Goal: Task Accomplishment & Management: Complete application form

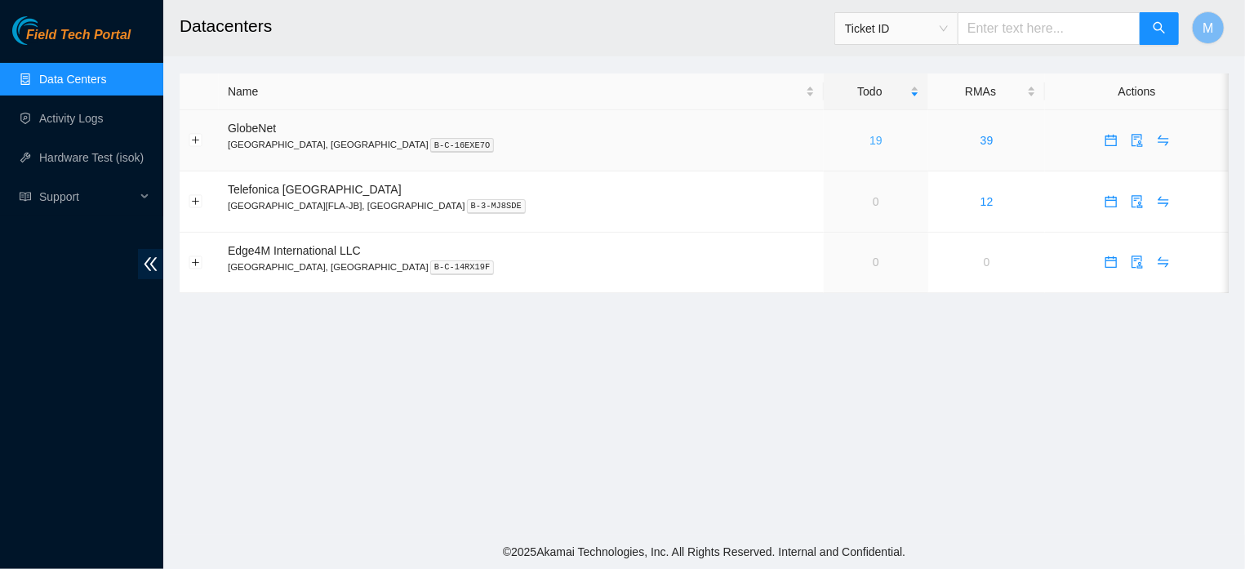
click at [869, 141] on link "19" at bounding box center [875, 140] width 13 height 13
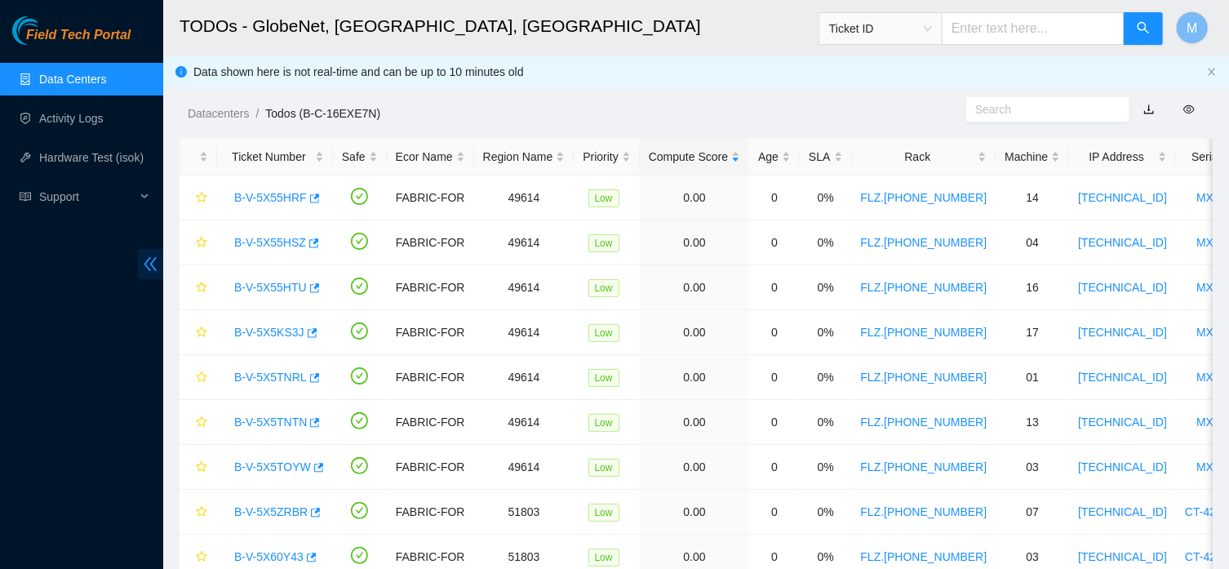
click at [148, 260] on icon "double-left" at bounding box center [150, 264] width 13 height 14
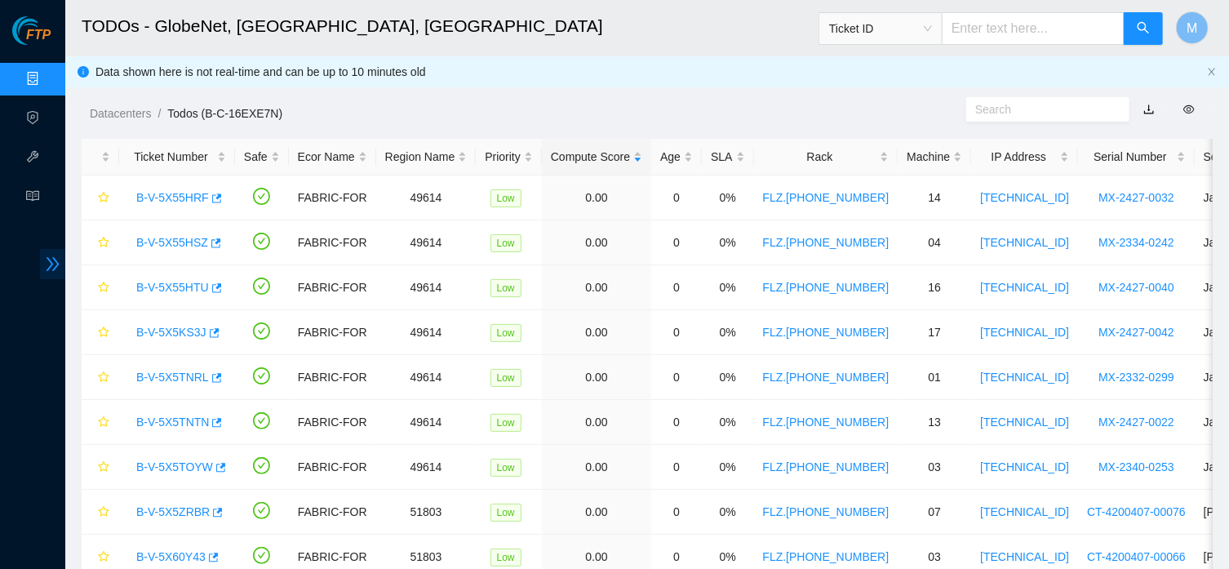
click at [52, 267] on icon "double-right" at bounding box center [52, 263] width 17 height 17
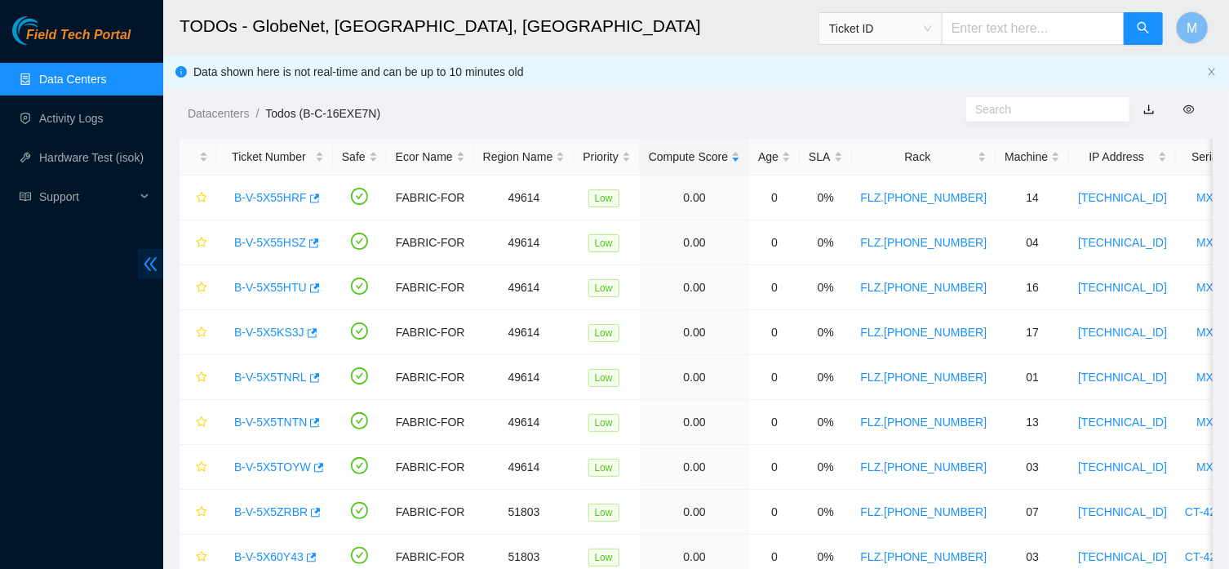
click at [150, 273] on icon "double-left" at bounding box center [150, 263] width 17 height 17
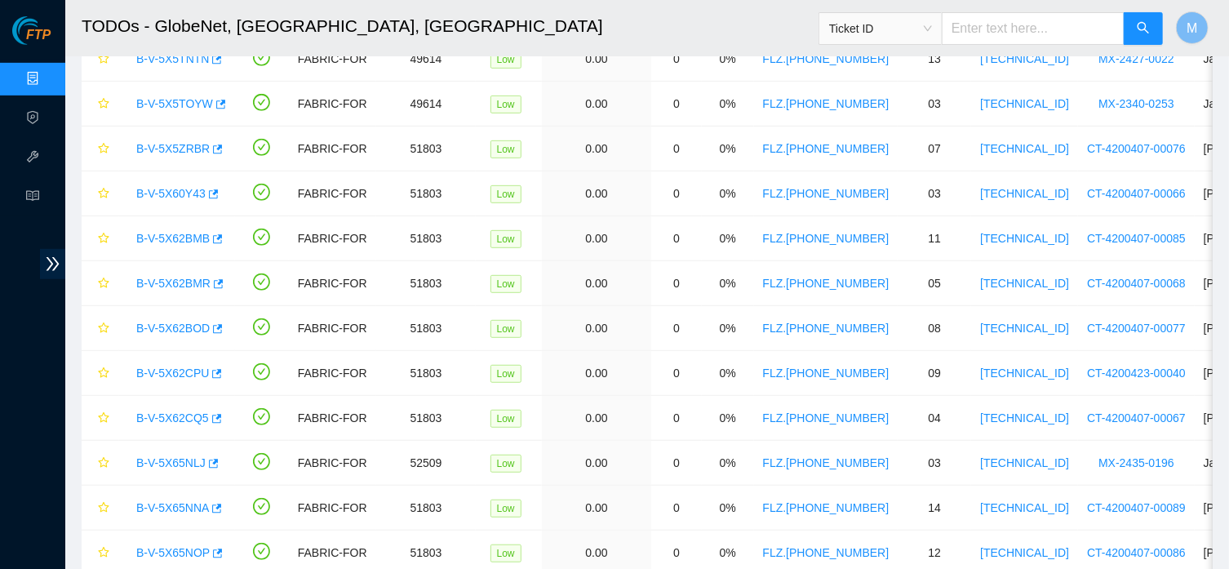
scroll to position [279, 0]
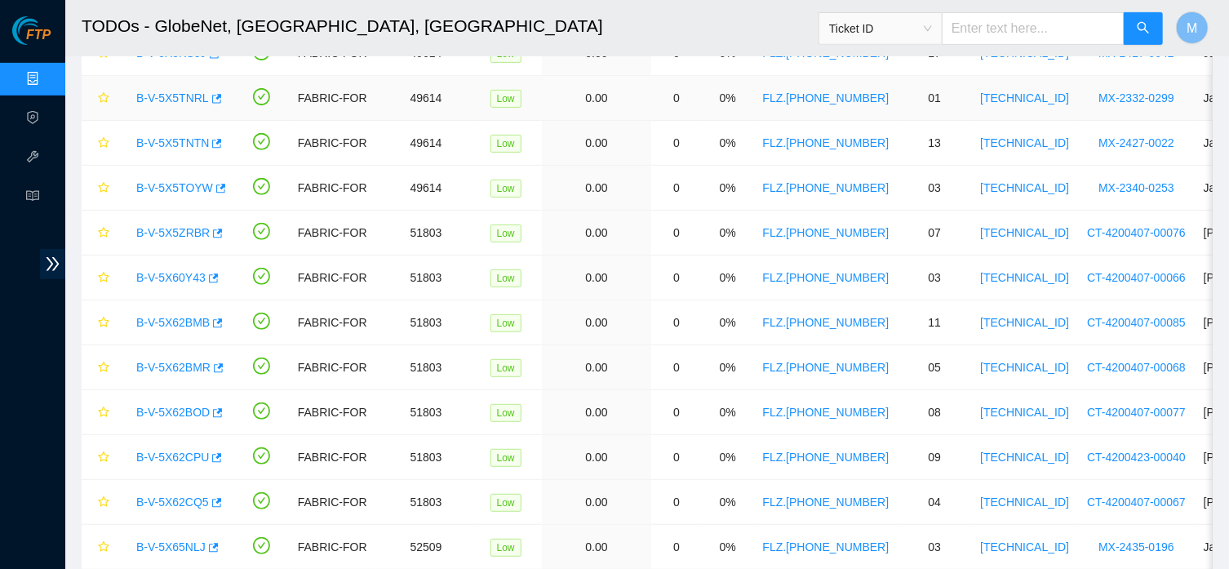
click at [162, 98] on link "B-V-5X5TNRL" at bounding box center [172, 97] width 73 height 13
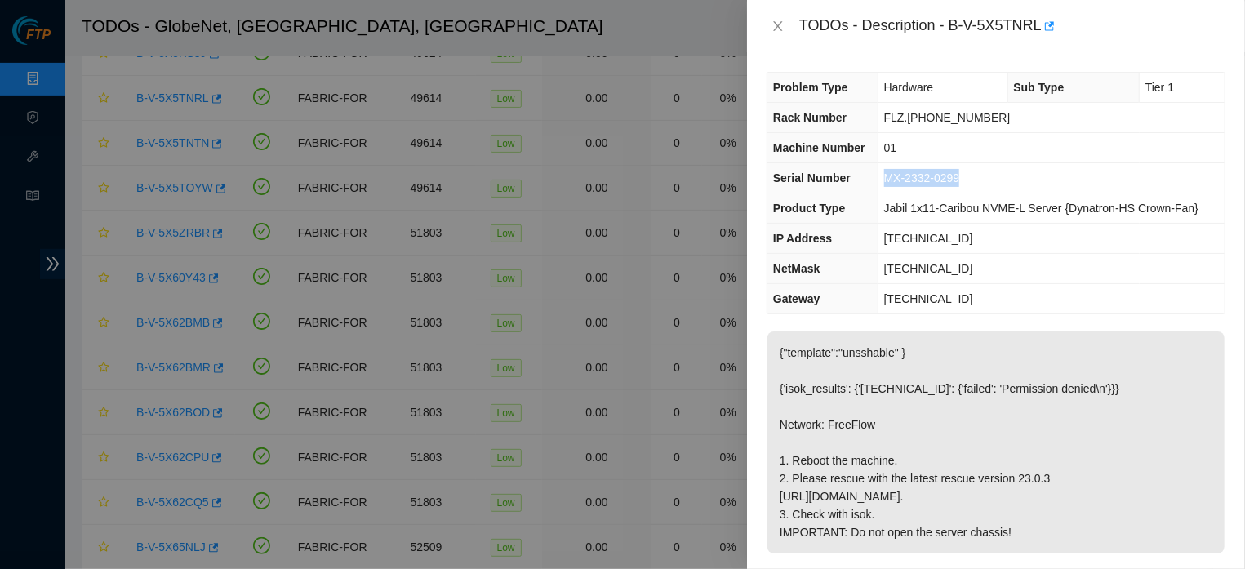
drag, startPoint x: 963, startPoint y: 195, endPoint x: 882, endPoint y: 201, distance: 81.0
click at [882, 193] on td "MX-2332-0299" at bounding box center [1050, 178] width 347 height 30
copy span "MX-2332-0299"
click at [774, 26] on icon "close" at bounding box center [777, 26] width 13 height 13
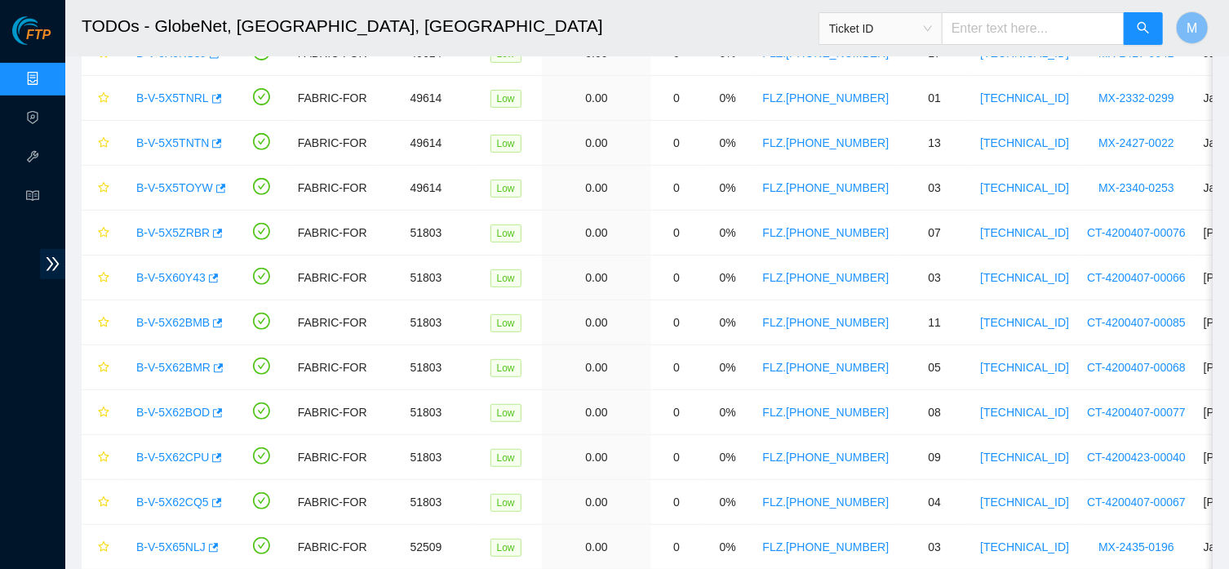
click at [932, 31] on span "Ticket ID" at bounding box center [880, 28] width 103 height 24
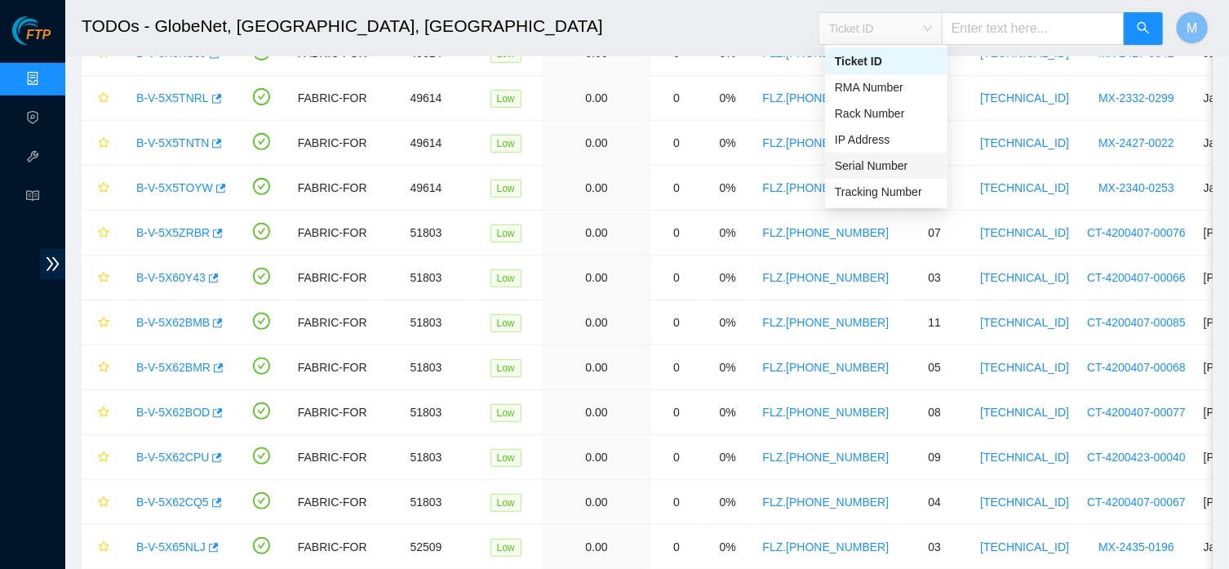
click at [887, 158] on div "Serial Number" at bounding box center [886, 166] width 103 height 18
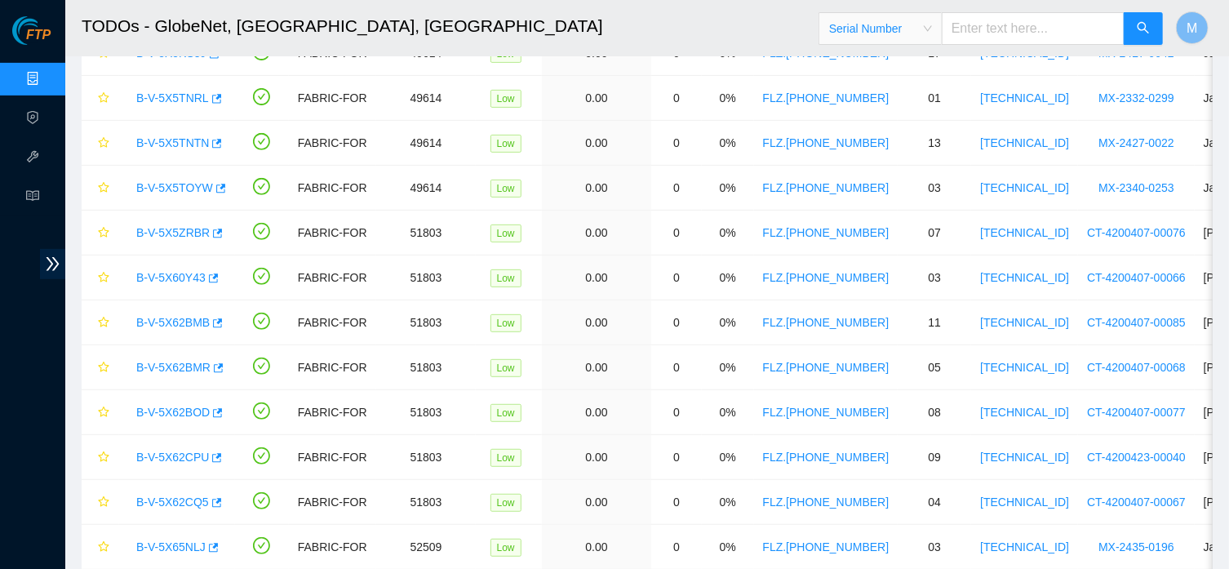
click at [1012, 24] on input "text" at bounding box center [1033, 28] width 183 height 33
paste input "MX-2332-0299"
type input "MX-2332-0299"
click at [1153, 32] on button "button" at bounding box center [1143, 28] width 39 height 33
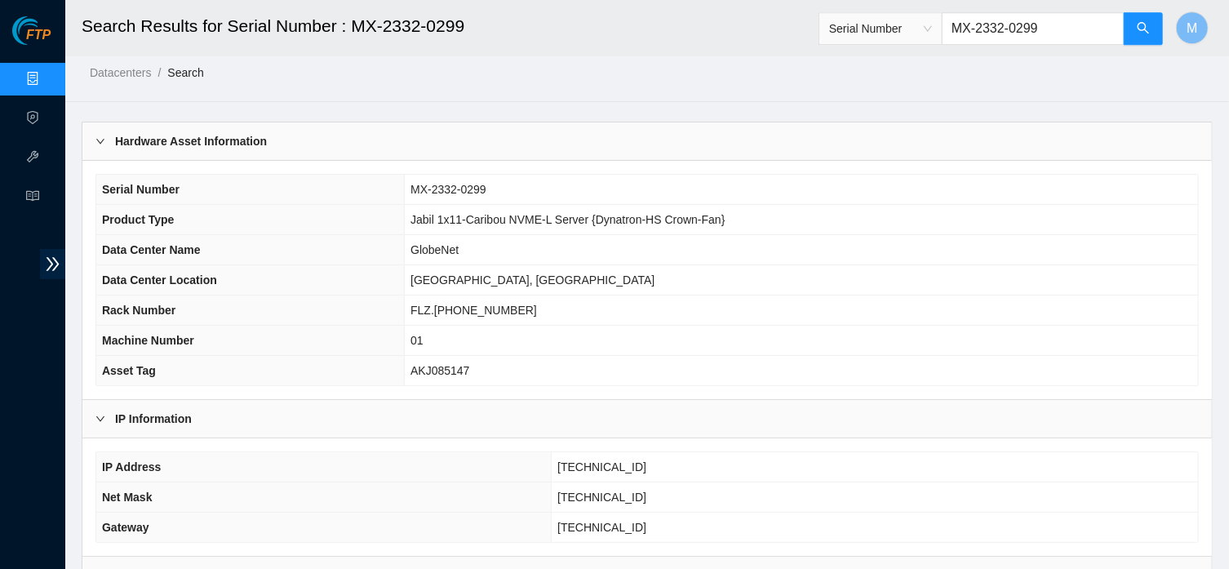
scroll to position [11, 0]
click at [56, 271] on icon "double-right" at bounding box center [52, 263] width 17 height 17
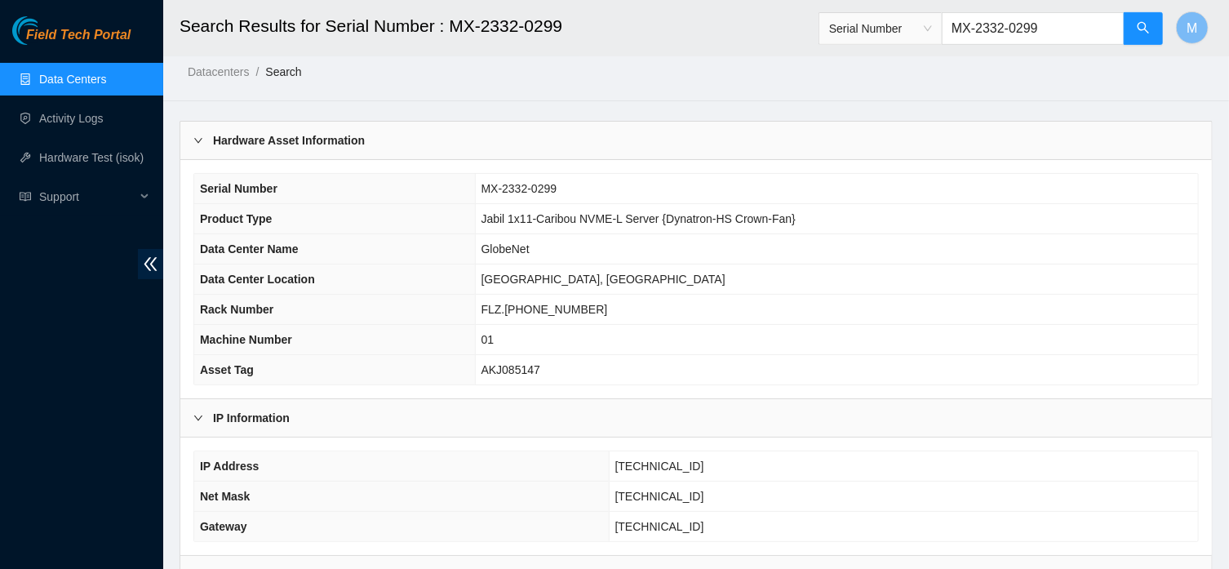
click at [102, 77] on link "Data Centers" at bounding box center [72, 79] width 67 height 13
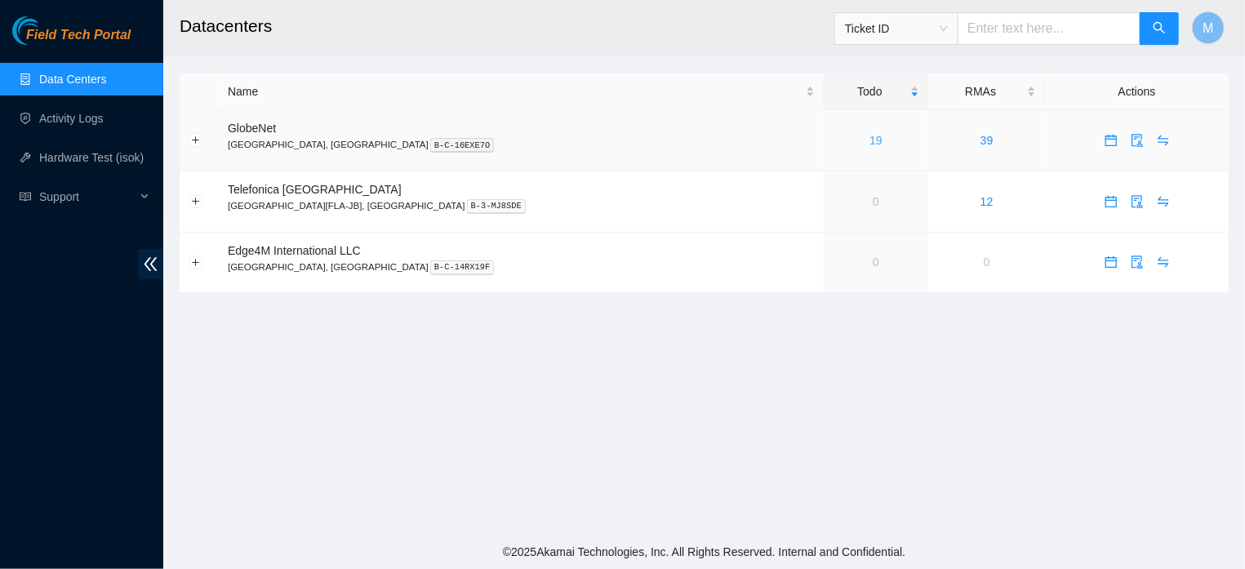
click at [869, 137] on link "19" at bounding box center [875, 140] width 13 height 13
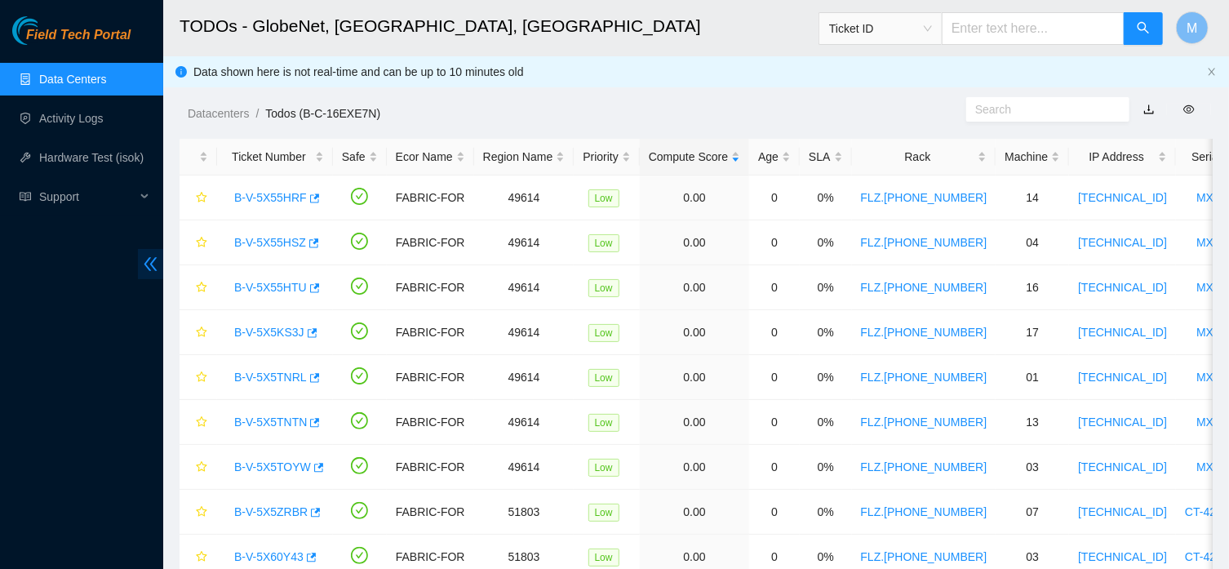
click at [147, 264] on icon "double-left" at bounding box center [150, 263] width 17 height 17
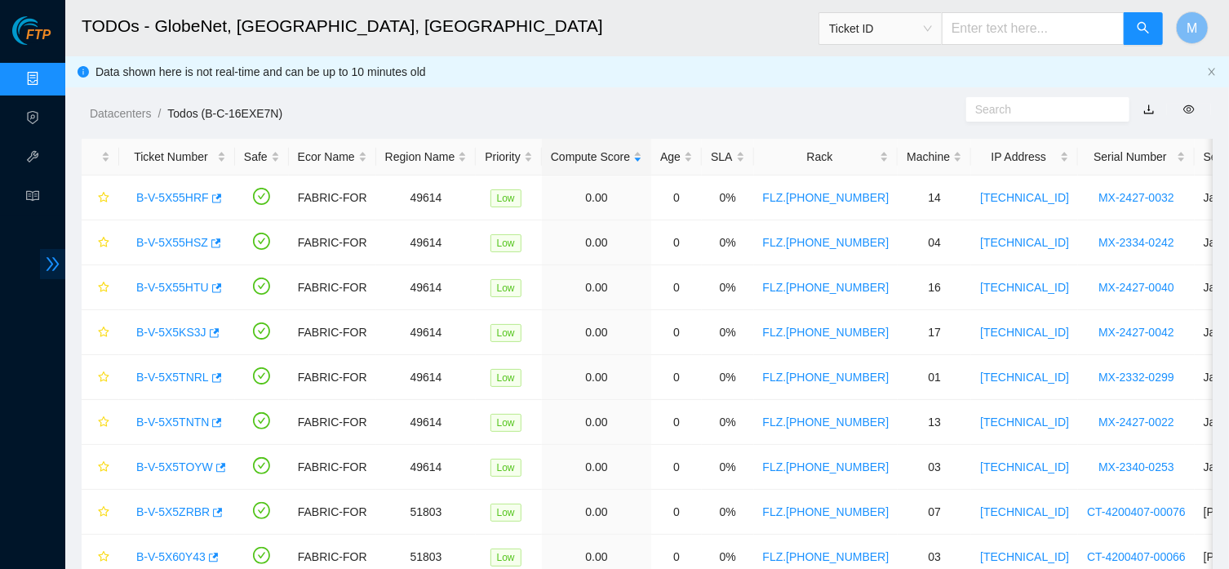
click at [54, 253] on span "double-right" at bounding box center [52, 264] width 25 height 30
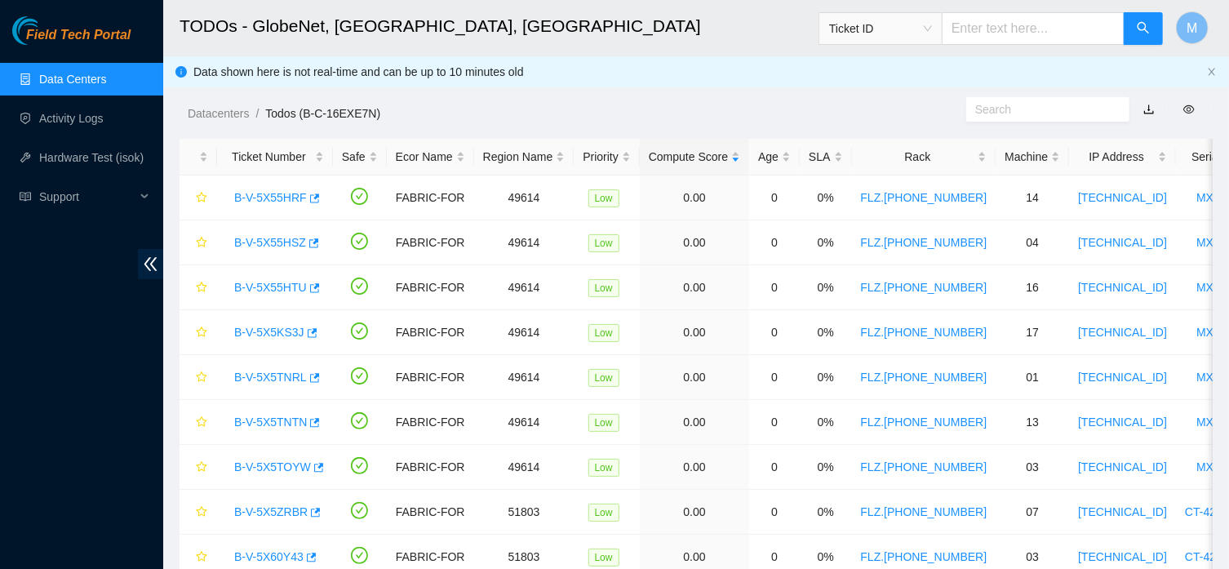
click at [46, 79] on link "Data Centers" at bounding box center [72, 79] width 67 height 13
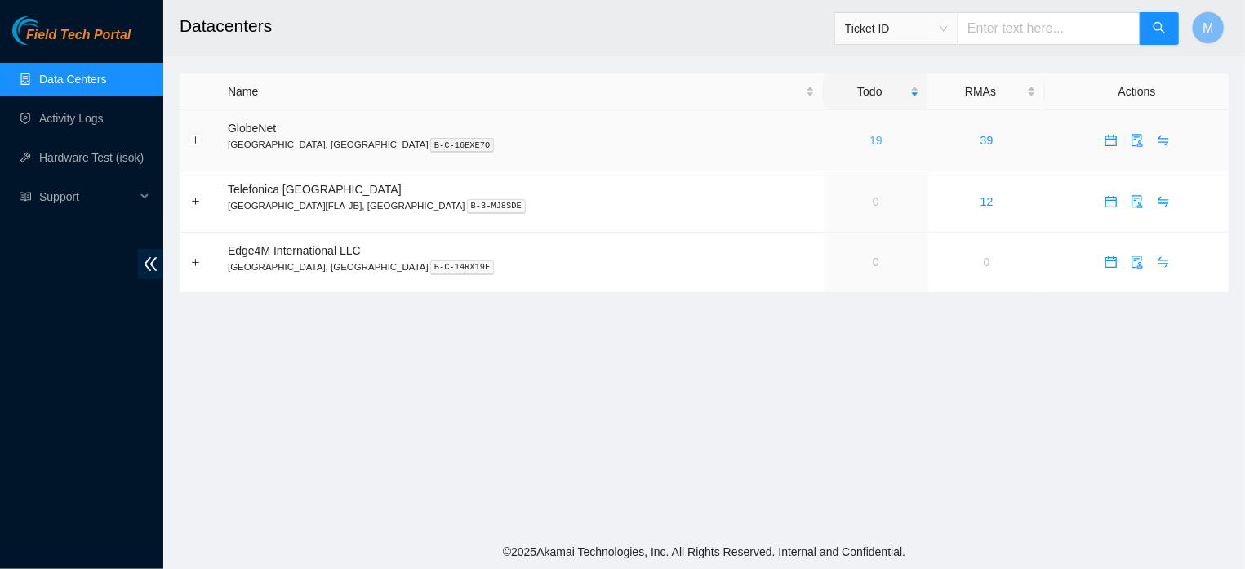
click at [869, 140] on link "19" at bounding box center [875, 140] width 13 height 13
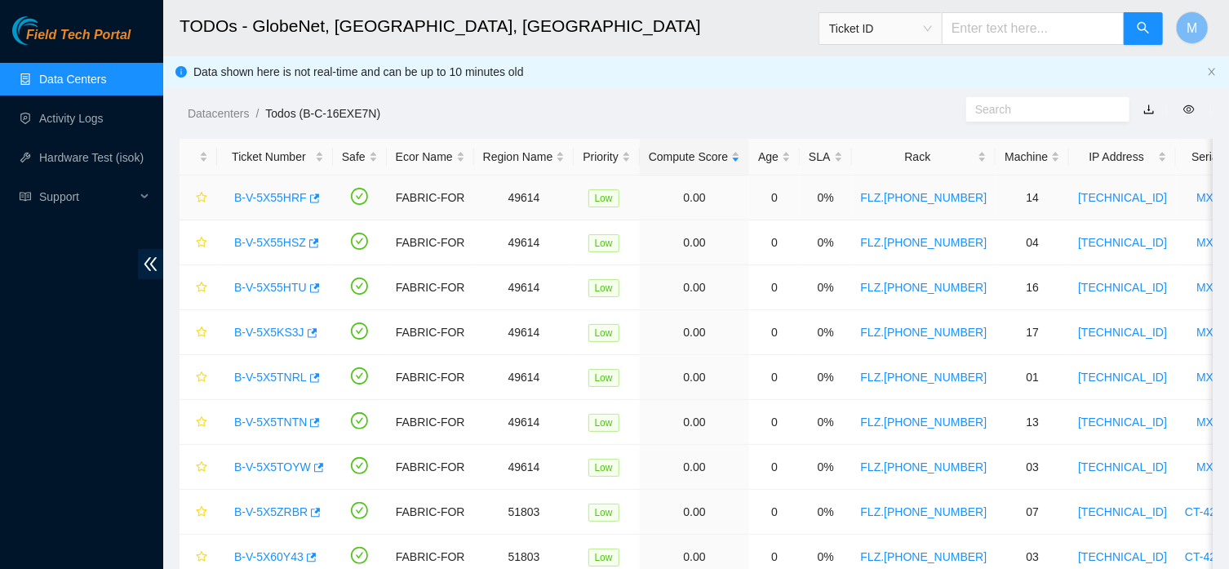
click at [265, 201] on link "B-V-5X55HRF" at bounding box center [270, 197] width 73 height 13
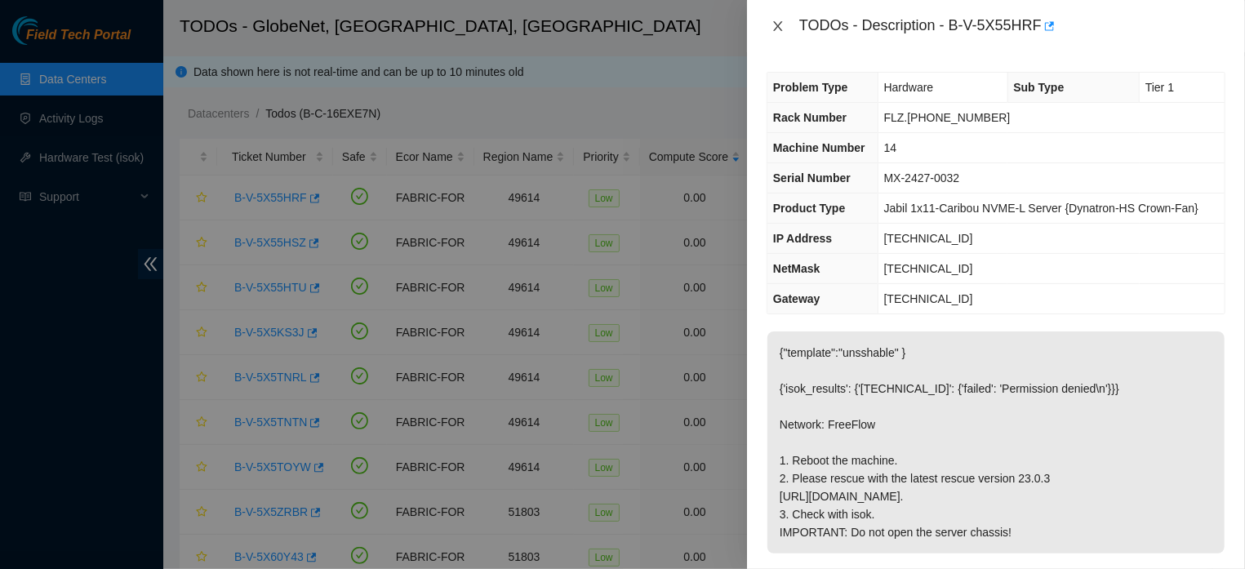
click at [779, 31] on icon "close" at bounding box center [777, 26] width 13 height 13
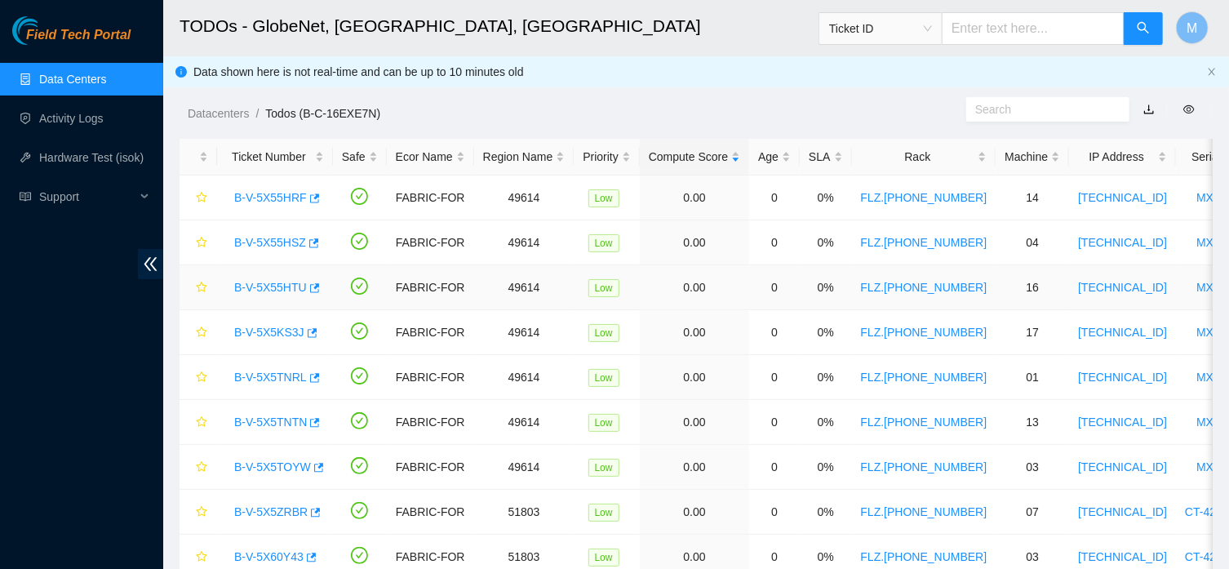
click at [268, 284] on link "B-V-5X55HTU" at bounding box center [270, 287] width 73 height 13
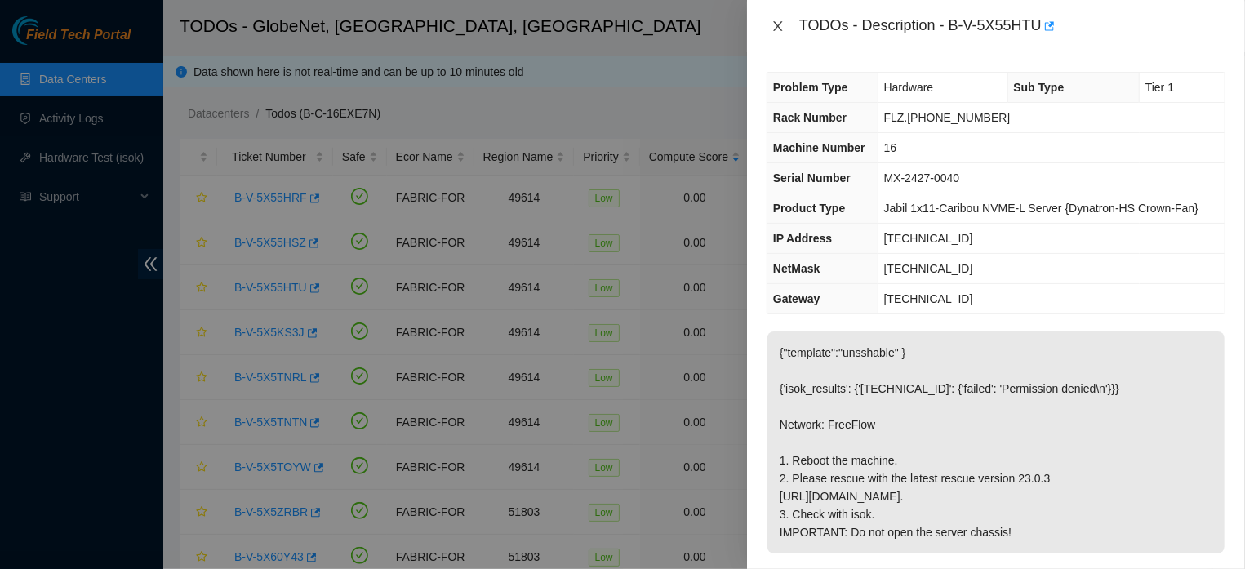
click at [776, 25] on icon "close" at bounding box center [777, 26] width 9 height 10
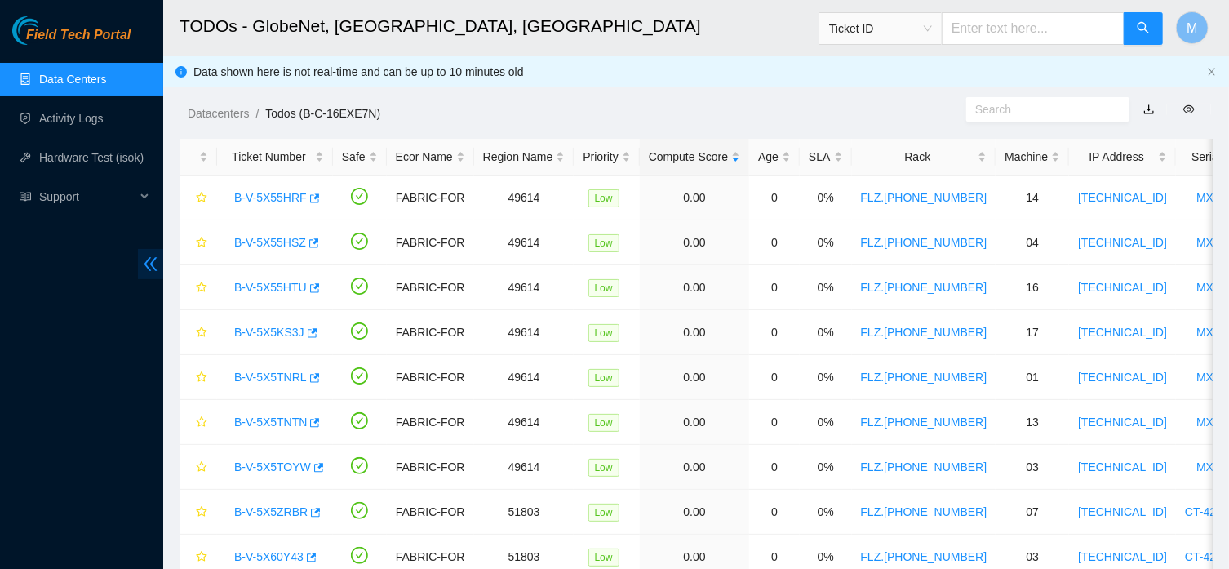
click at [158, 260] on icon "double-left" at bounding box center [150, 263] width 17 height 17
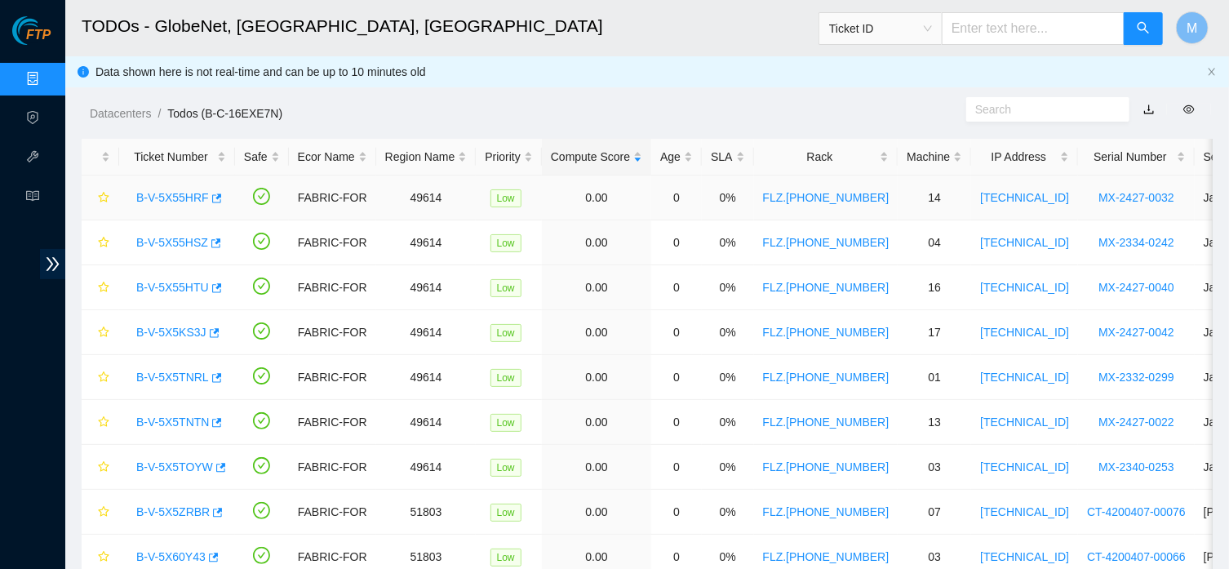
click at [171, 198] on link "B-V-5X55HRF" at bounding box center [172, 197] width 73 height 13
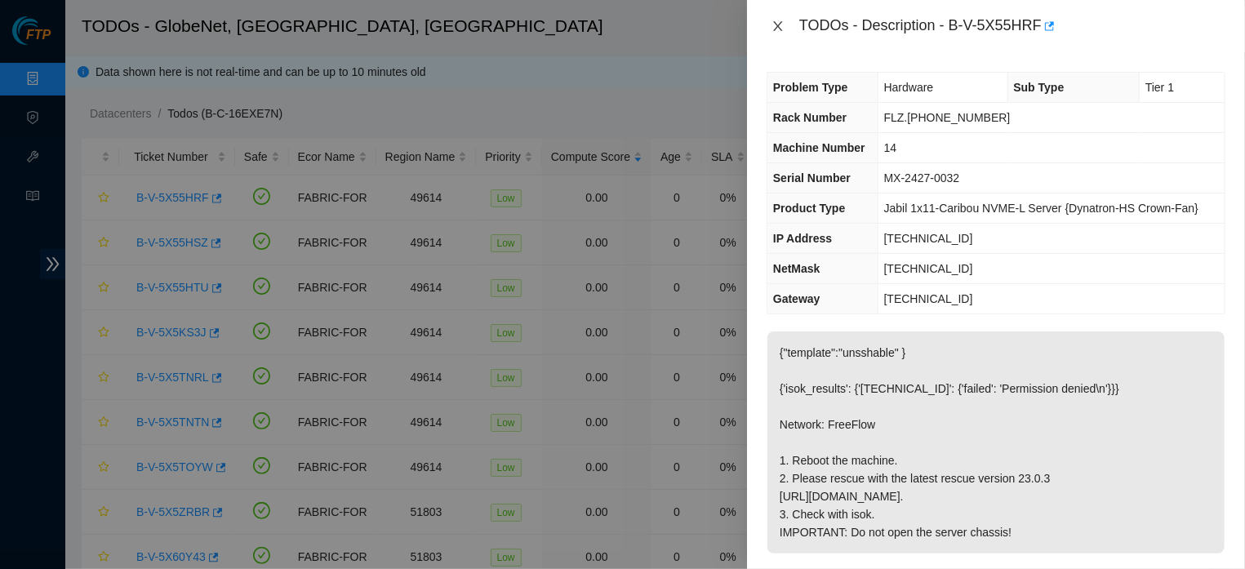
click at [781, 26] on icon "close" at bounding box center [777, 26] width 13 height 13
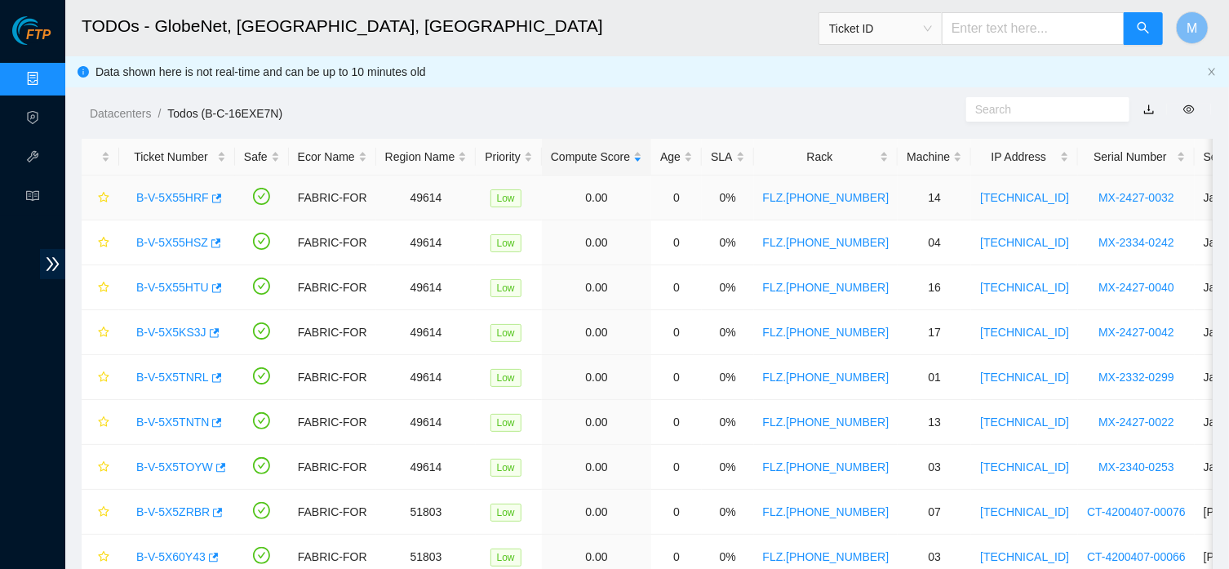
click at [187, 192] on link "B-V-5X55HRF" at bounding box center [172, 197] width 73 height 13
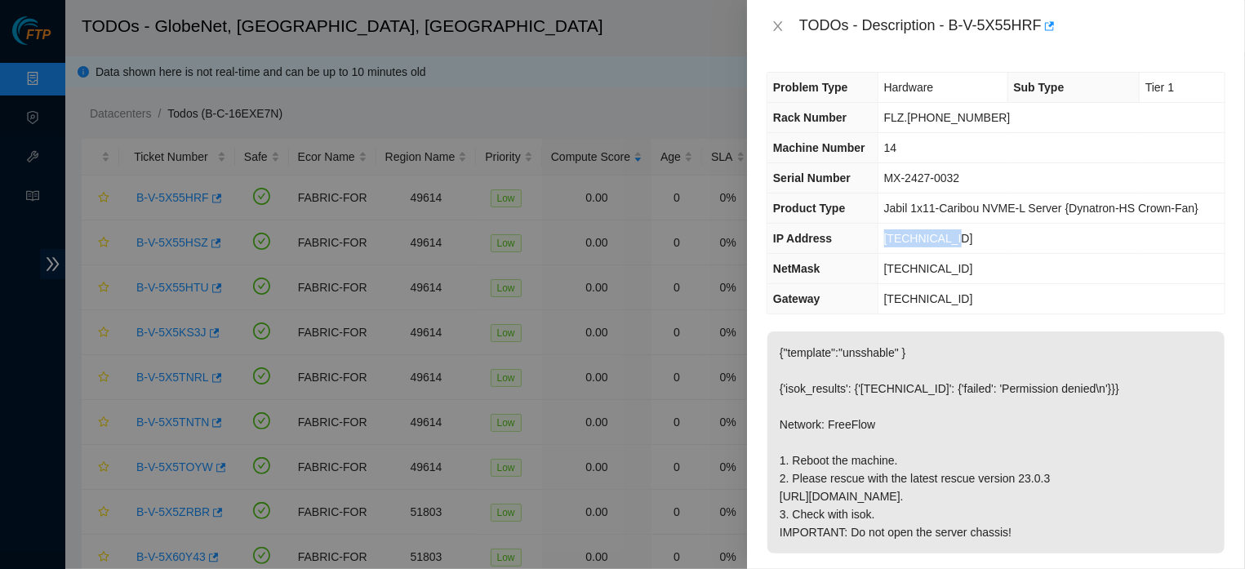
drag, startPoint x: 945, startPoint y: 275, endPoint x: 881, endPoint y: 282, distance: 64.9
click at [881, 254] on td "[TECHNICAL_ID]" at bounding box center [1050, 239] width 347 height 30
copy span "[TECHNICAL_ID]"
click at [778, 24] on icon "close" at bounding box center [777, 26] width 13 height 13
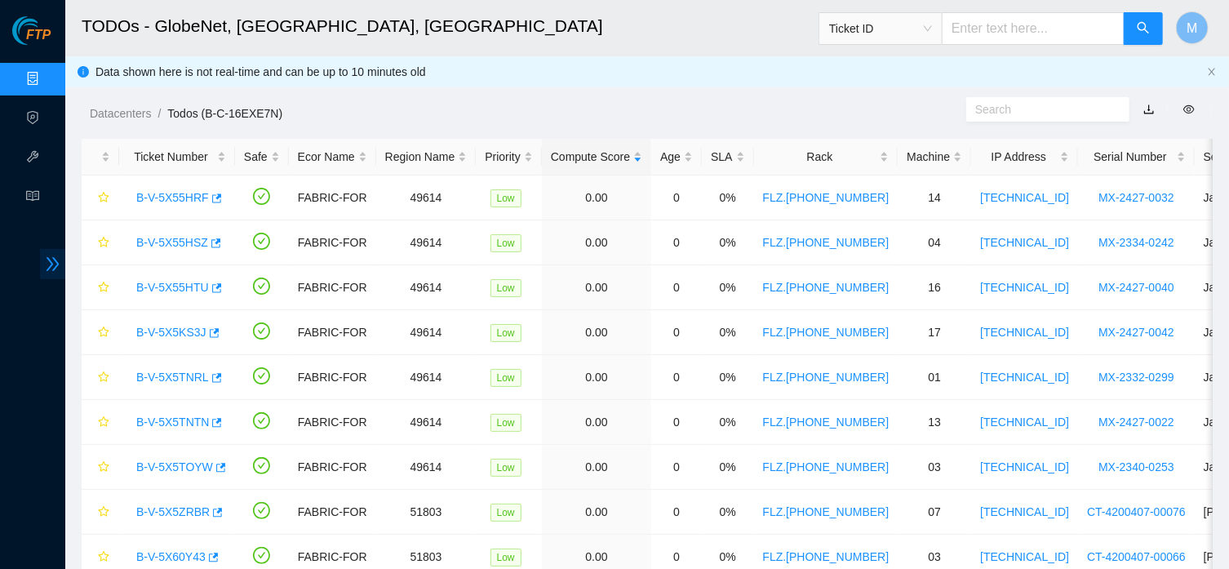
click at [54, 256] on icon "double-right" at bounding box center [52, 263] width 17 height 17
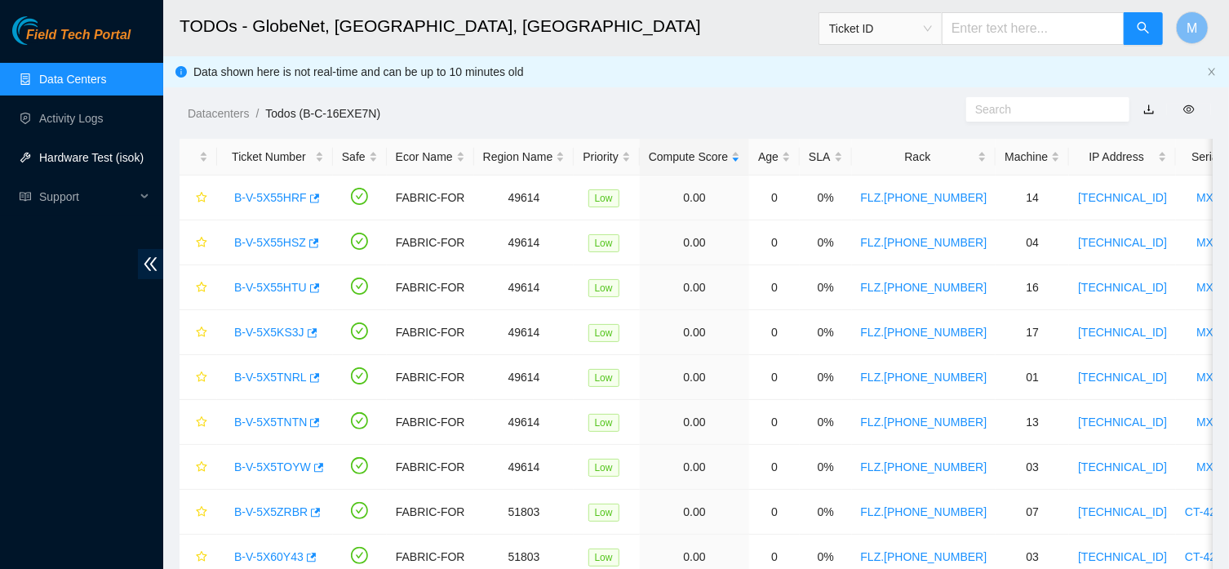
click at [68, 151] on link "Hardware Test (isok)" at bounding box center [91, 157] width 104 height 13
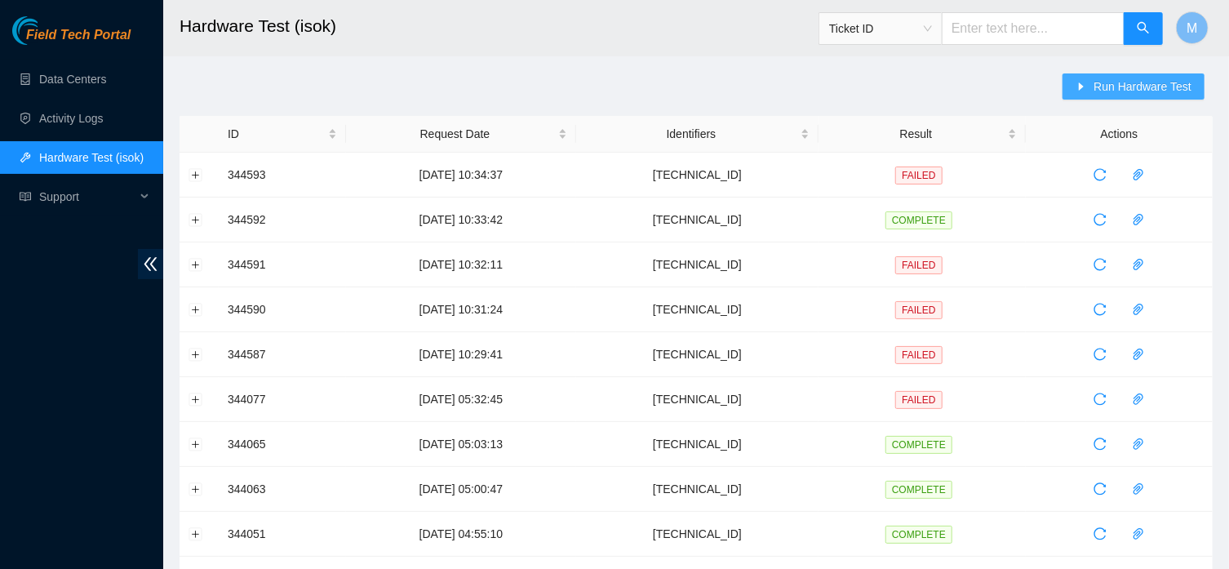
click at [1112, 87] on span "Run Hardware Test" at bounding box center [1143, 87] width 98 height 18
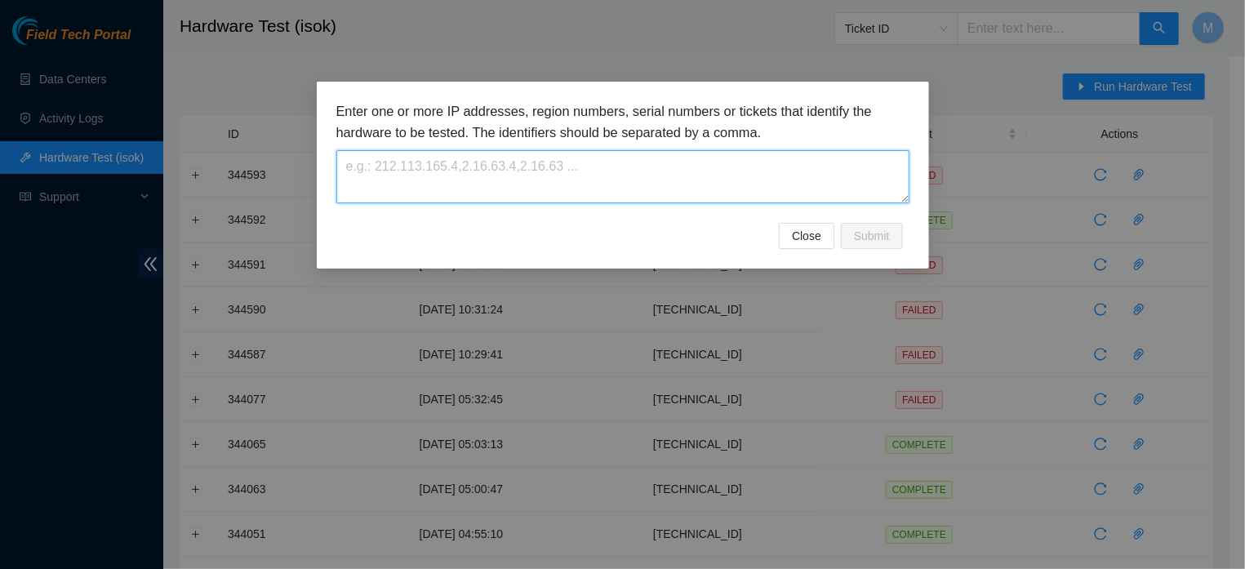
click at [739, 174] on textarea at bounding box center [622, 176] width 573 height 53
paste textarea "[TECHNICAL_ID]"
type textarea "[TECHNICAL_ID]"
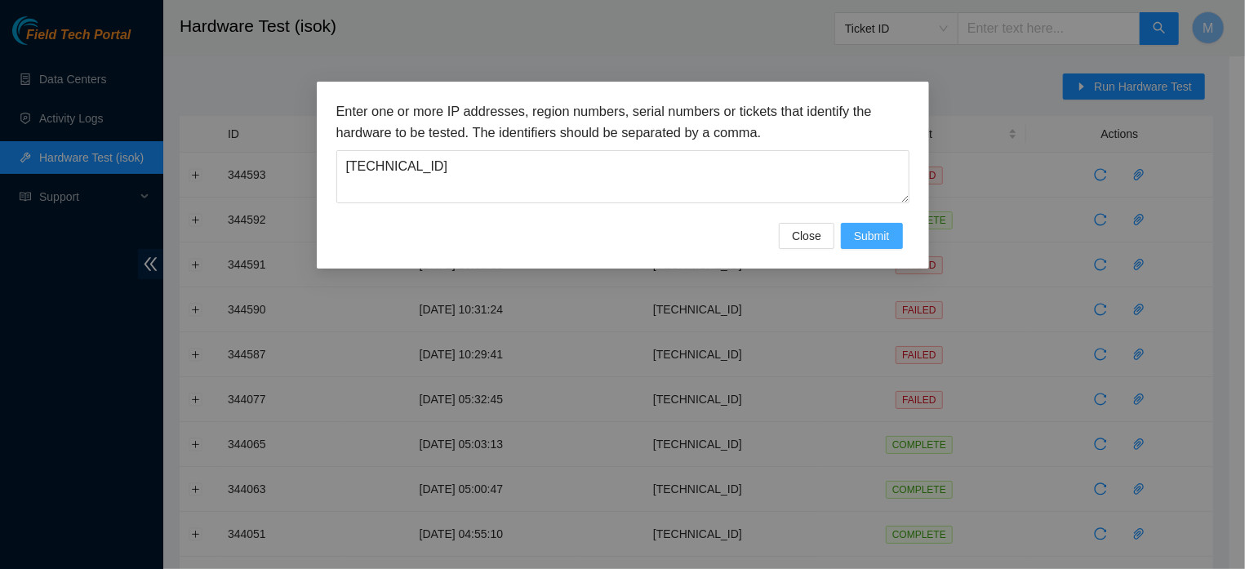
click at [875, 245] on span "Submit" at bounding box center [872, 236] width 36 height 18
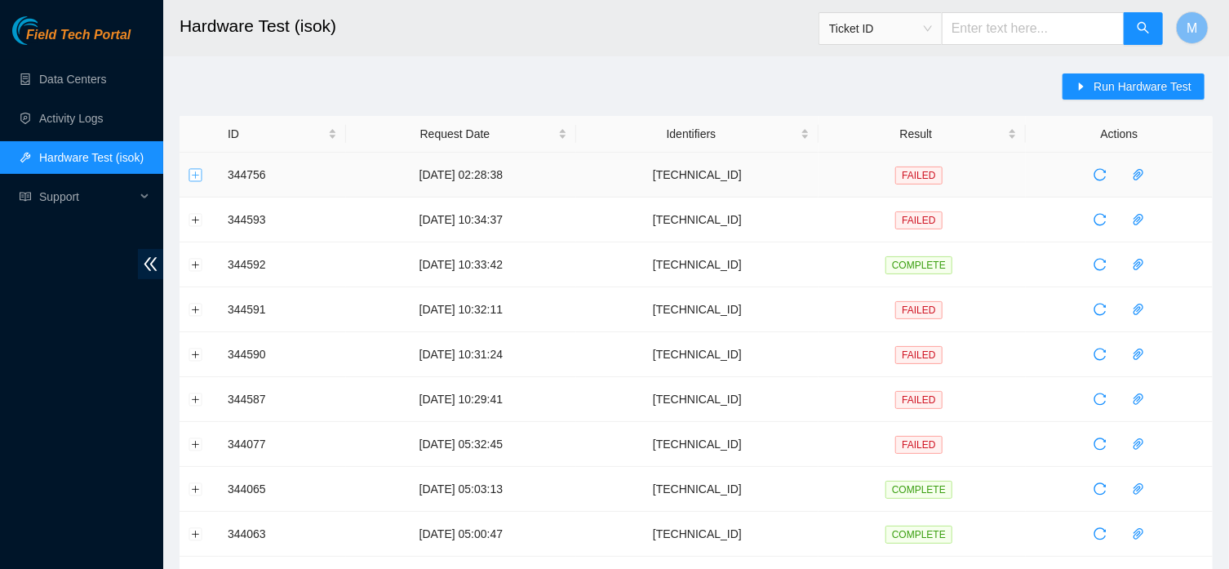
click at [192, 174] on button "Expand row" at bounding box center [195, 174] width 13 height 13
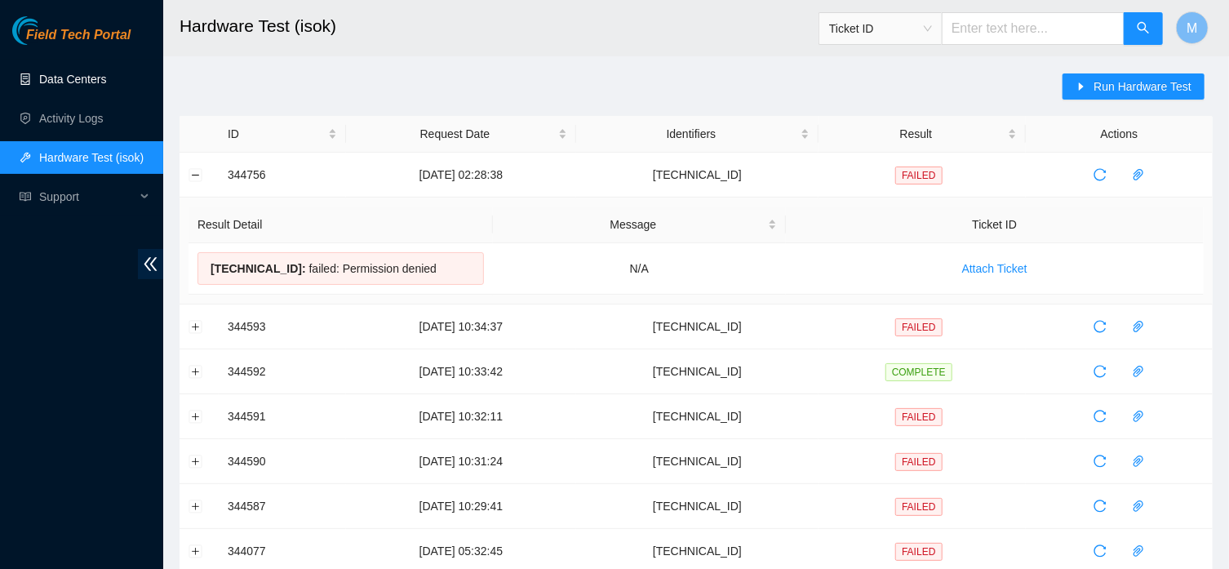
click at [76, 81] on link "Data Centers" at bounding box center [72, 79] width 67 height 13
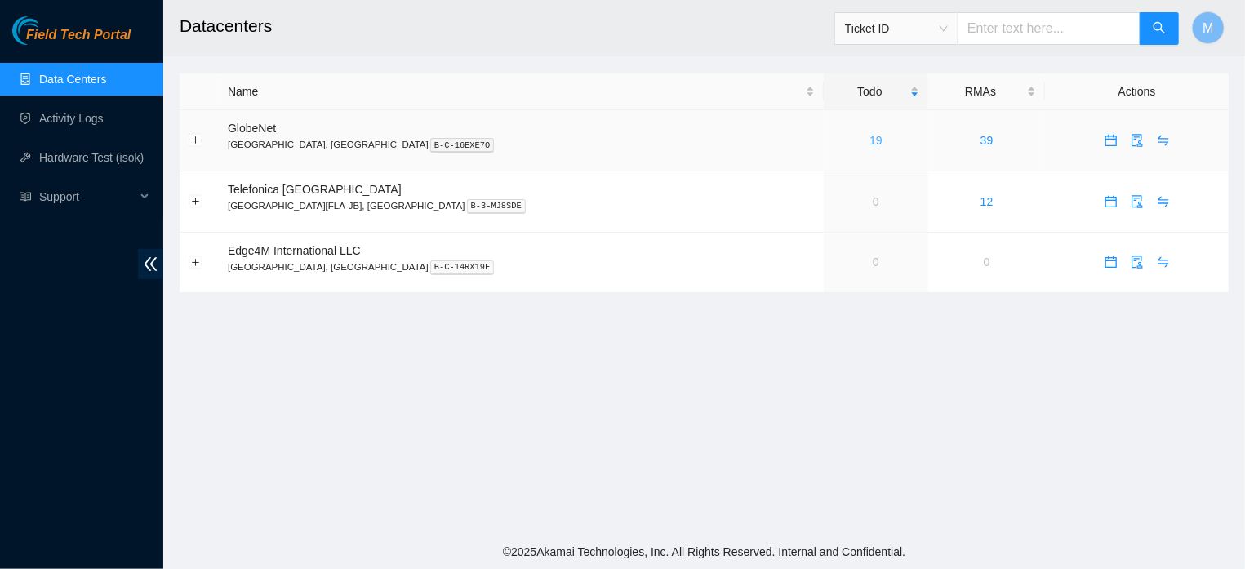
click at [869, 141] on link "19" at bounding box center [875, 140] width 13 height 13
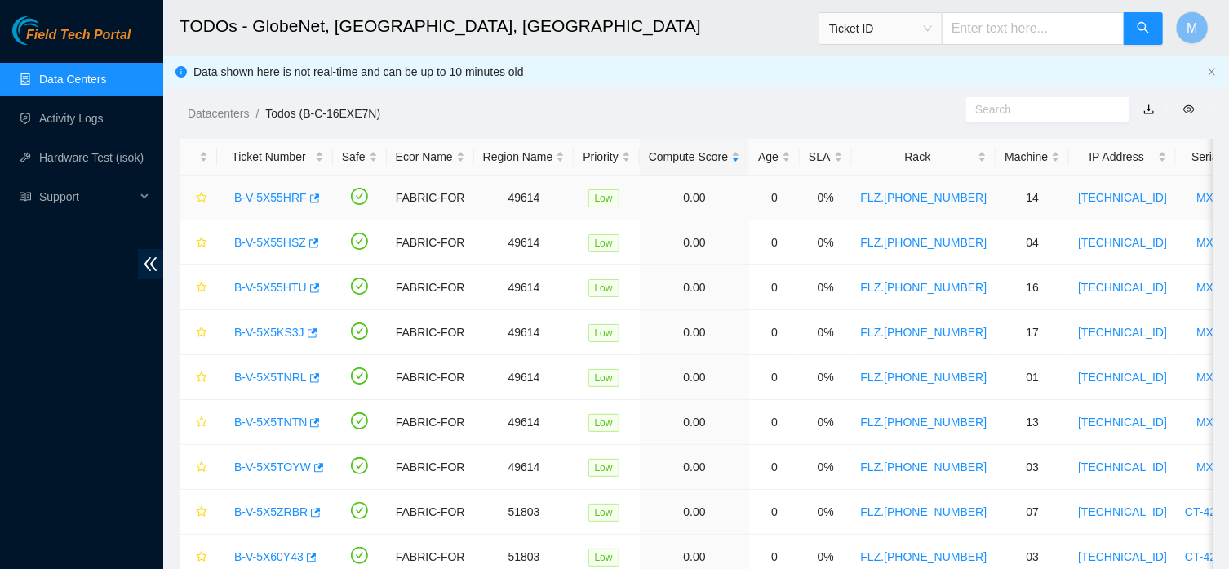
click at [275, 194] on link "B-V-5X55HRF" at bounding box center [270, 197] width 73 height 13
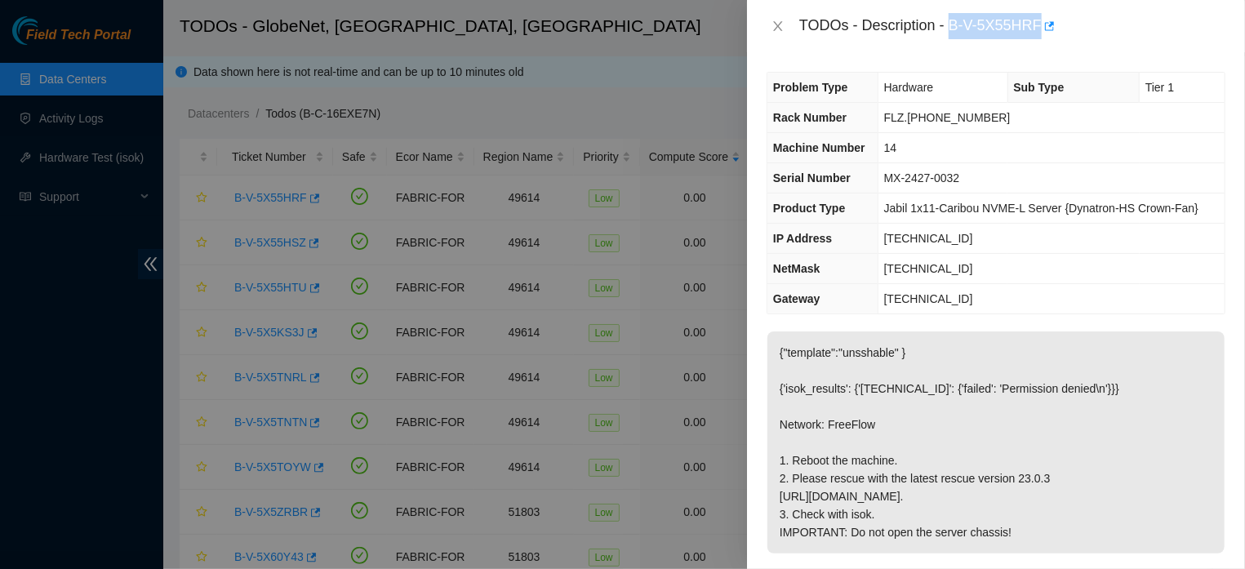
drag, startPoint x: 943, startPoint y: 28, endPoint x: 1028, endPoint y: 31, distance: 85.8
click at [1028, 31] on div "TODOs - Description - B-V-5X55HRF" at bounding box center [1012, 26] width 426 height 26
copy div "B-V-5X55HRF"
click at [79, 142] on div at bounding box center [622, 284] width 1245 height 569
click at [768, 24] on button "Close" at bounding box center [777, 27] width 23 height 16
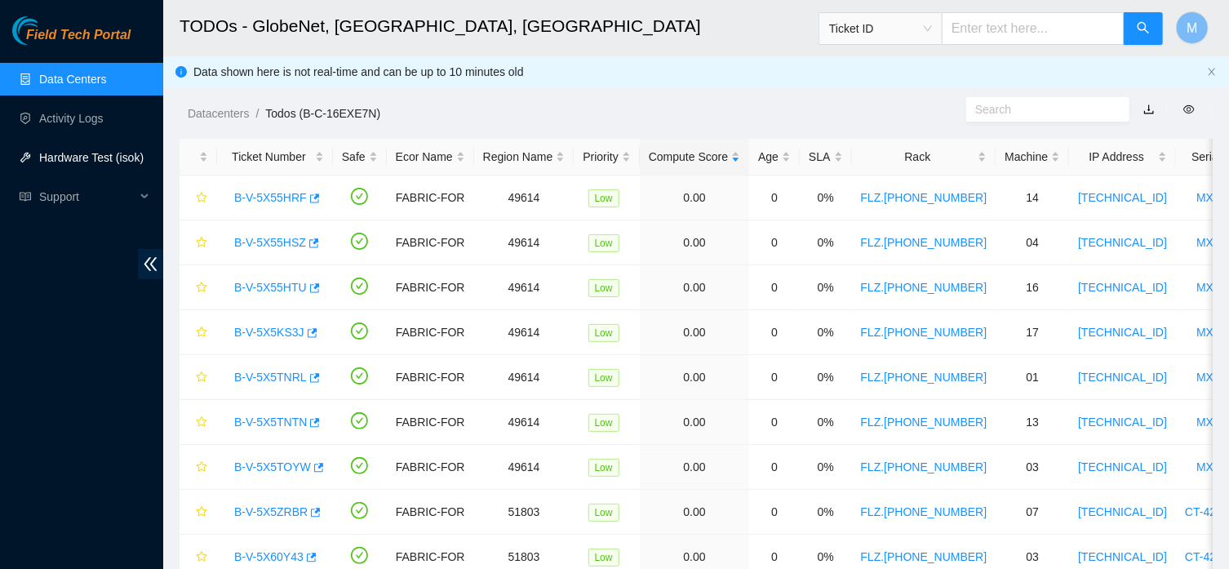
click at [87, 162] on link "Hardware Test (isok)" at bounding box center [91, 157] width 104 height 13
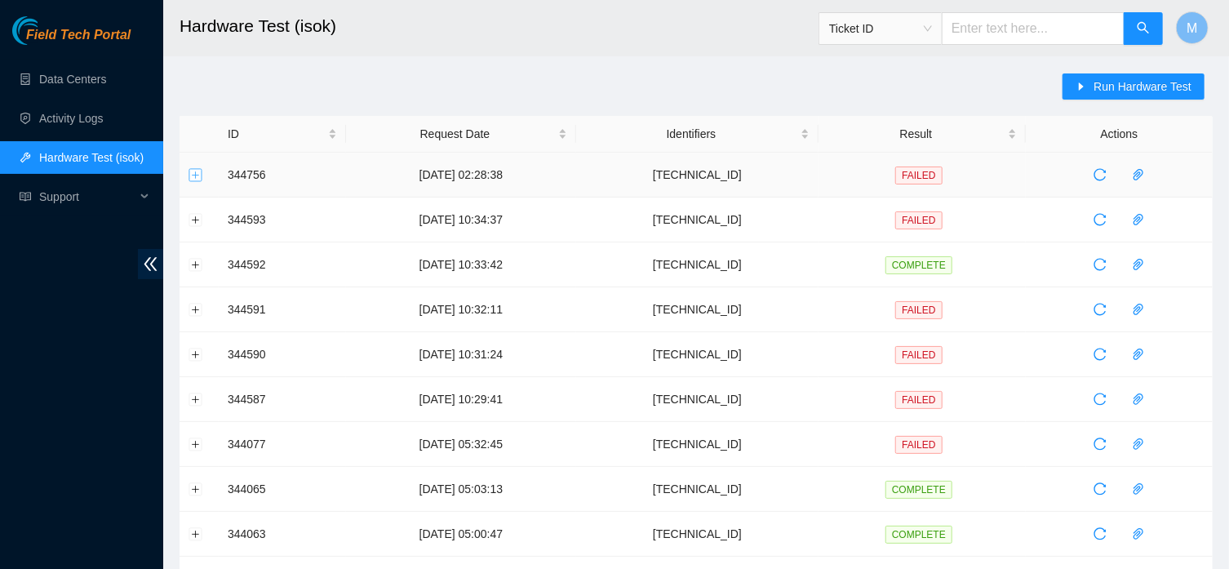
click at [195, 177] on button "Expand row" at bounding box center [195, 174] width 13 height 13
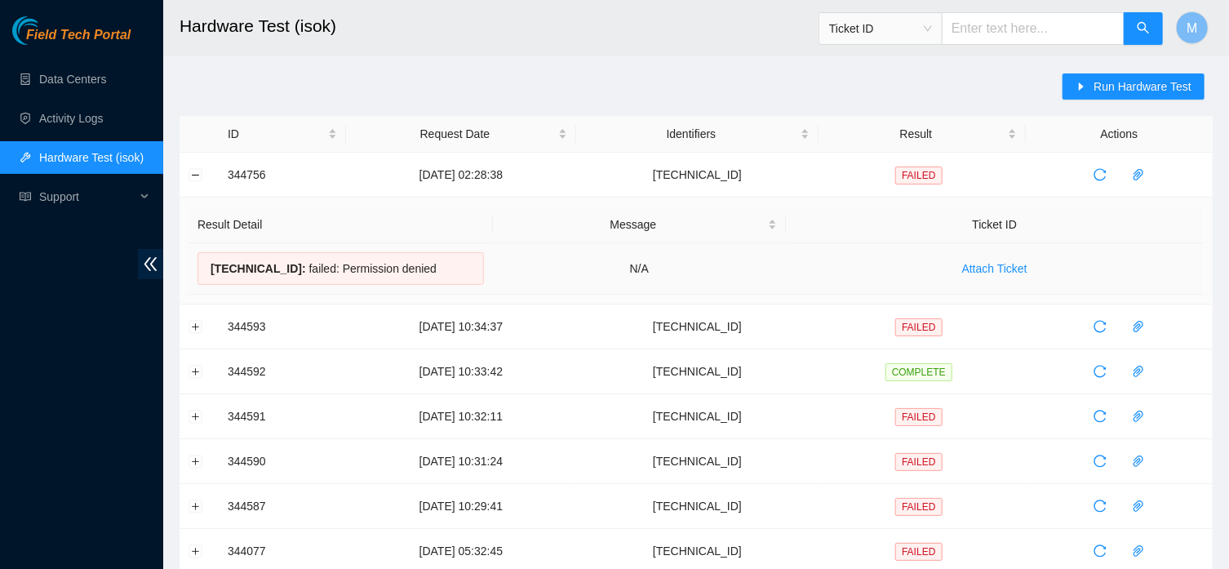
click at [292, 269] on div "[TECHNICAL_ID] : failed: Permission denied" at bounding box center [340, 268] width 286 height 33
drag, startPoint x: 327, startPoint y: 270, endPoint x: 435, endPoint y: 271, distance: 107.7
click at [435, 271] on div "[TECHNICAL_ID] : failed: Permission denied" at bounding box center [340, 268] width 286 height 33
copy div "Permission denied"
click at [75, 73] on link "Data Centers" at bounding box center [72, 79] width 67 height 13
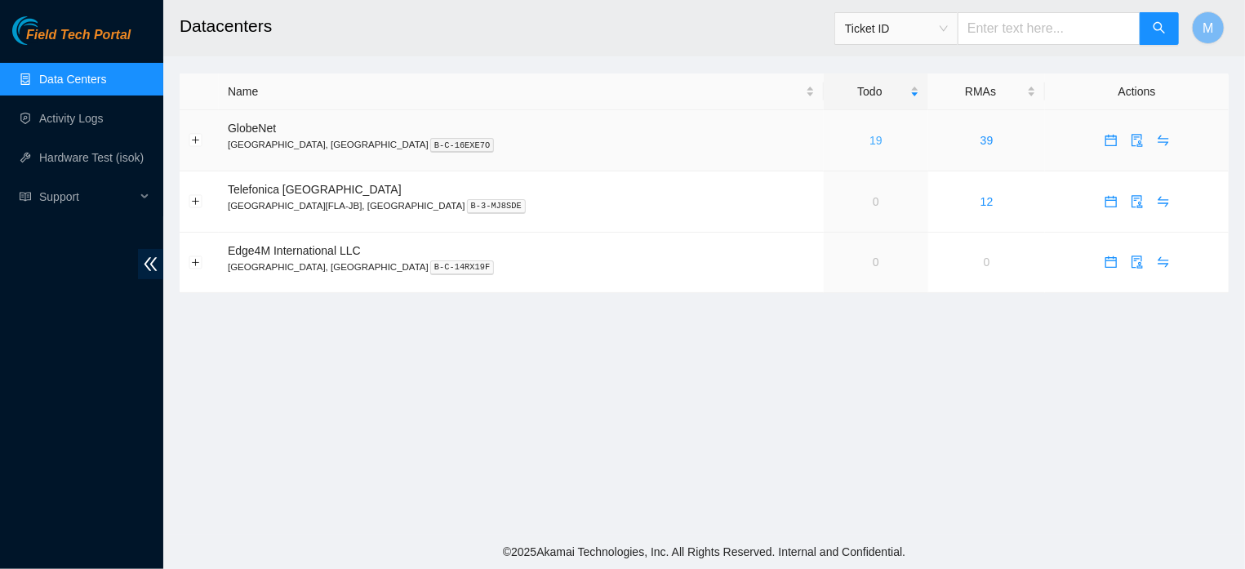
click at [869, 142] on link "19" at bounding box center [875, 140] width 13 height 13
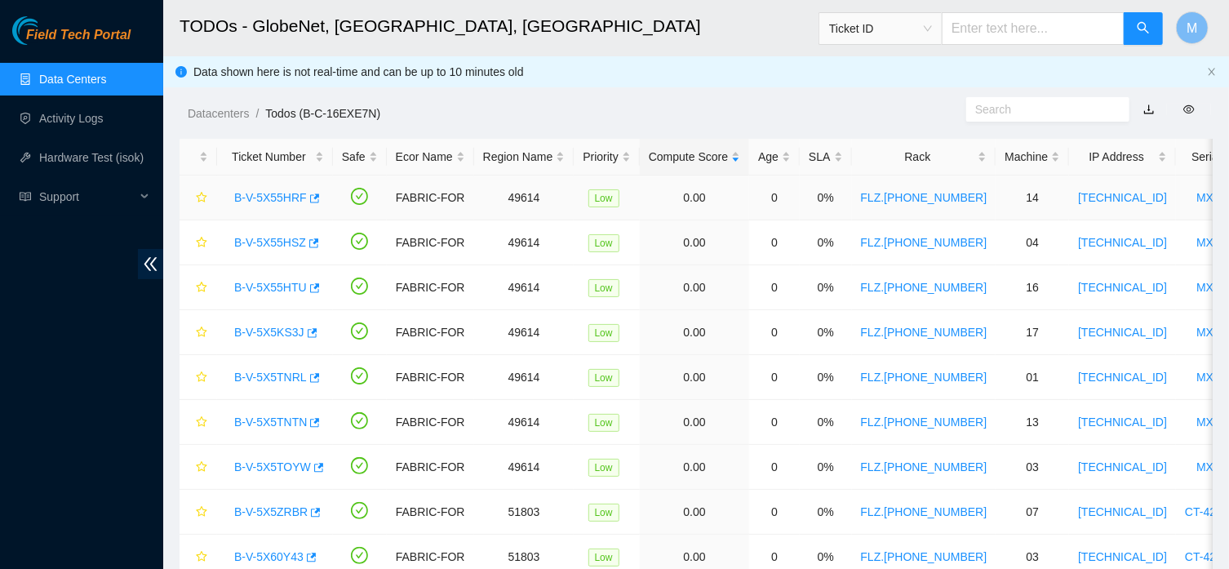
click at [284, 193] on link "B-V-5X55HRF" at bounding box center [270, 197] width 73 height 13
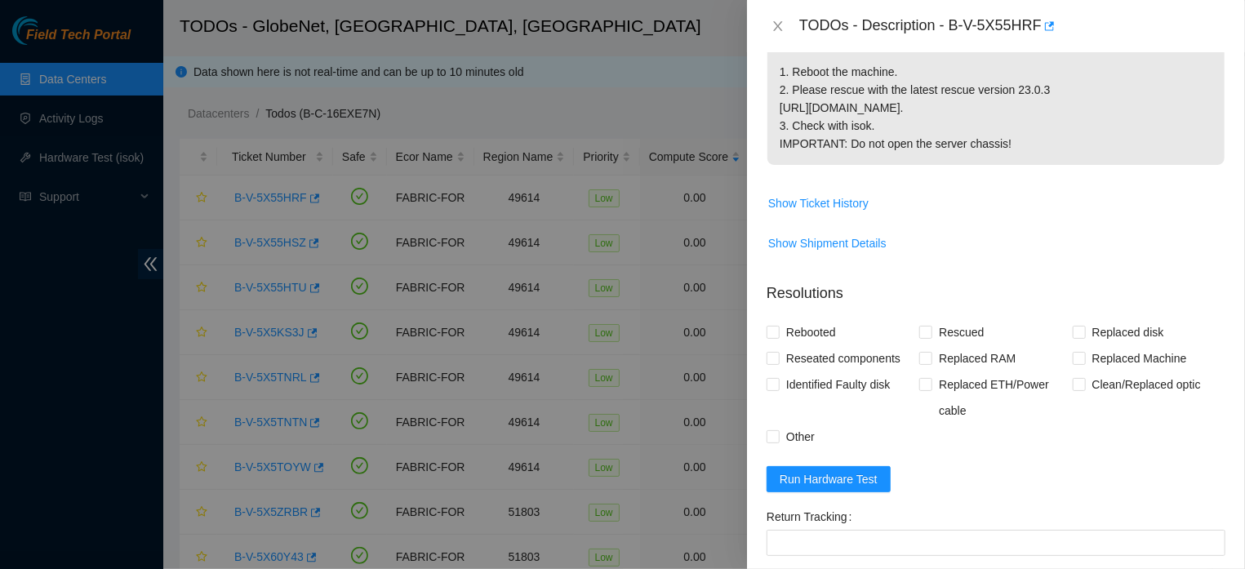
scroll to position [474, 0]
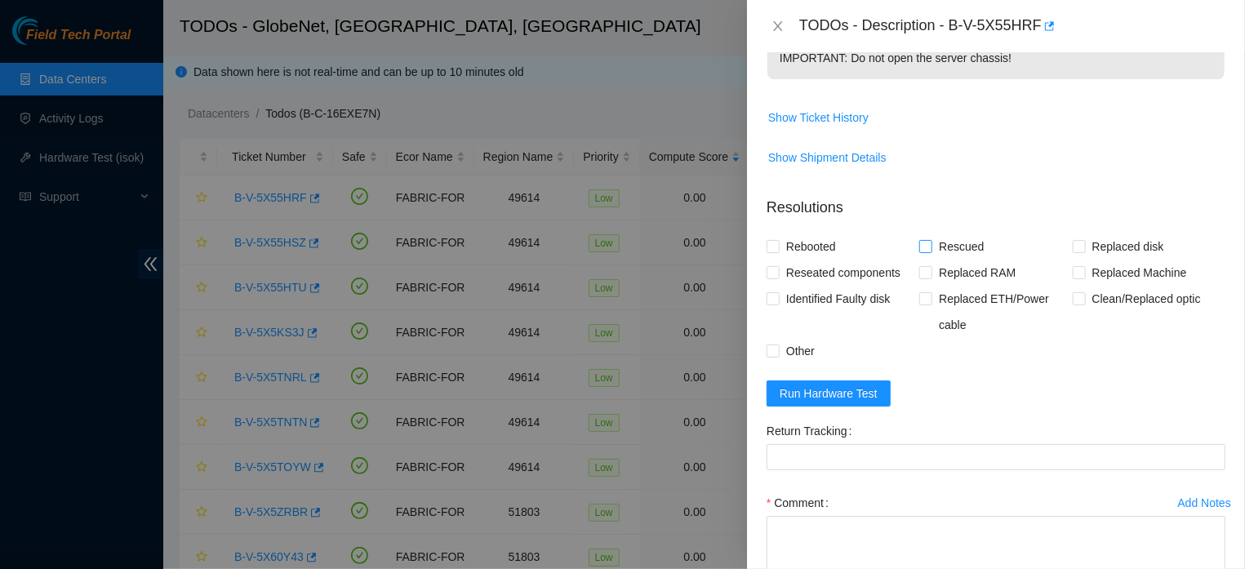
click at [927, 253] on span at bounding box center [925, 246] width 13 height 13
click at [927, 251] on input "Rescued" at bounding box center [924, 245] width 11 height 11
checkbox input "true"
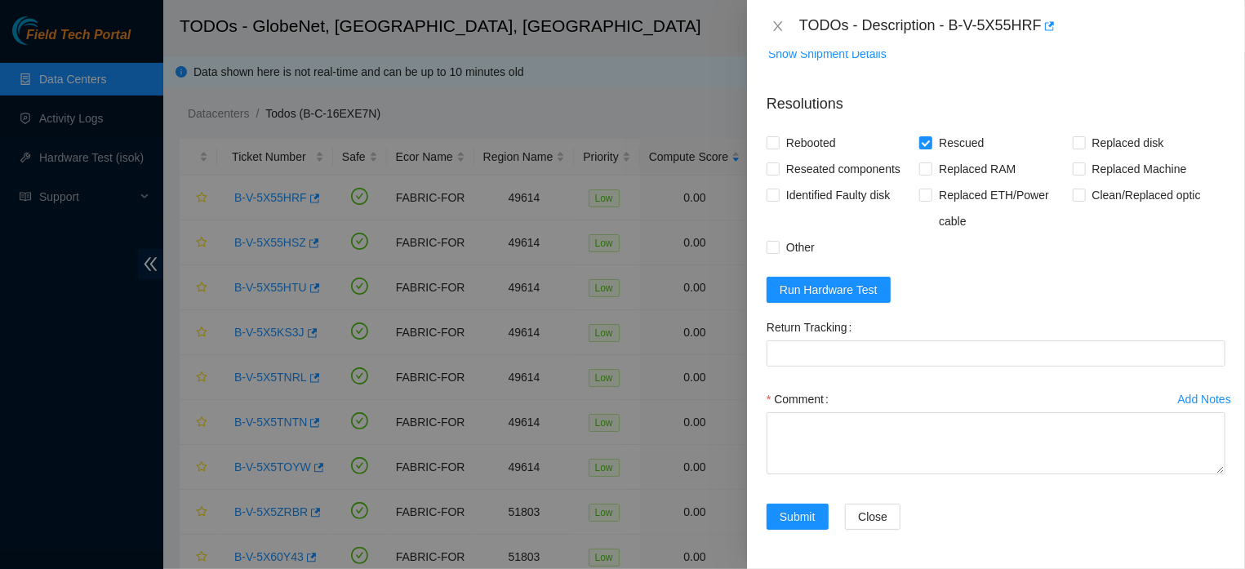
scroll to position [667, 0]
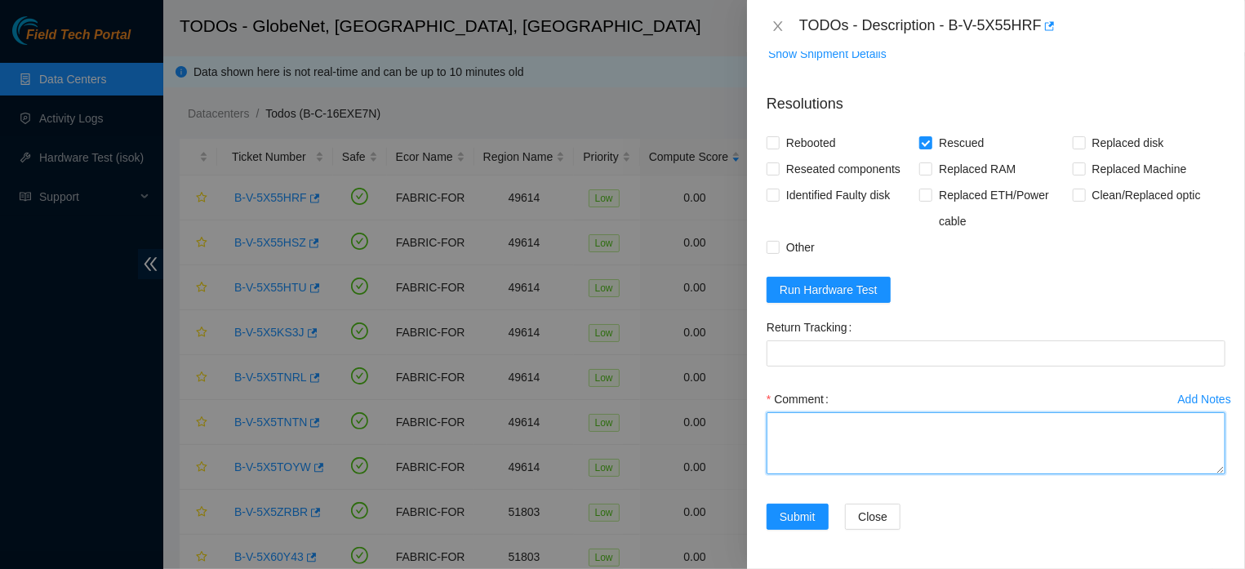
click at [1022, 421] on textarea "Comment" at bounding box center [995, 443] width 459 height 62
paste textarea "THE MACHINE WAS LOCKED (BLACK SCREEN), A NEW RESCUE WAS DONE (23.0.3), IT WAS R…"
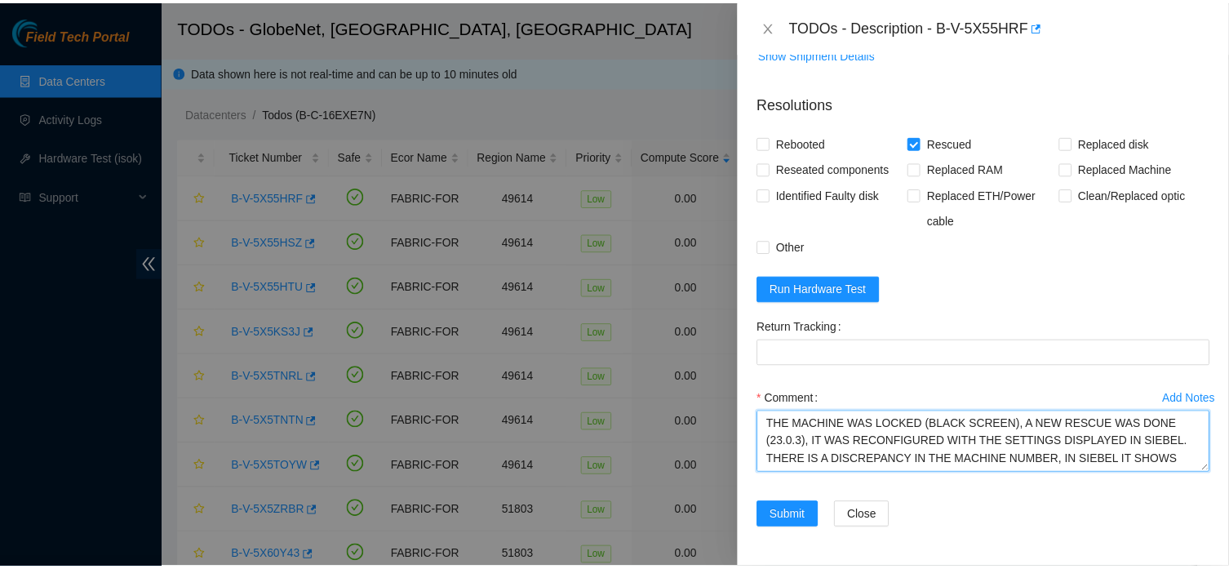
scroll to position [34, 0]
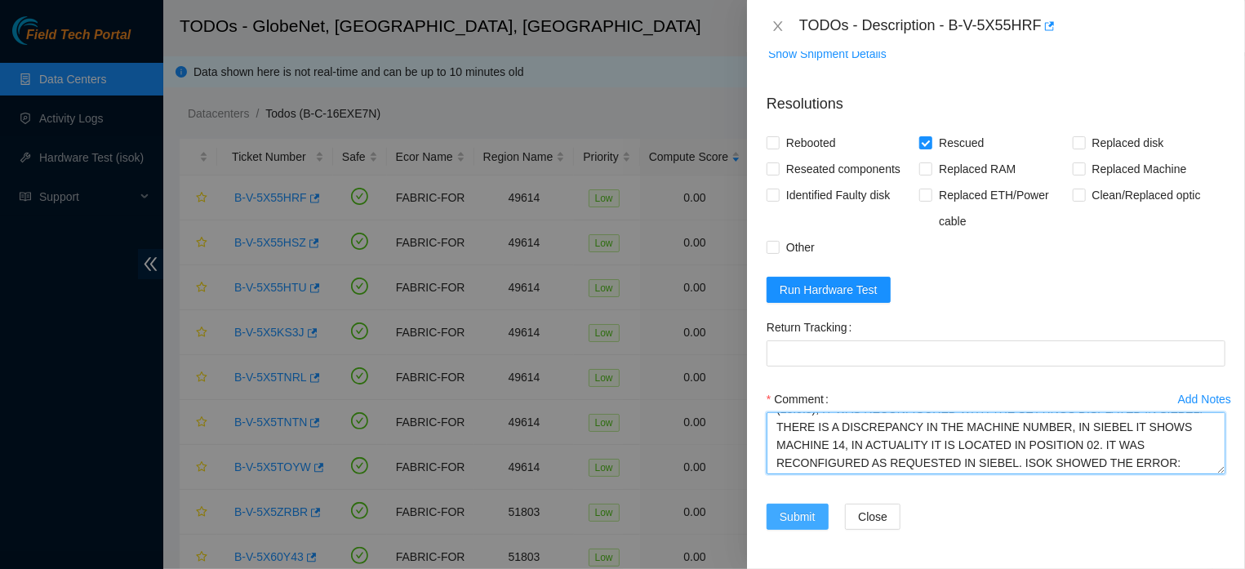
type textarea "THE MACHINE WAS LOCKED (BLACK SCREEN), A NEW RESCUE WAS DONE (23.0.3), IT WAS R…"
click at [797, 511] on span "Submit" at bounding box center [797, 517] width 36 height 18
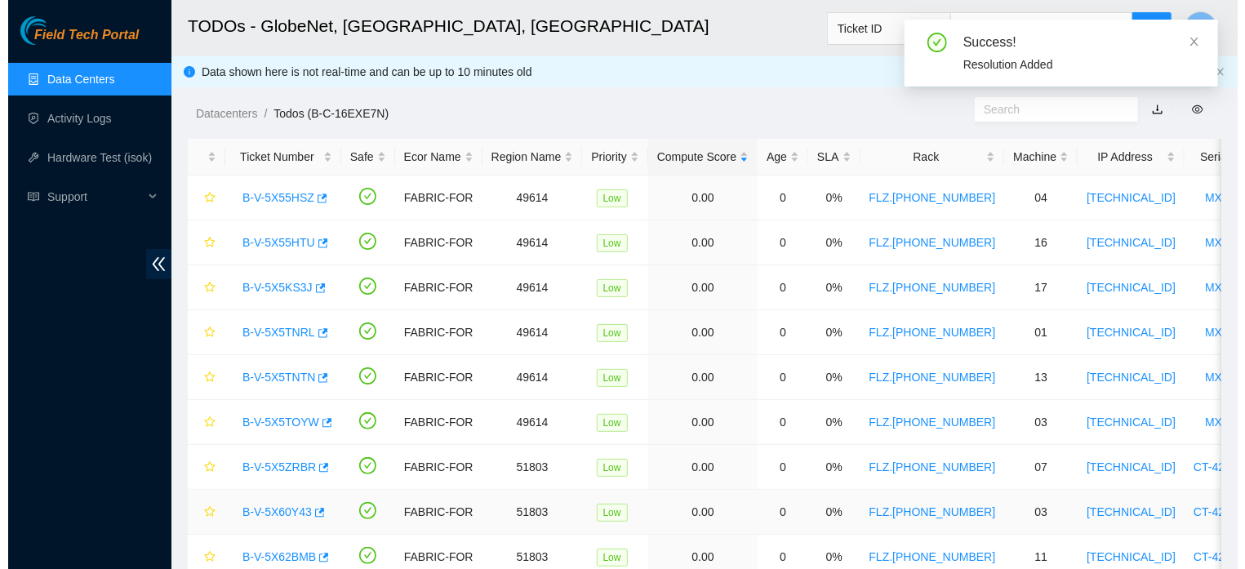
scroll to position [406, 0]
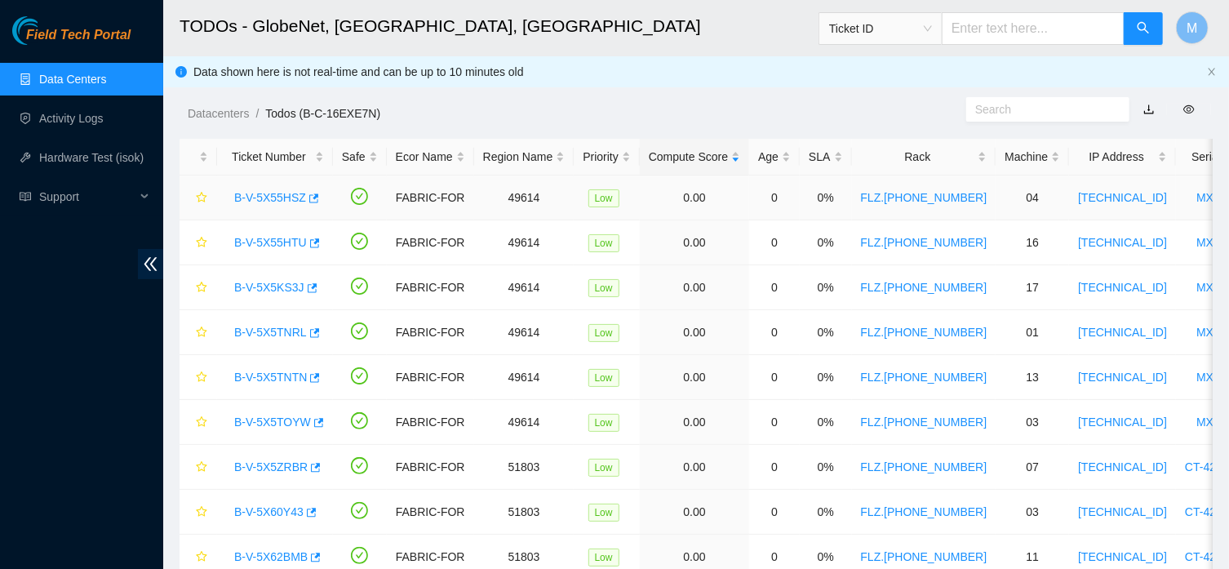
click at [283, 201] on link "B-V-5X55HSZ" at bounding box center [270, 197] width 72 height 13
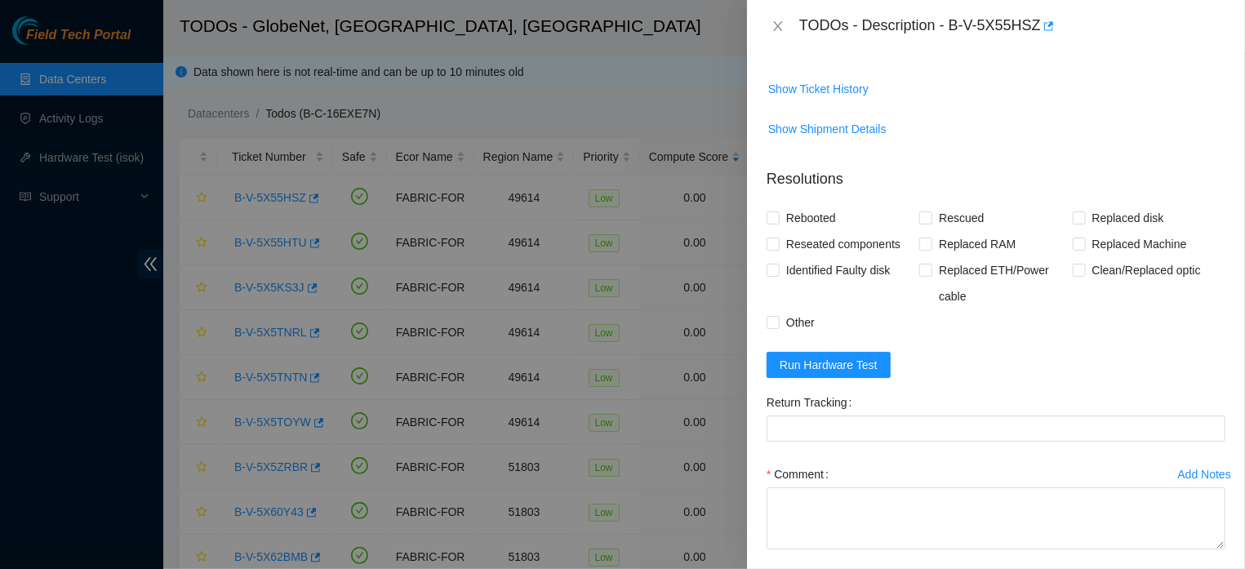
scroll to position [0, 0]
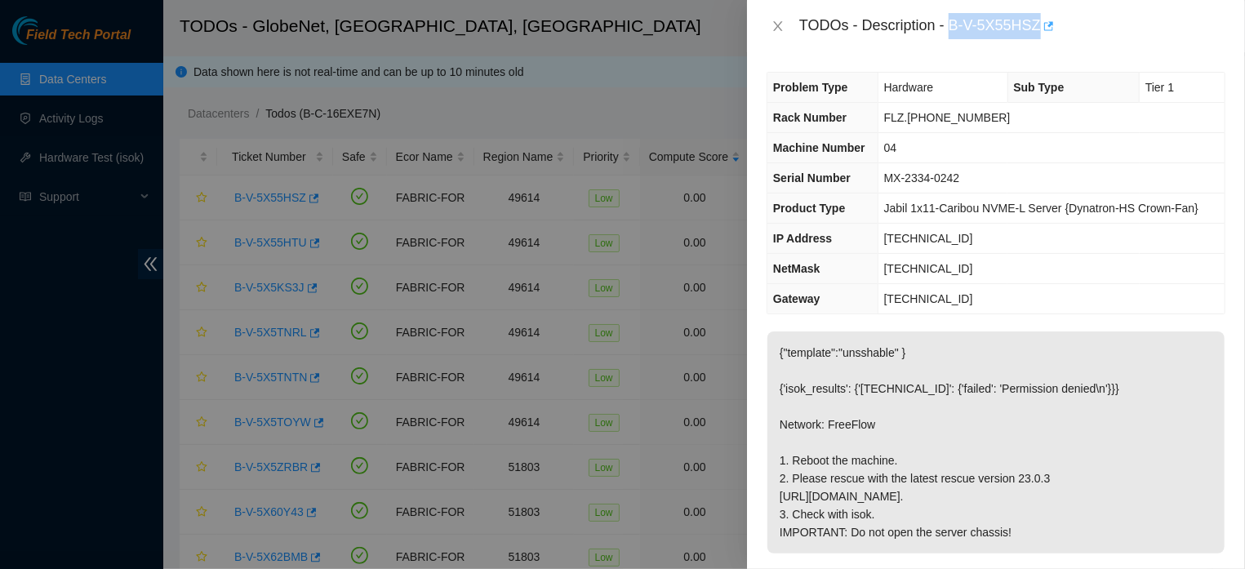
drag, startPoint x: 943, startPoint y: 25, endPoint x: 1032, endPoint y: 29, distance: 88.2
copy div "B-V-5X55HSZ"
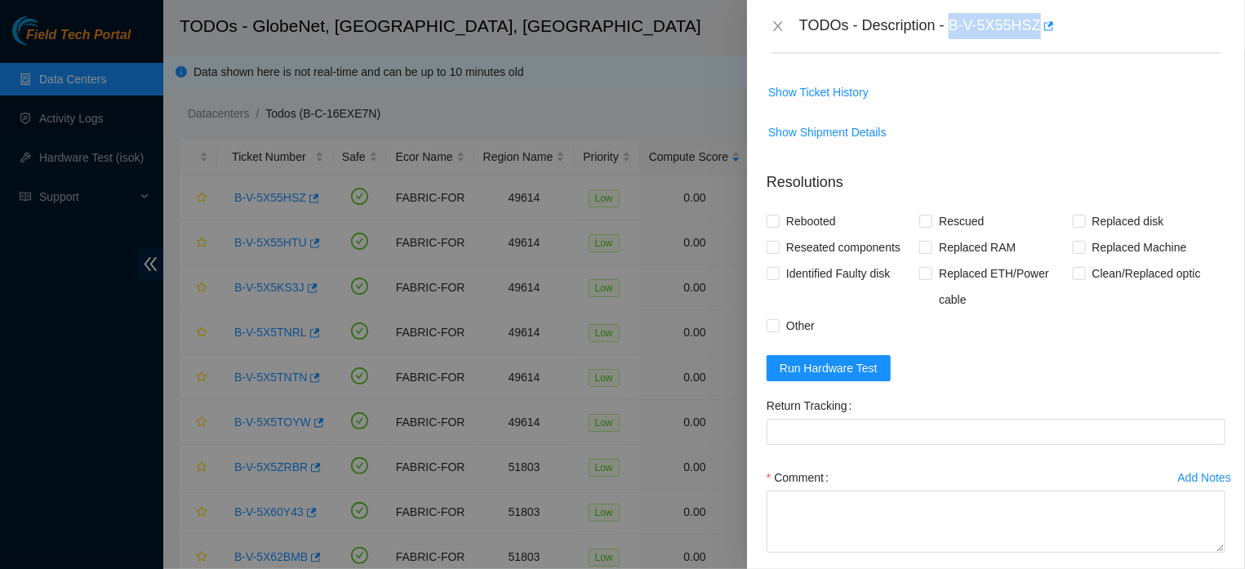
scroll to position [501, 0]
click at [926, 226] on span at bounding box center [925, 219] width 13 height 13
click at [926, 224] on input "Rescued" at bounding box center [924, 218] width 11 height 11
checkbox input "true"
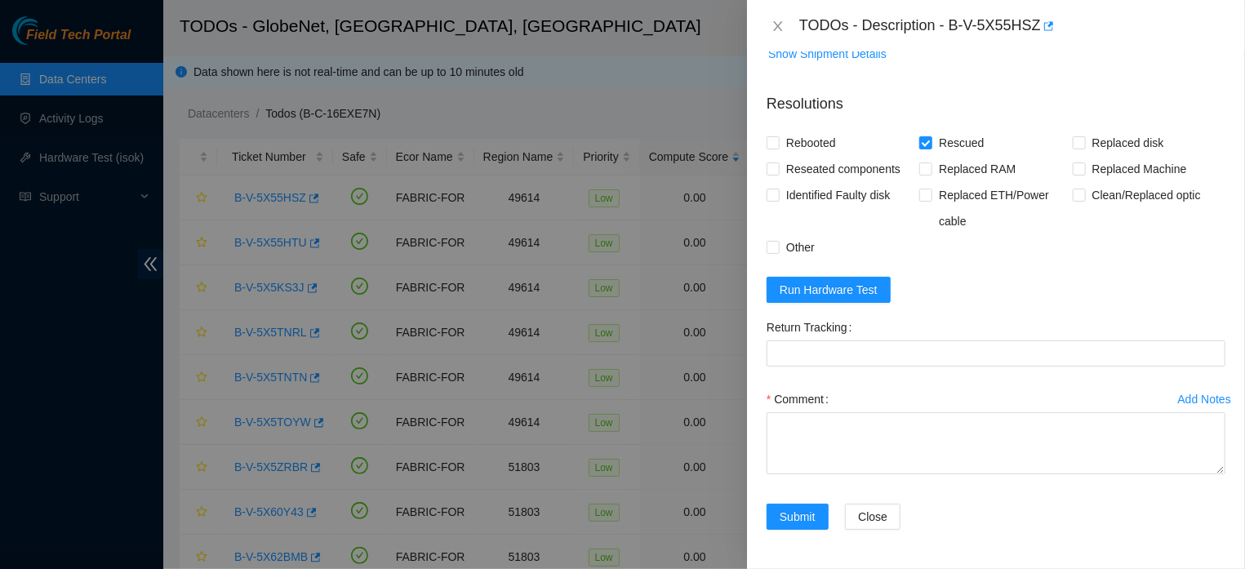
scroll to position [667, 0]
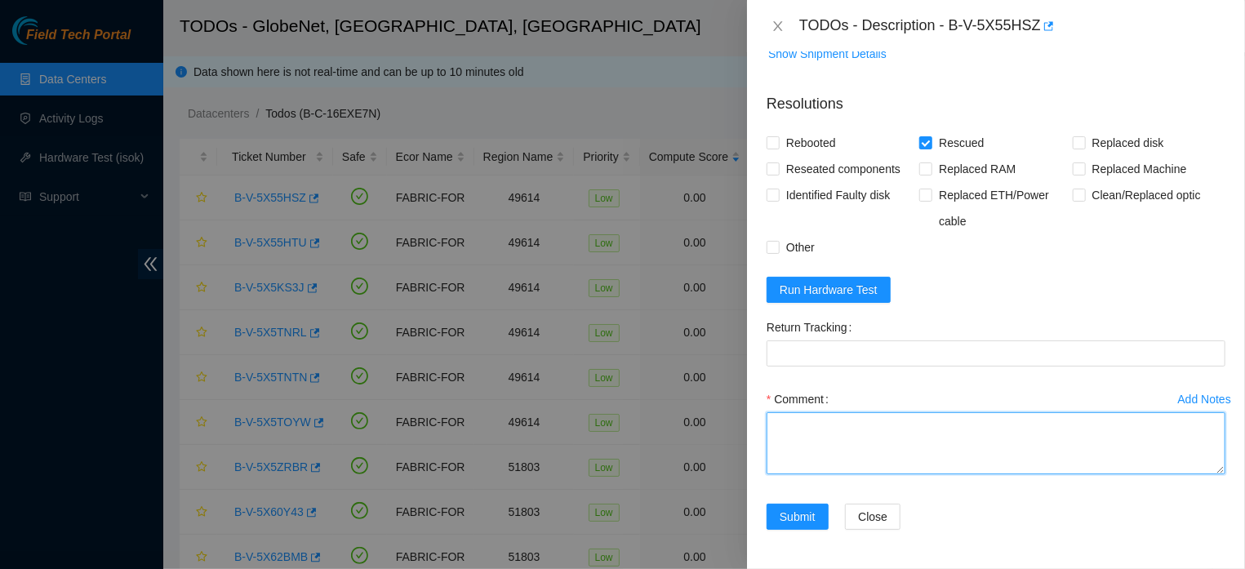
click at [955, 430] on textarea "Comment" at bounding box center [995, 443] width 459 height 62
paste textarea "THE MACHINE WAS LOCKED (BLACK SCREEN), A NEW RESCUE WAS DONE (23.0.3), IT WAS R…"
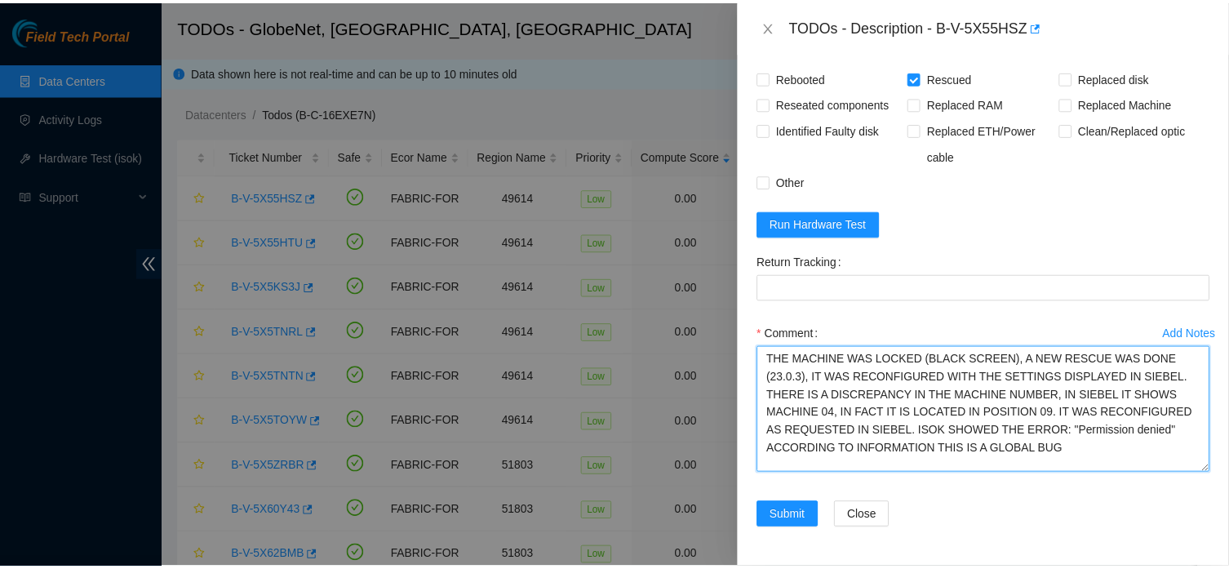
scroll to position [0, 0]
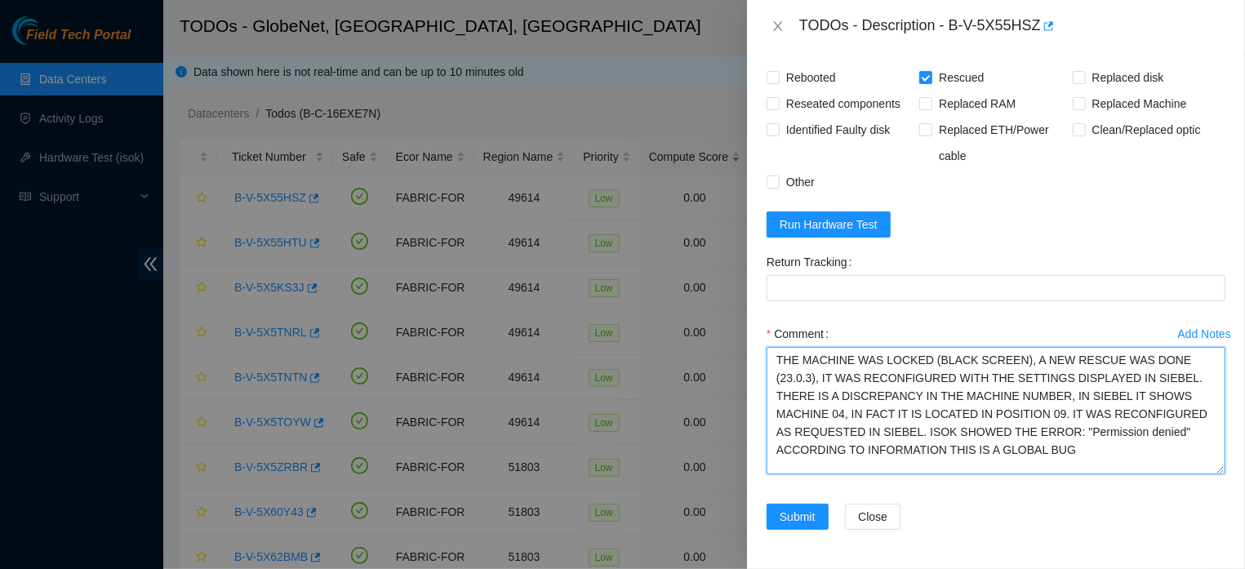
drag, startPoint x: 1205, startPoint y: 467, endPoint x: 1209, endPoint y: 516, distance: 49.1
click at [1209, 474] on textarea "THE MACHINE WAS LOCKED (BLACK SCREEN), A NEW RESCUE WAS DONE (23.0.3), IT WAS R…" at bounding box center [995, 410] width 459 height 127
type textarea "THE MACHINE WAS LOCKED (BLACK SCREEN), A NEW RESCUE WAS DONE (23.0.3), IT WAS R…"
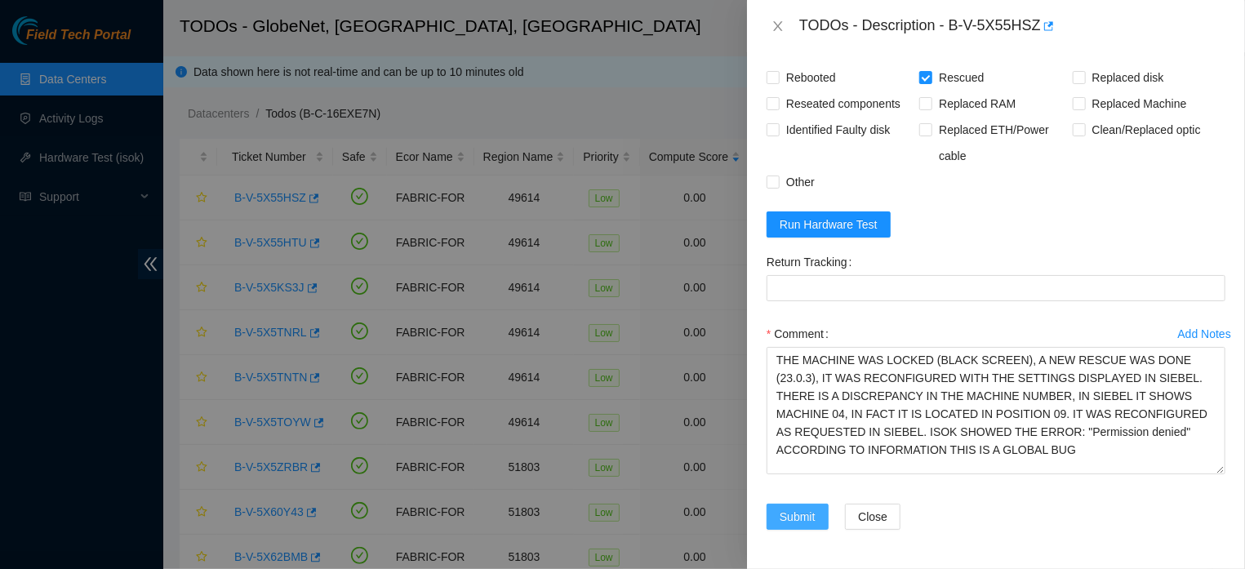
click at [811, 526] on span "Submit" at bounding box center [797, 517] width 36 height 18
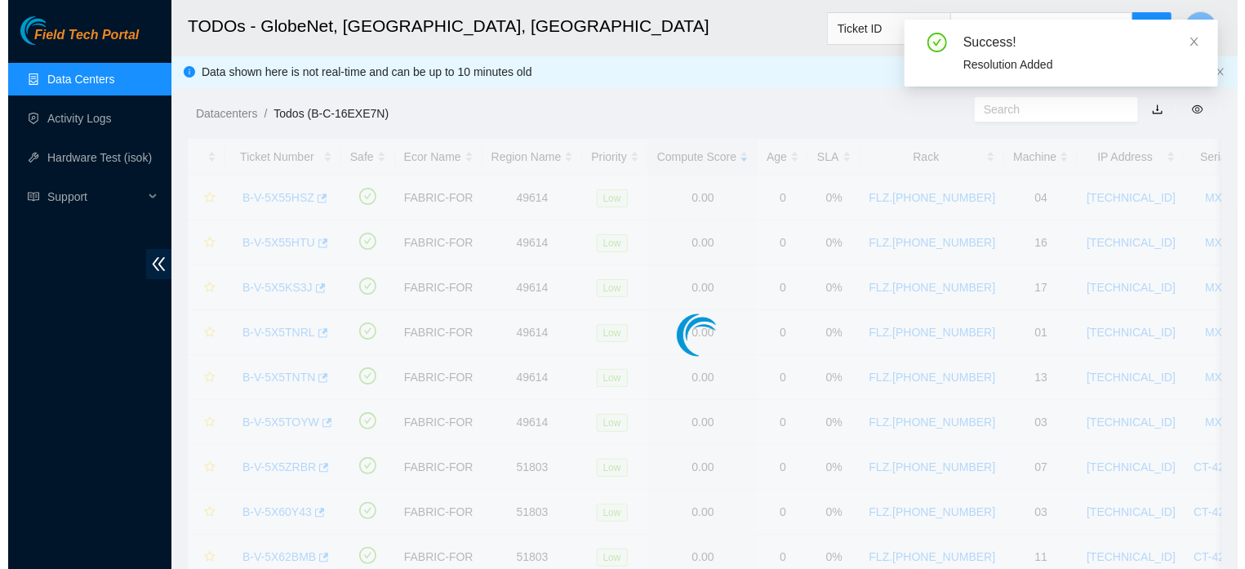
scroll to position [406, 0]
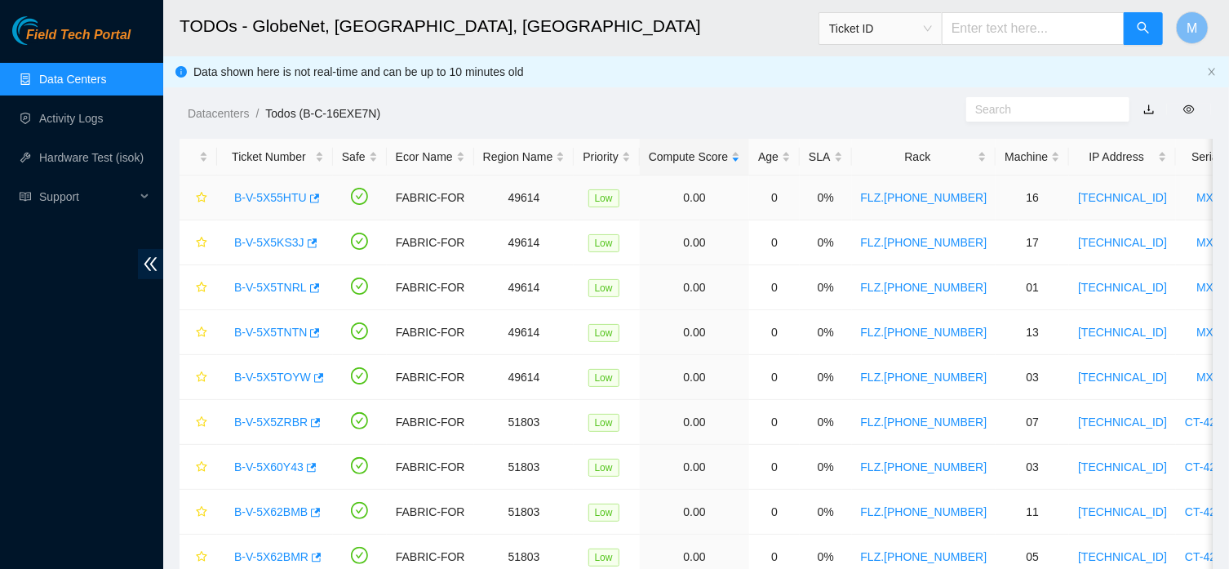
click at [282, 193] on link "B-V-5X55HTU" at bounding box center [270, 197] width 73 height 13
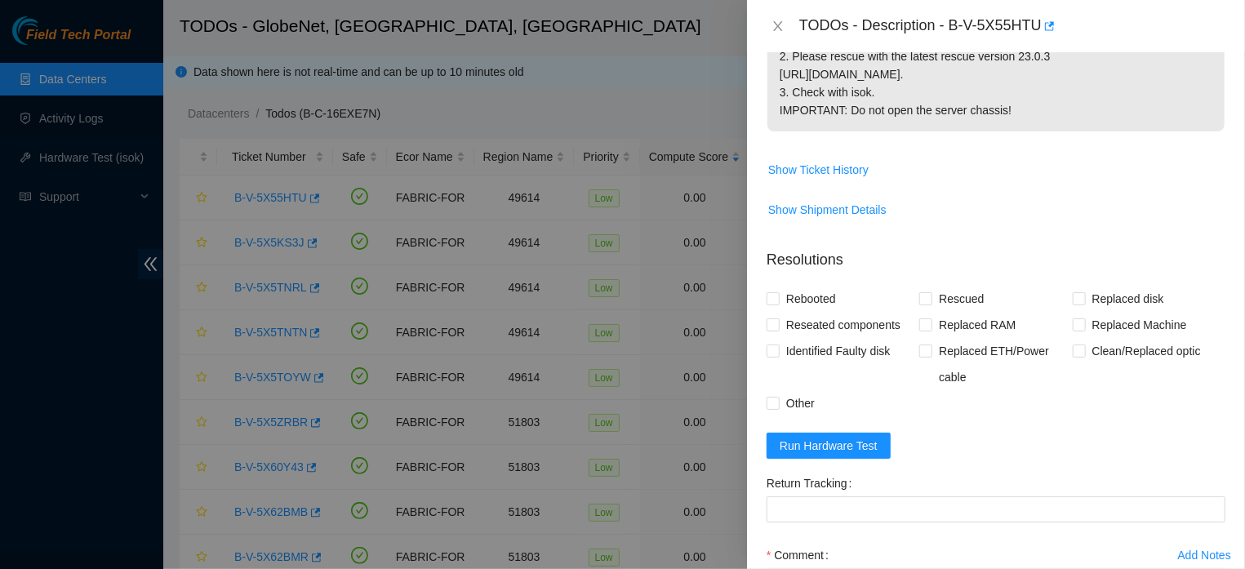
scroll to position [0, 0]
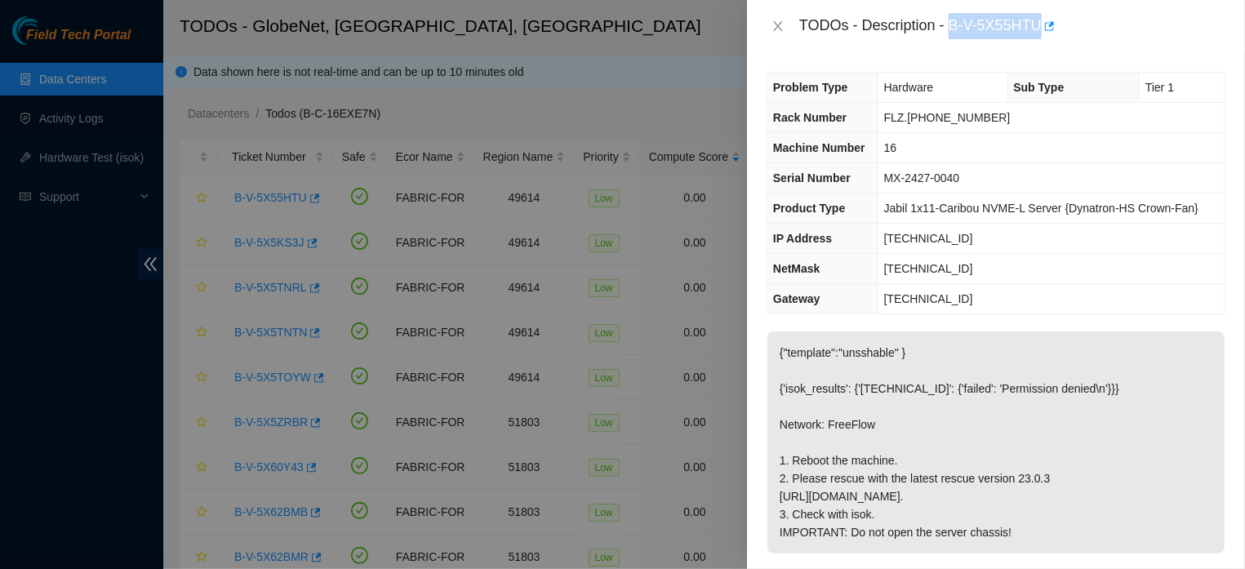
drag, startPoint x: 945, startPoint y: 28, endPoint x: 1031, endPoint y: 25, distance: 85.7
click at [1031, 25] on div "TODOs - Description - B-V-5X55HTU" at bounding box center [1012, 26] width 426 height 26
copy div "B-V-5X55HTU"
click at [1102, 54] on div "Problem Type Hardware Sub Type Tier 1 Rack Number FLZ.[PHONE_NUMBER] Machine Nu…" at bounding box center [996, 310] width 498 height 517
drag, startPoint x: 948, startPoint y: 274, endPoint x: 876, endPoint y: 278, distance: 72.7
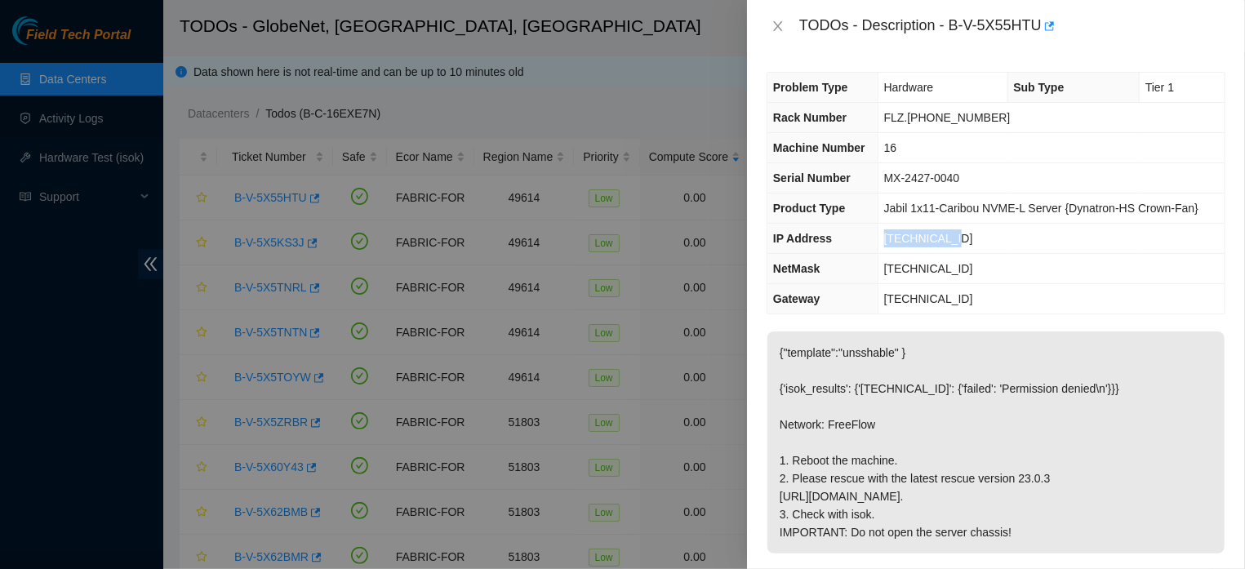
click at [876, 254] on tr "IP Address [TECHNICAL_ID]" at bounding box center [995, 239] width 457 height 30
copy tr "[TECHNICAL_ID]"
click at [778, 23] on icon "close" at bounding box center [777, 26] width 13 height 13
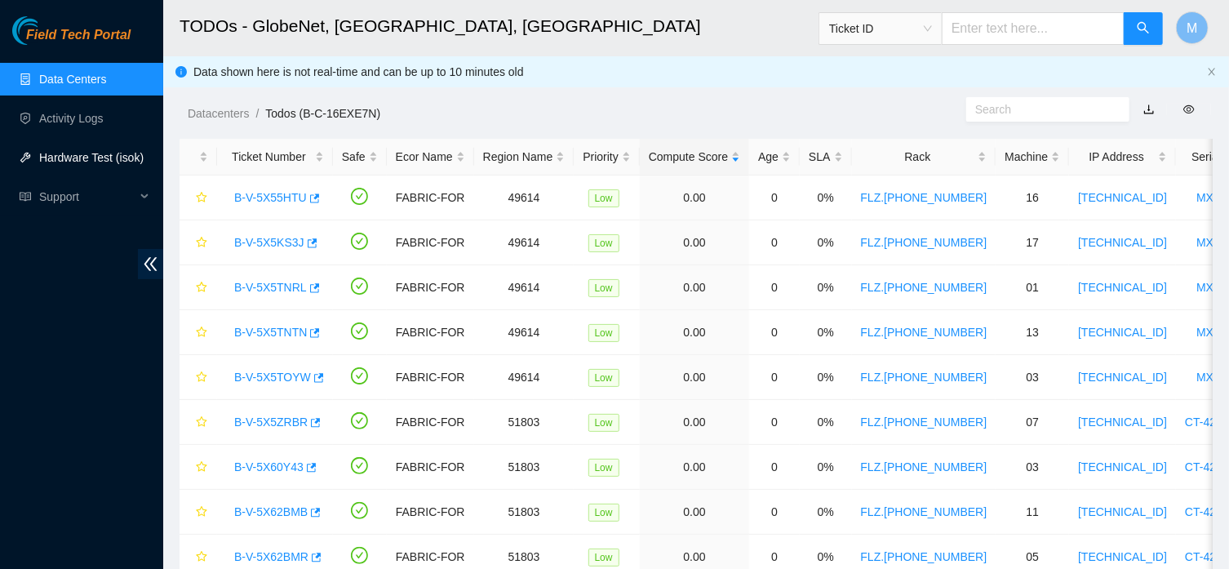
click at [92, 152] on link "Hardware Test (isok)" at bounding box center [91, 157] width 104 height 13
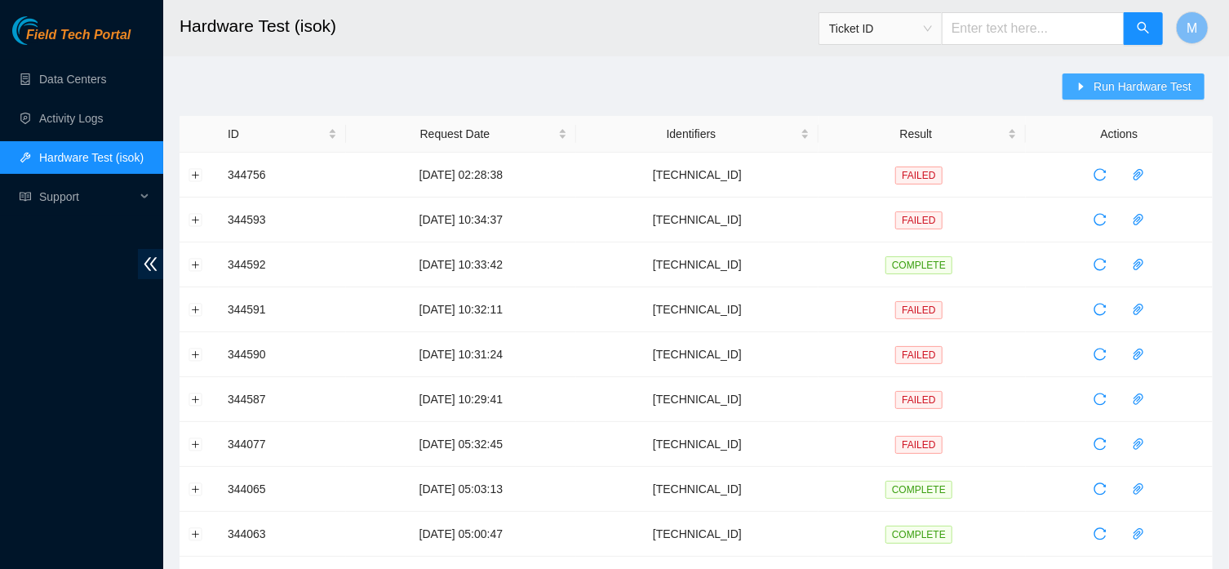
click at [1084, 88] on icon "caret-right" at bounding box center [1081, 86] width 11 height 11
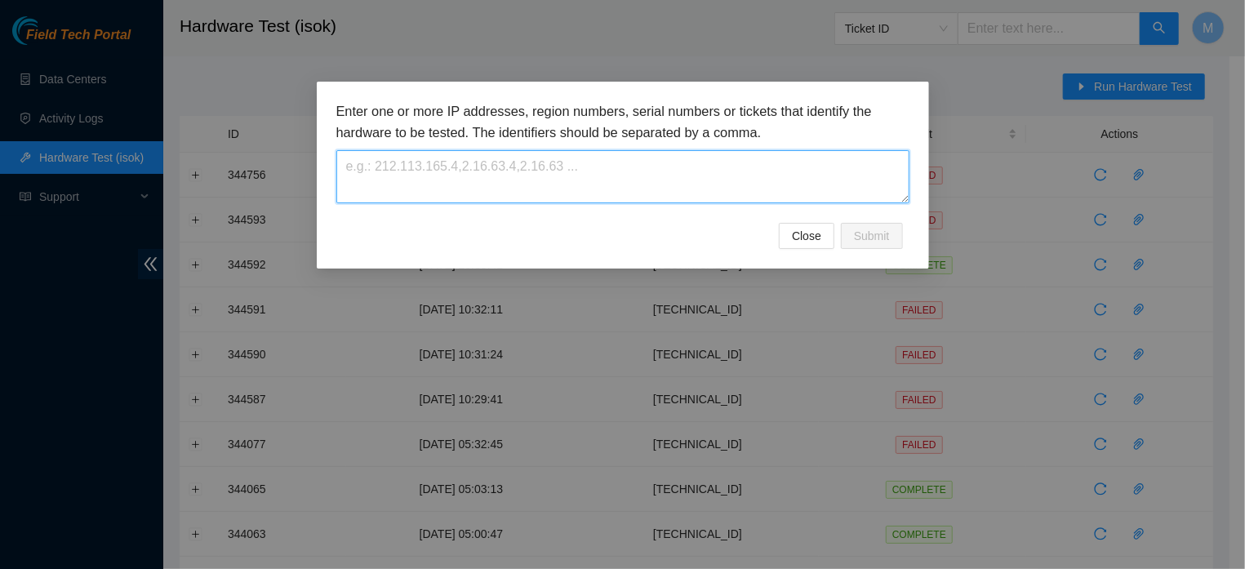
click at [735, 190] on textarea at bounding box center [622, 176] width 573 height 53
paste textarea "[TECHNICAL_ID]"
click at [376, 165] on textarea "[TECHNICAL_ID]" at bounding box center [622, 176] width 573 height 53
type textarea "[TECHNICAL_ID]"
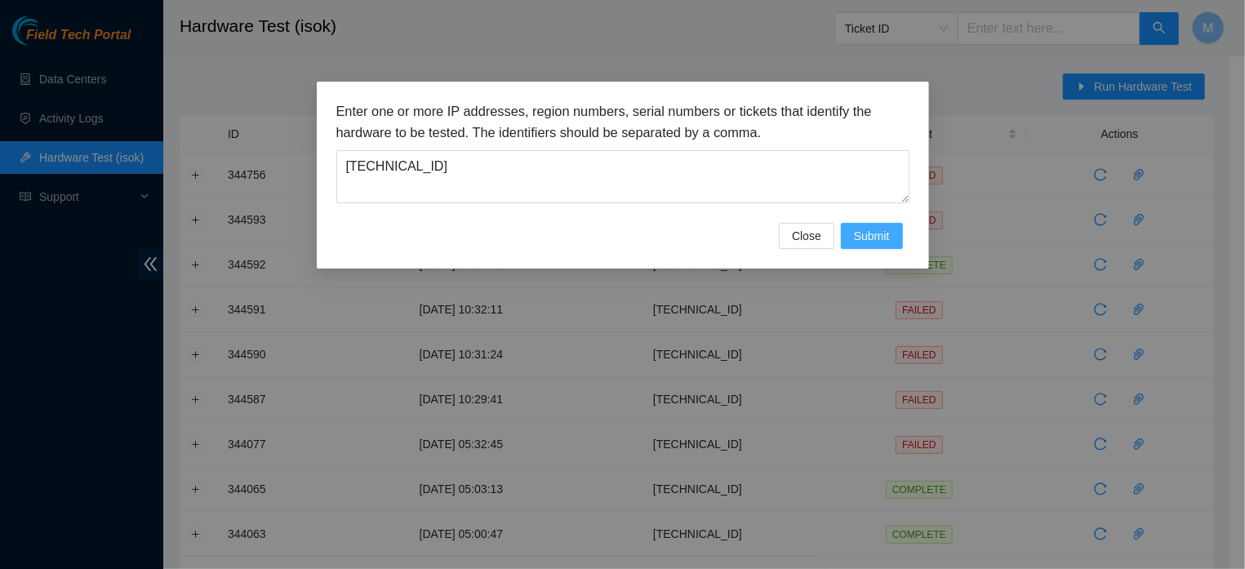
click at [852, 245] on button "Submit" at bounding box center [872, 236] width 62 height 26
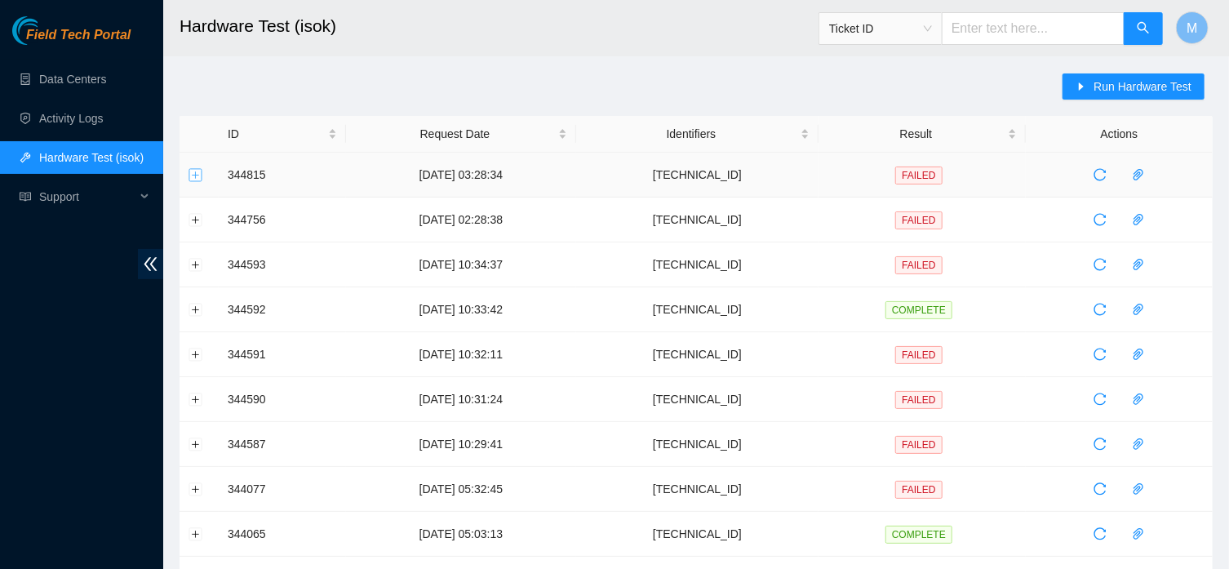
click at [196, 177] on button "Expand row" at bounding box center [195, 174] width 13 height 13
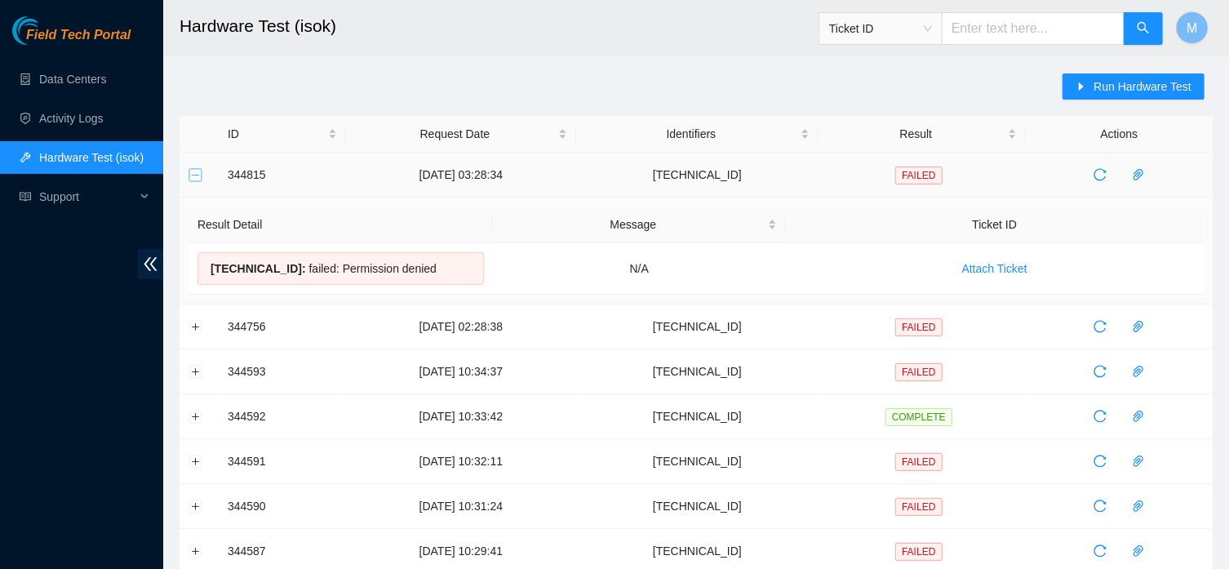
click at [196, 177] on button "Collapse row" at bounding box center [195, 174] width 13 height 13
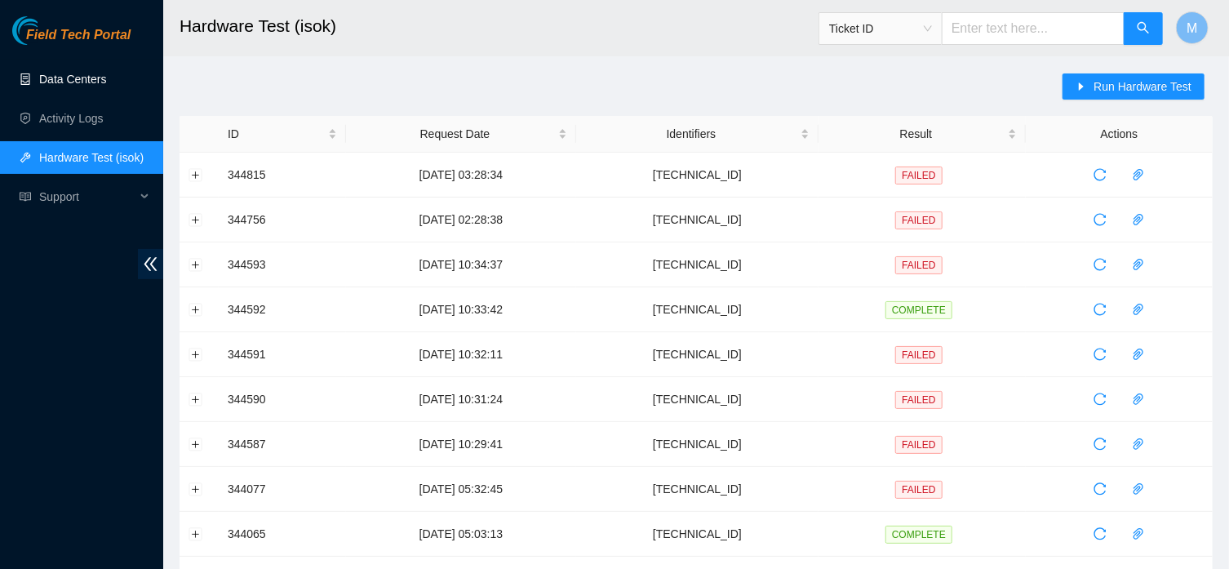
click at [78, 80] on link "Data Centers" at bounding box center [72, 79] width 67 height 13
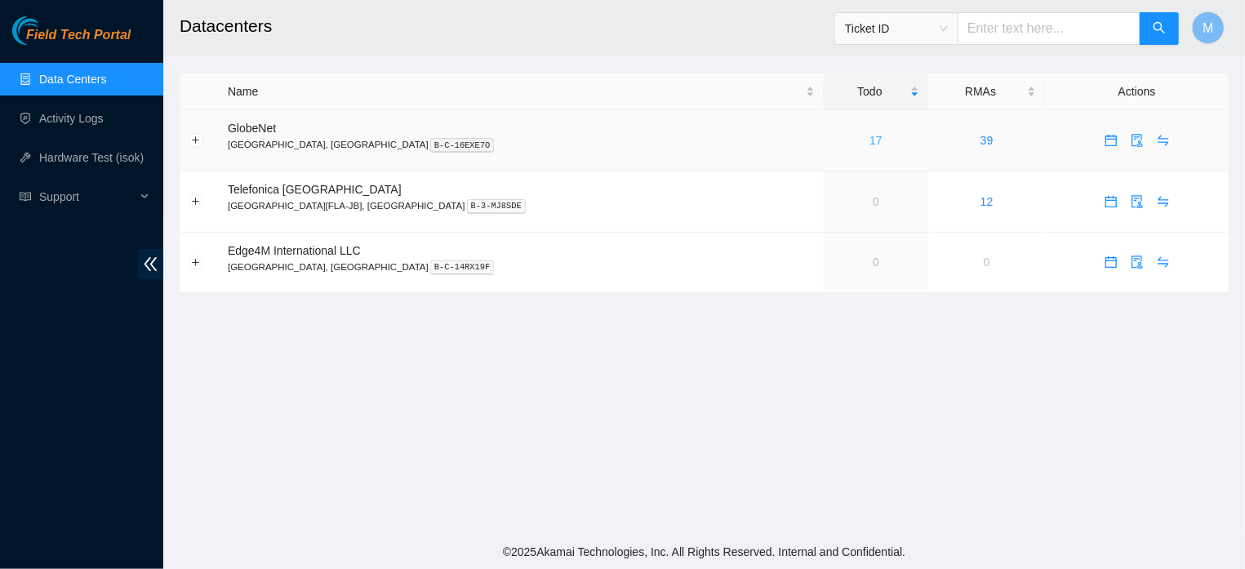
click at [869, 143] on link "17" at bounding box center [875, 140] width 13 height 13
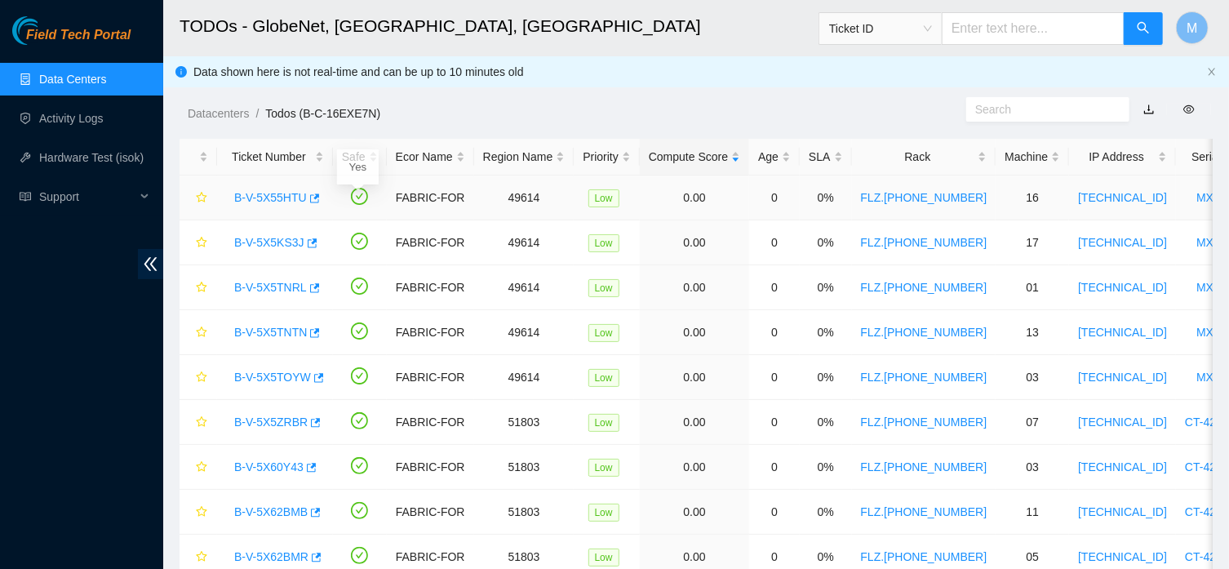
click at [299, 195] on link "B-V-5X55HTU" at bounding box center [270, 197] width 73 height 13
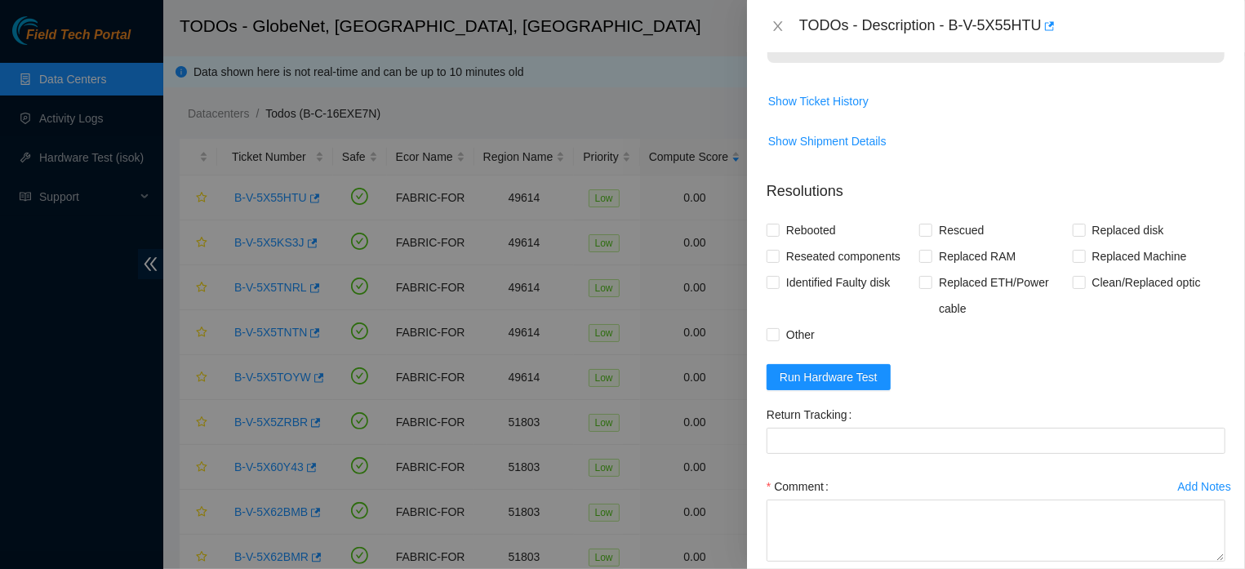
scroll to position [493, 0]
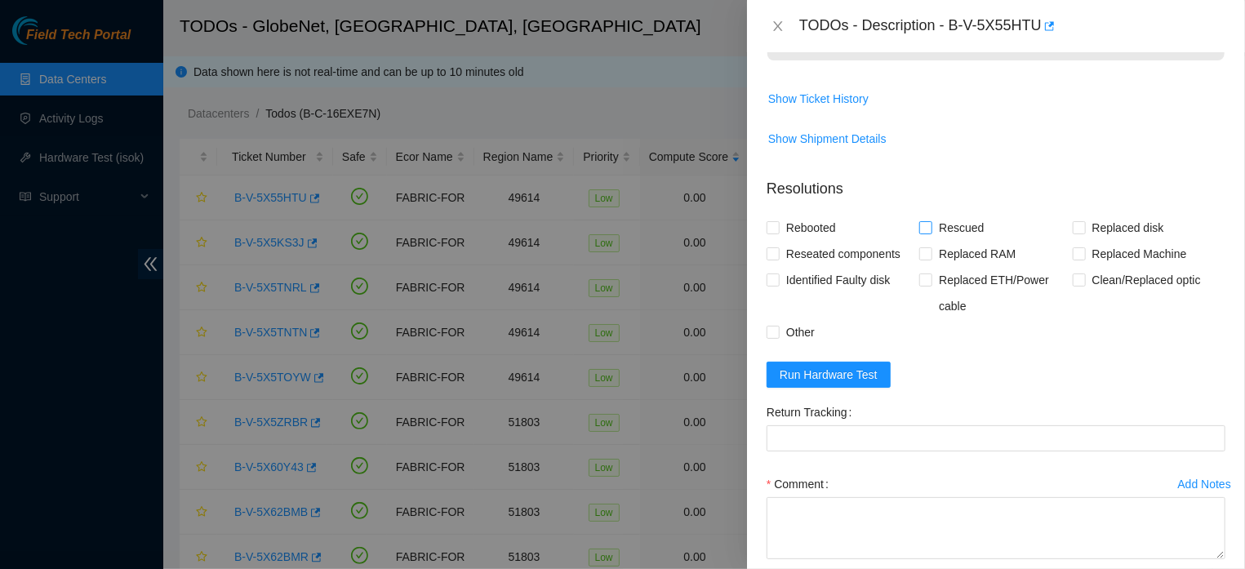
click at [926, 234] on span at bounding box center [925, 227] width 13 height 13
click at [926, 233] on input "Rescued" at bounding box center [924, 226] width 11 height 11
checkbox input "true"
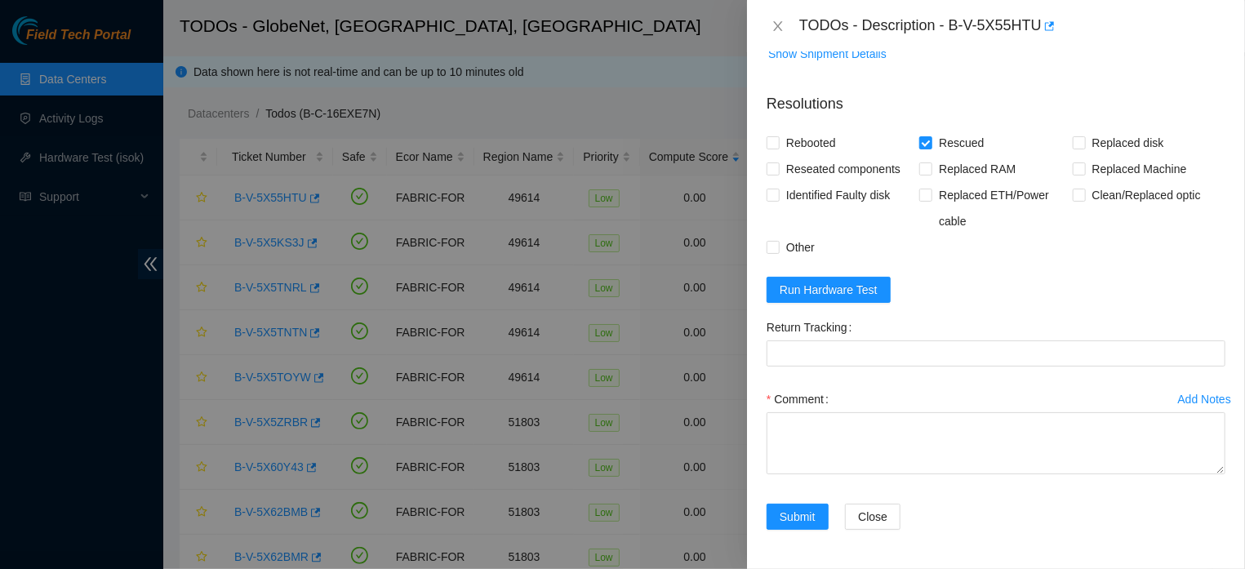
scroll to position [667, 0]
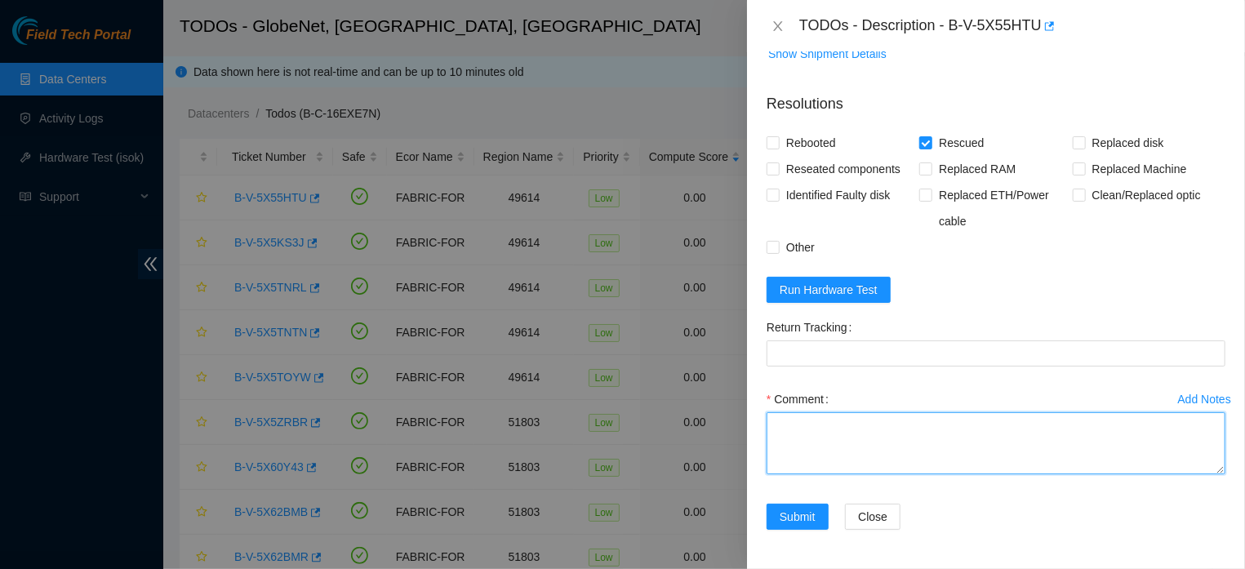
click at [819, 424] on textarea "Comment" at bounding box center [995, 443] width 459 height 62
paste textarea "THE MACHINE WAS LOCKED (BLACK SCREEN), A NEW RESCUE WAS DONE (23.0.3), IT WAS R…"
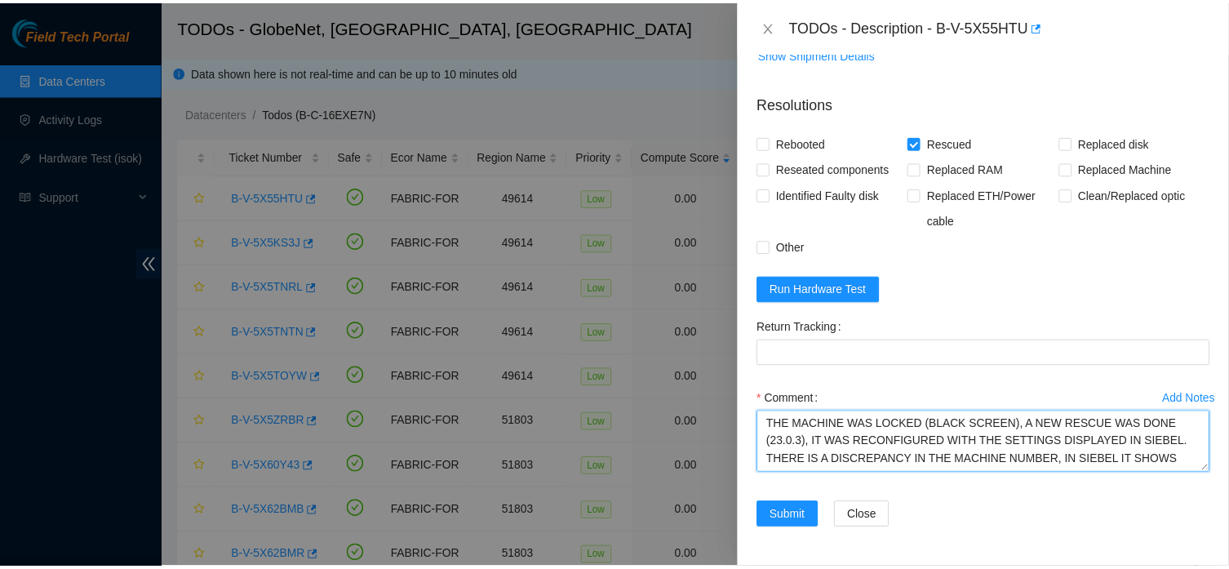
scroll to position [34, 0]
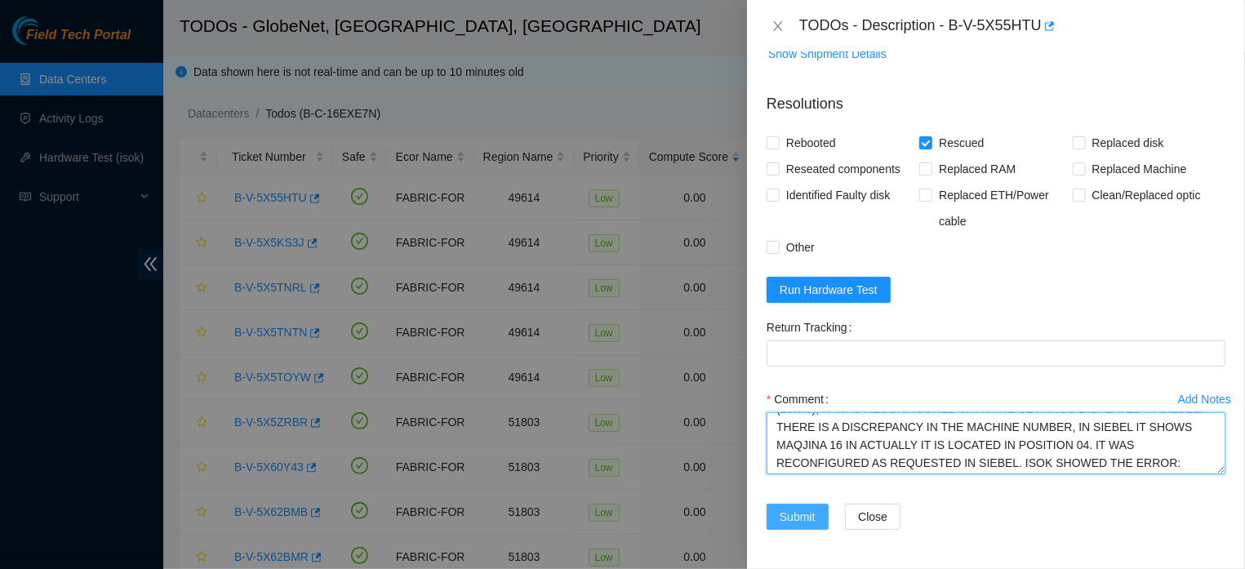
type textarea "THE MACHINE WAS LOCKED (BLACK SCREEN), A NEW RESCUE WAS DONE (23.0.3), IT WAS R…"
click at [811, 516] on span "Submit" at bounding box center [797, 517] width 36 height 18
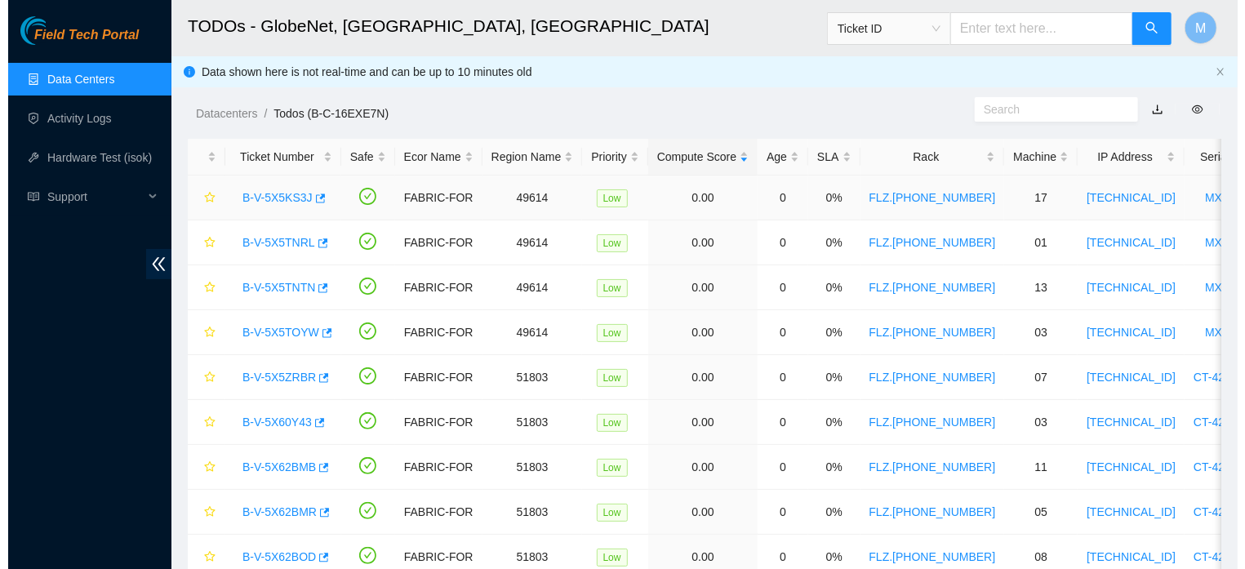
scroll to position [477, 0]
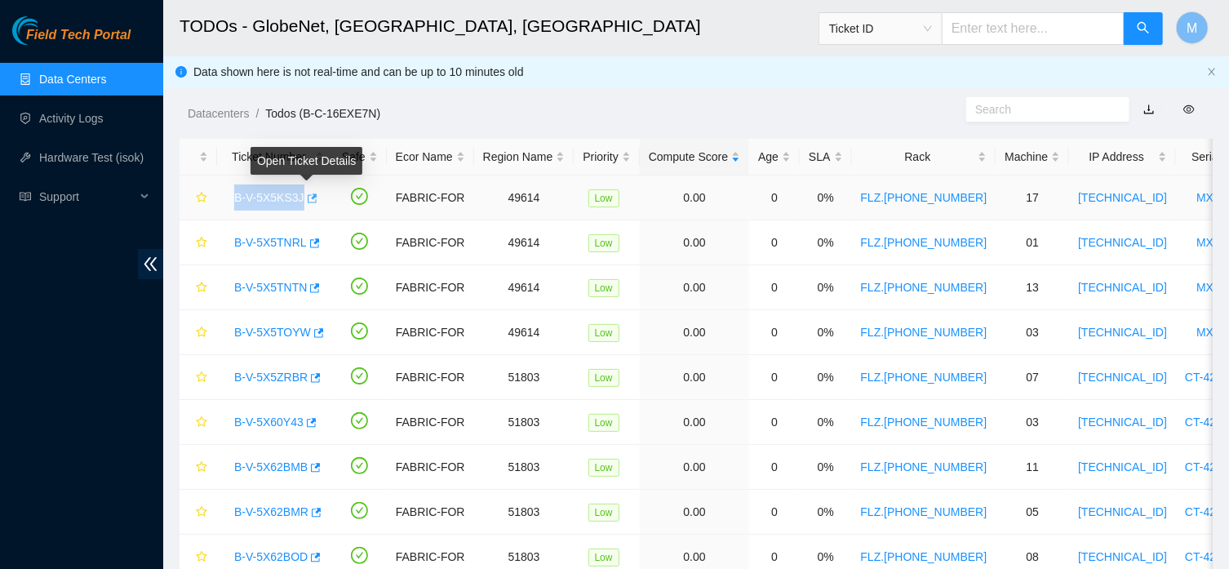
drag, startPoint x: 233, startPoint y: 196, endPoint x: 306, endPoint y: 206, distance: 74.2
copy link "B-V-5X5KS3J"
click at [273, 201] on link "B-V-5X5KS3J" at bounding box center [269, 197] width 70 height 13
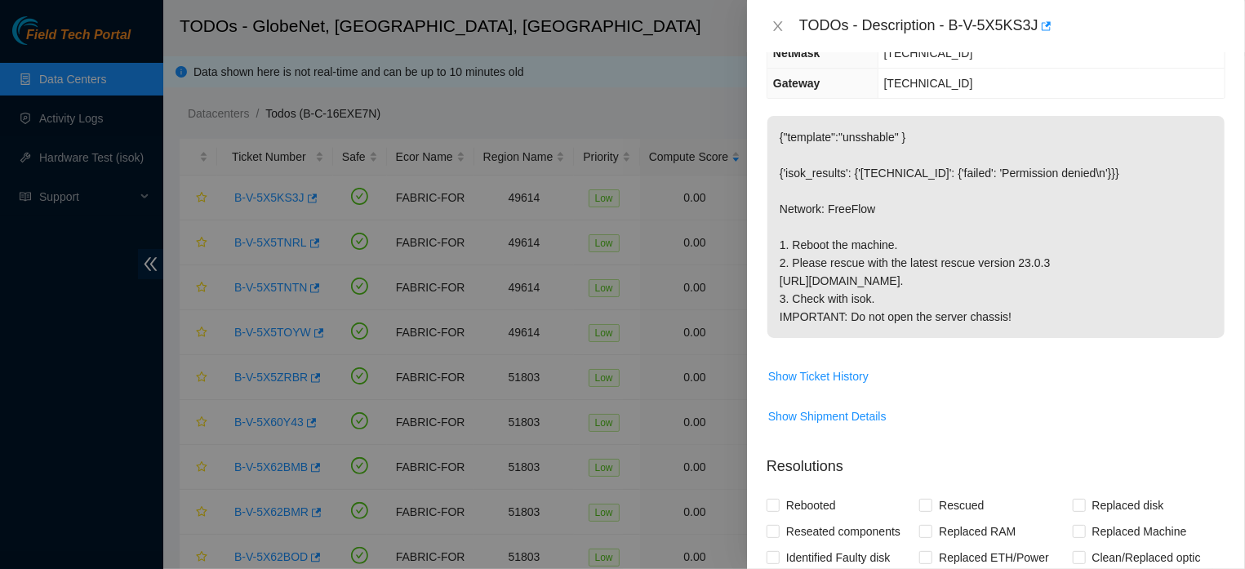
scroll to position [490, 0]
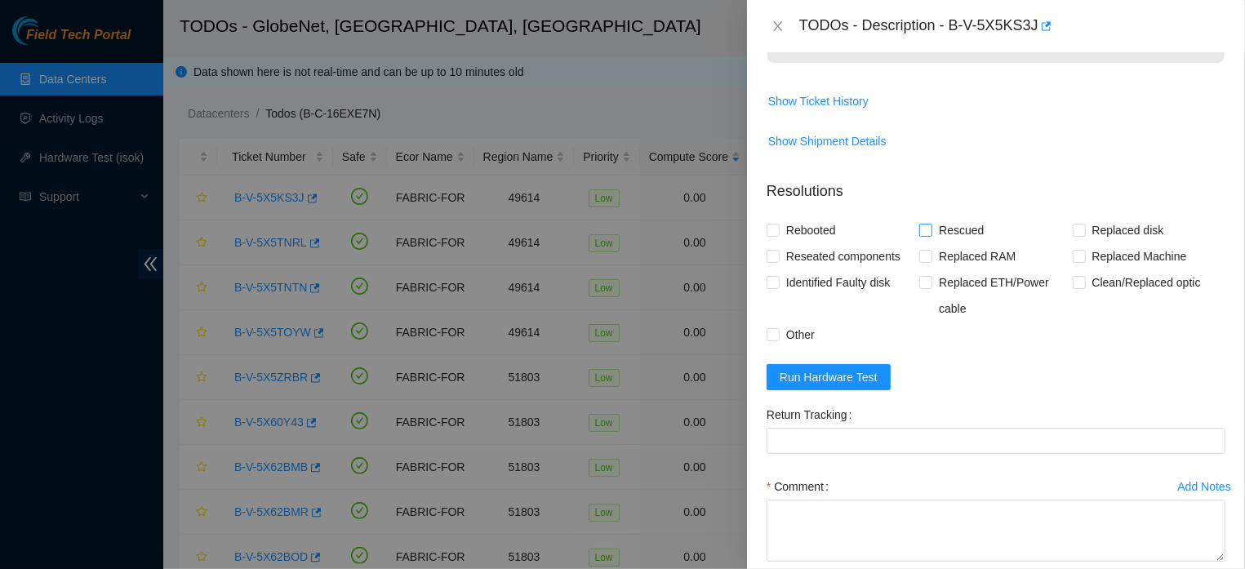
click at [926, 237] on span at bounding box center [925, 230] width 13 height 13
click at [926, 235] on input "Rescued" at bounding box center [924, 229] width 11 height 11
checkbox input "true"
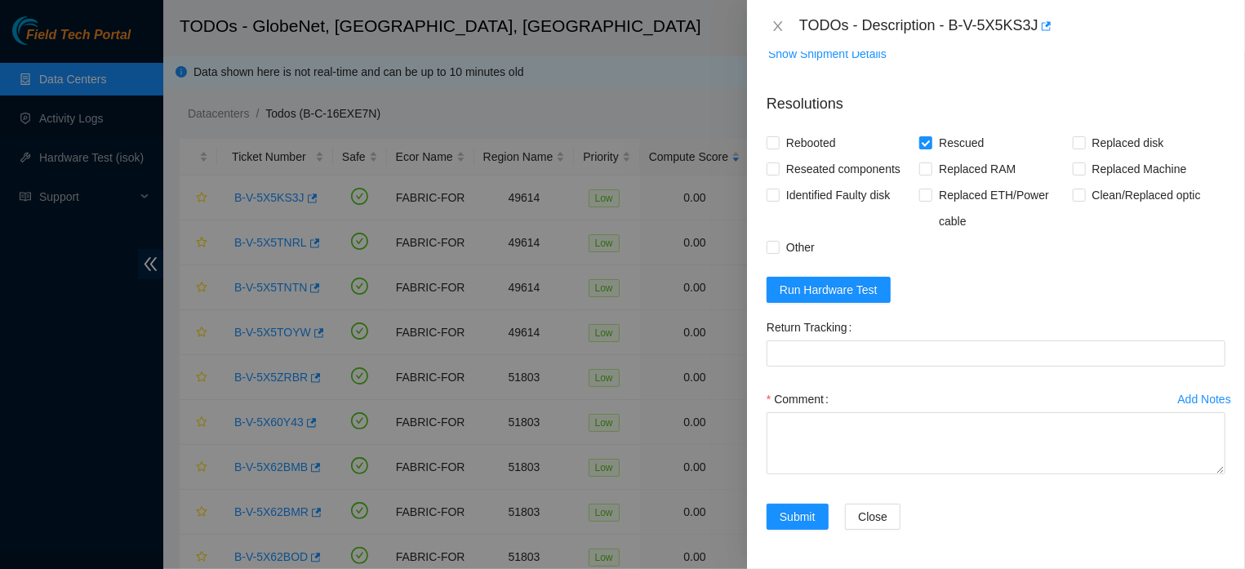
scroll to position [667, 0]
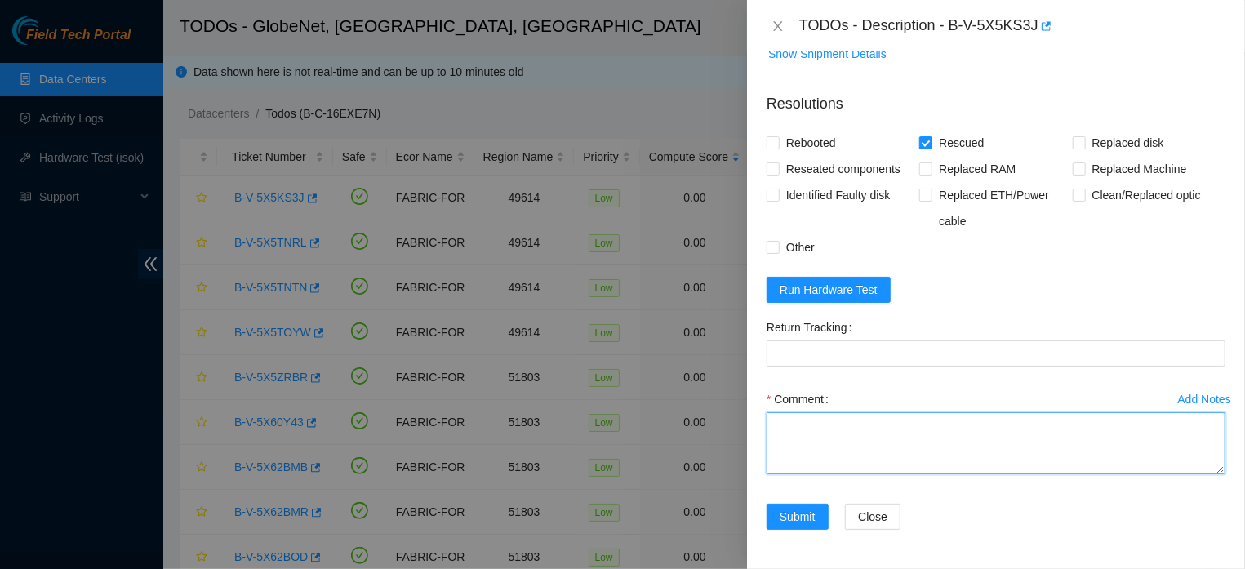
click at [860, 428] on textarea "Comment" at bounding box center [995, 443] width 459 height 62
paste textarea "THE MACHINE WAS LOCKED (BLACK SCREEN), A NEW RESCUE WAS DONE (23.0.3), IT WAS R…"
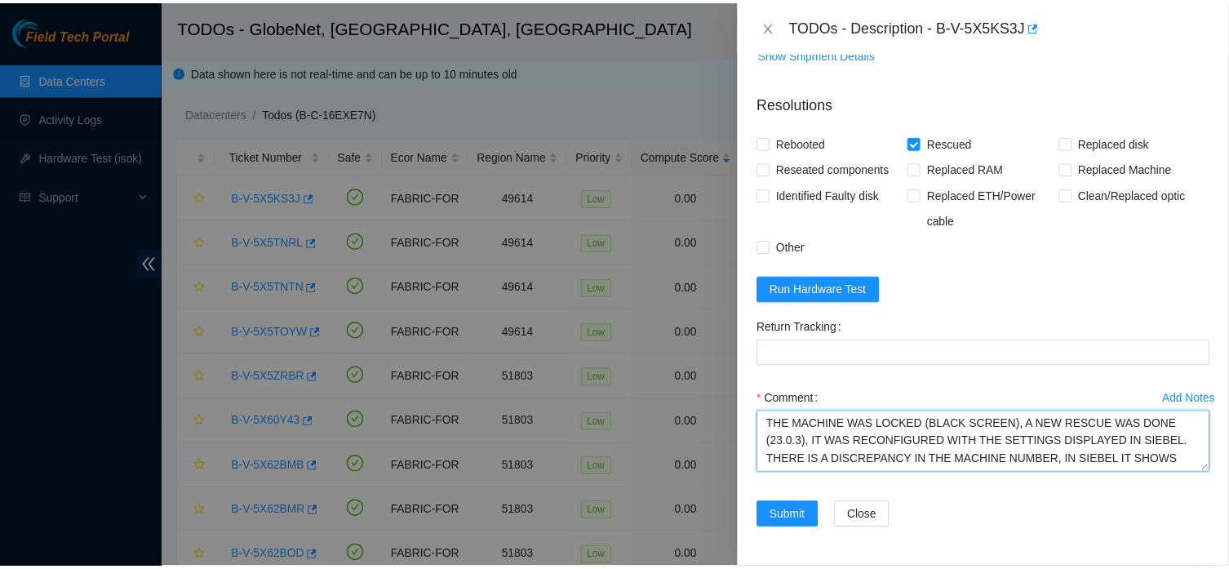
scroll to position [34, 0]
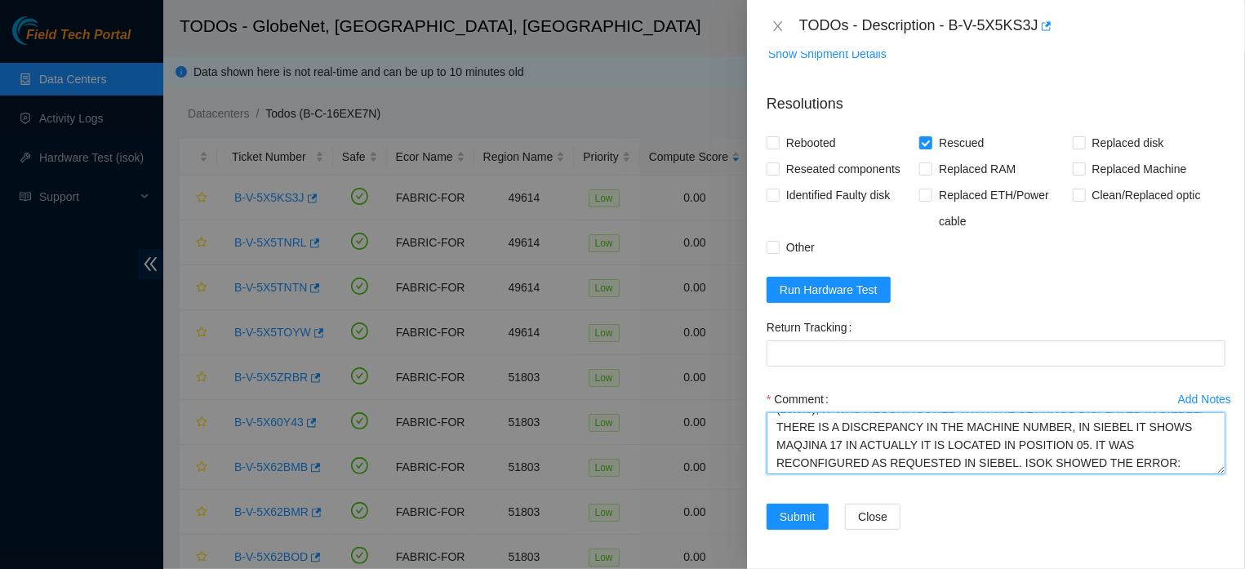
type textarea "THE MACHINE WAS LOCKED (BLACK SCREEN), A NEW RESCUE WAS DONE (23.0.3), IT WAS R…"
click at [806, 511] on span "Submit" at bounding box center [797, 517] width 36 height 18
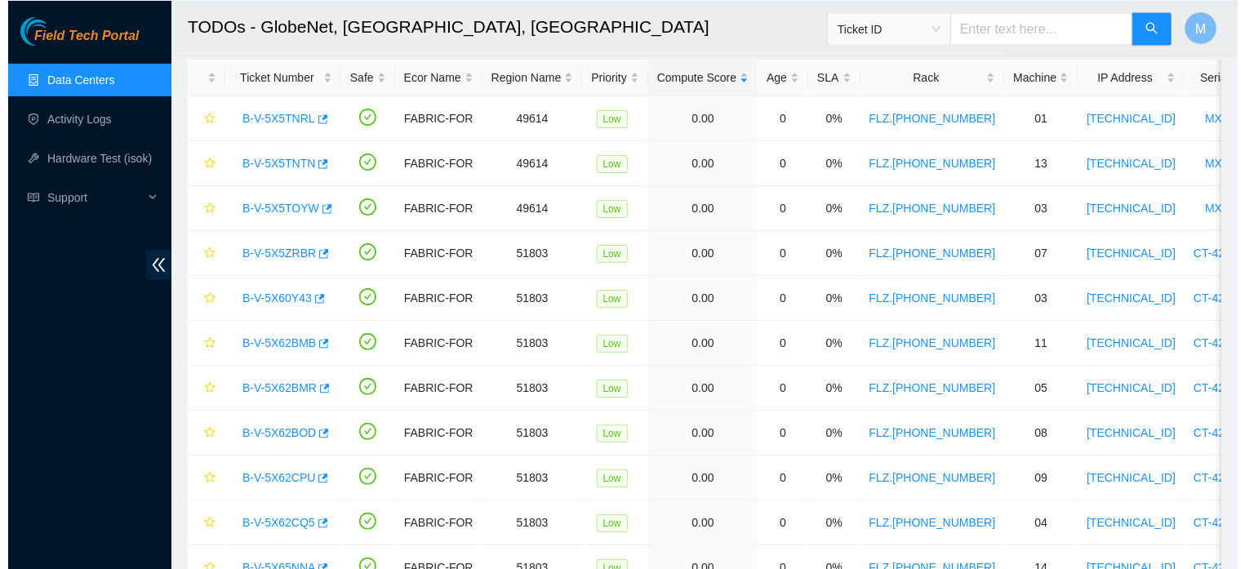
scroll to position [43, 0]
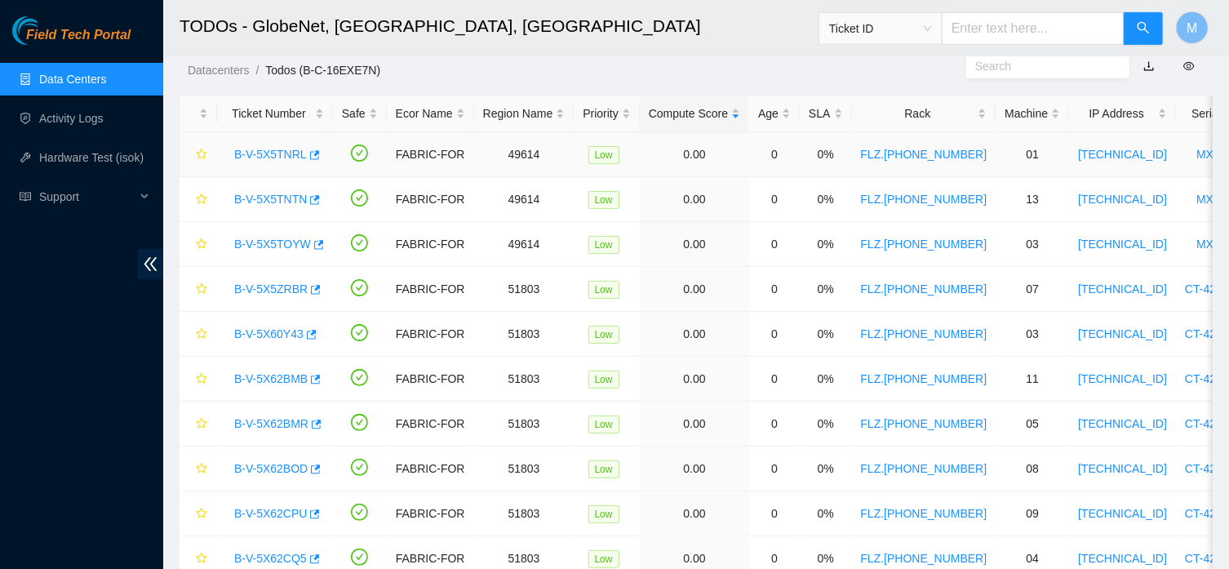
click at [289, 153] on link "B-V-5X5TNRL" at bounding box center [270, 154] width 73 height 13
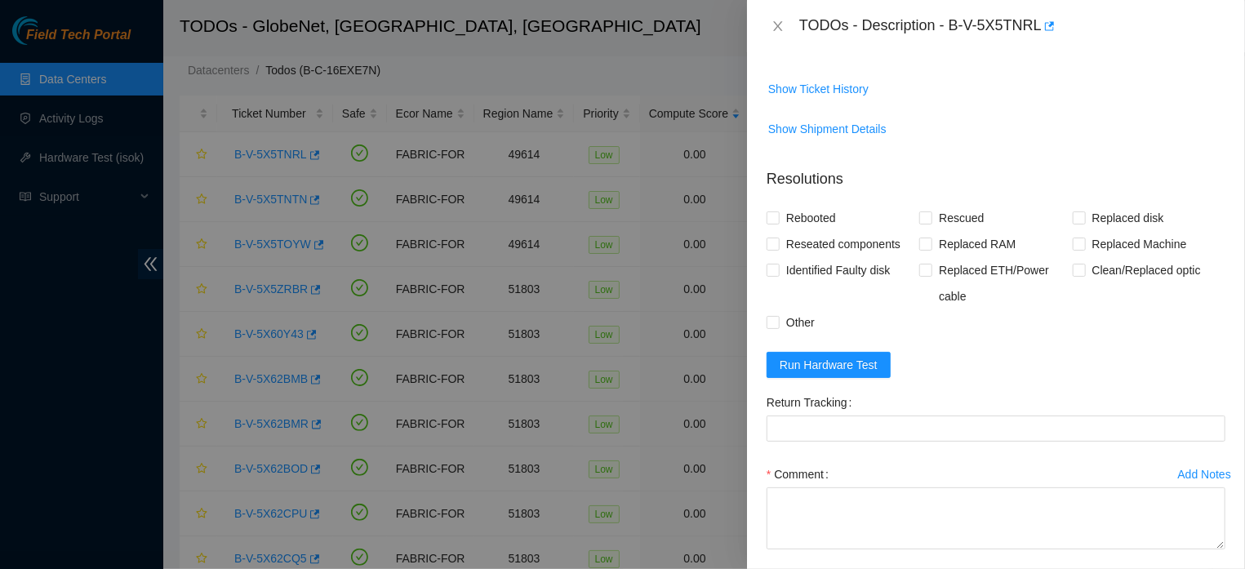
scroll to position [0, 0]
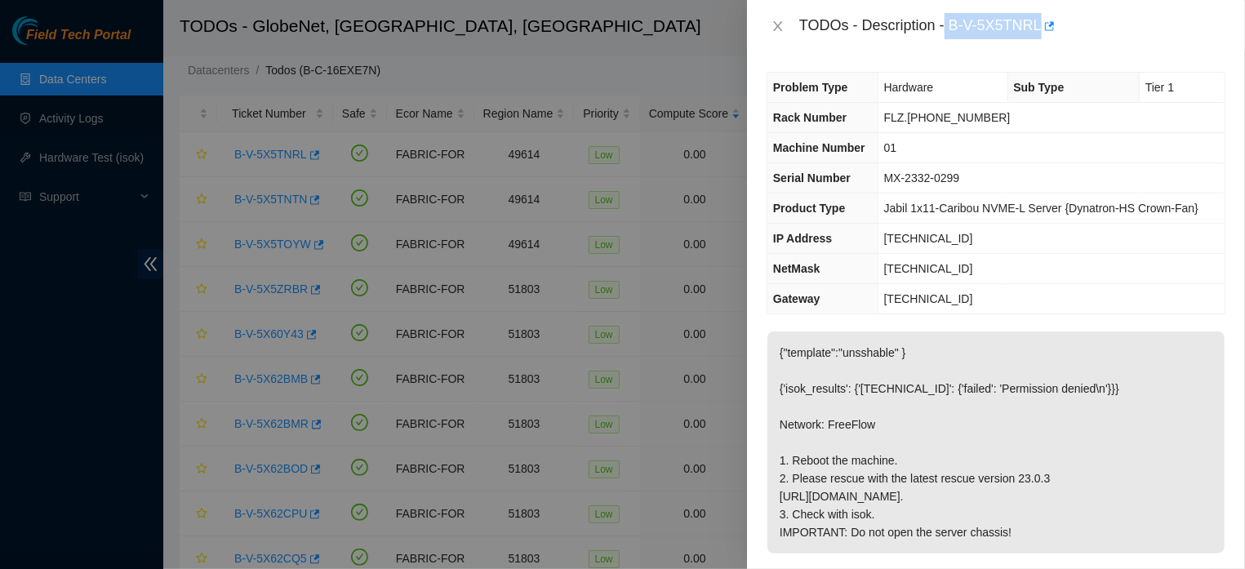
drag, startPoint x: 940, startPoint y: 23, endPoint x: 1030, endPoint y: 36, distance: 90.7
click at [1030, 36] on div "TODOs - Description - B-V-5X5TNRL" at bounding box center [1012, 26] width 426 height 26
copy div "B-V-5X5TNRL"
click at [1149, 254] on td "[TECHNICAL_ID]" at bounding box center [1050, 239] width 347 height 30
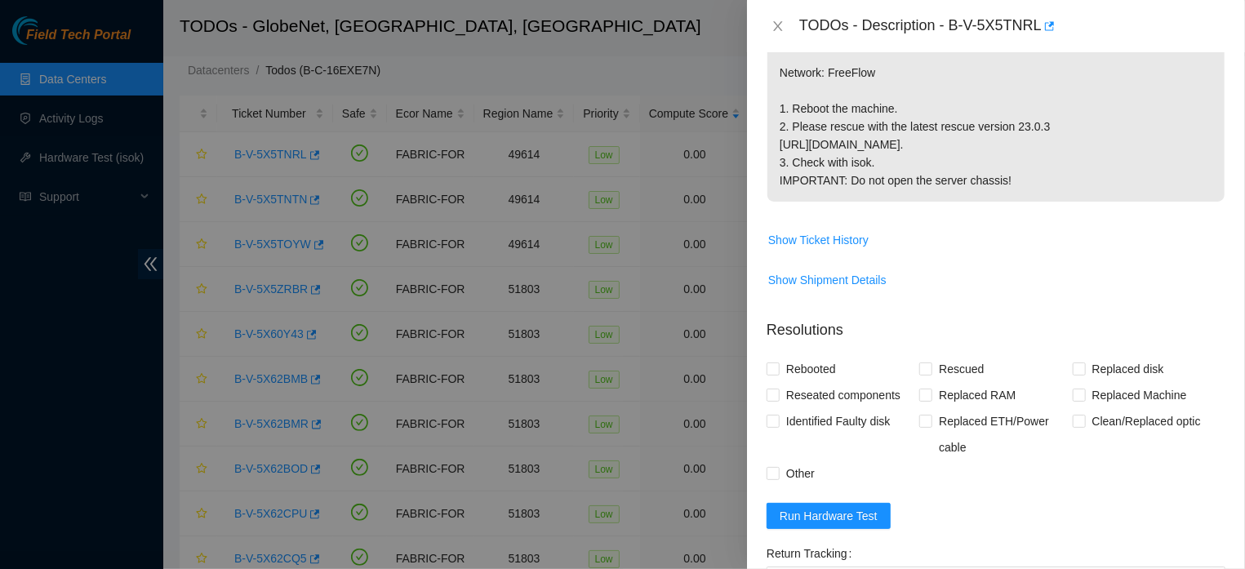
scroll to position [388, 0]
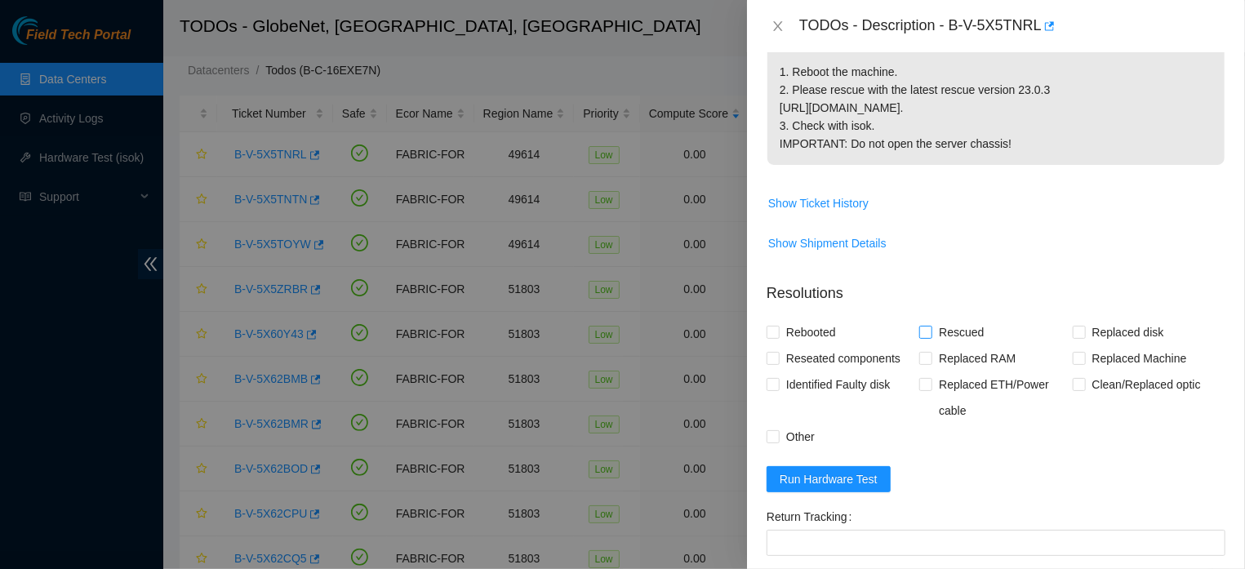
click at [921, 337] on input "Rescued" at bounding box center [924, 331] width 11 height 11
checkbox input "true"
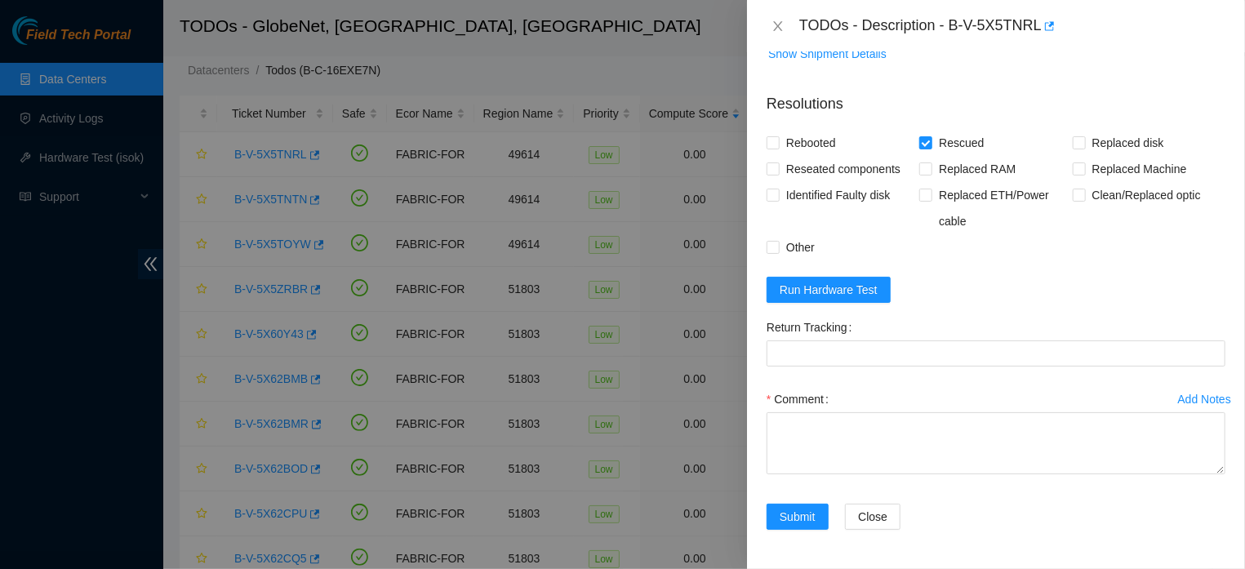
scroll to position [628, 0]
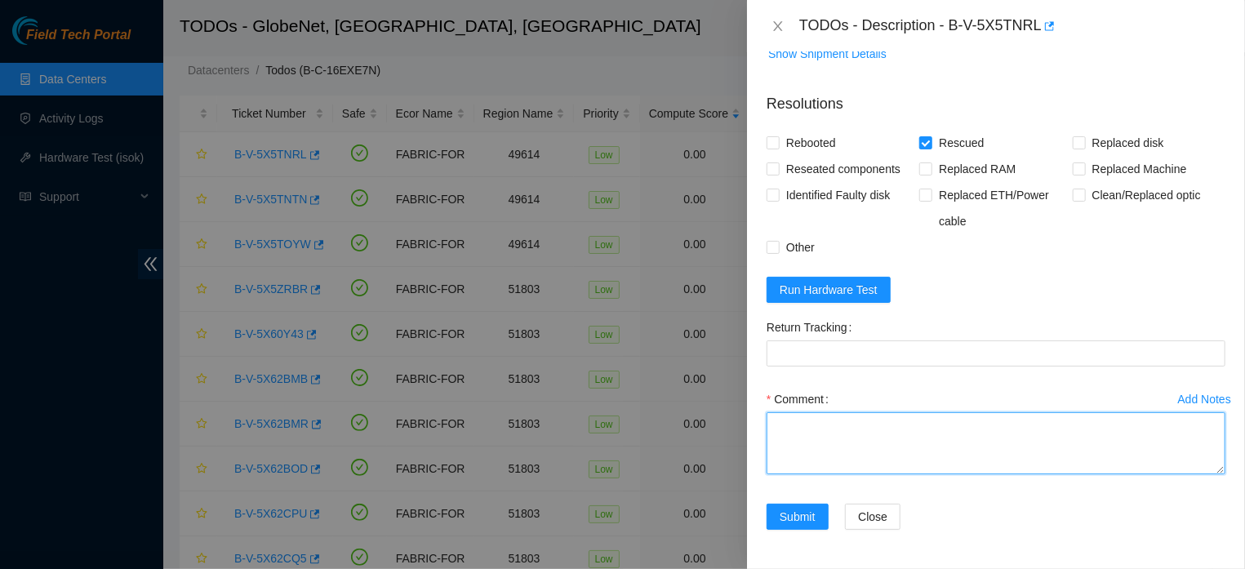
click at [960, 457] on textarea "Comment" at bounding box center [995, 443] width 459 height 62
paste textarea "THE MACHINE WAS LOCKED (BLACK SCREEN), A NEW RESCUE WAS DONE (23.0.3), IT WAS R…"
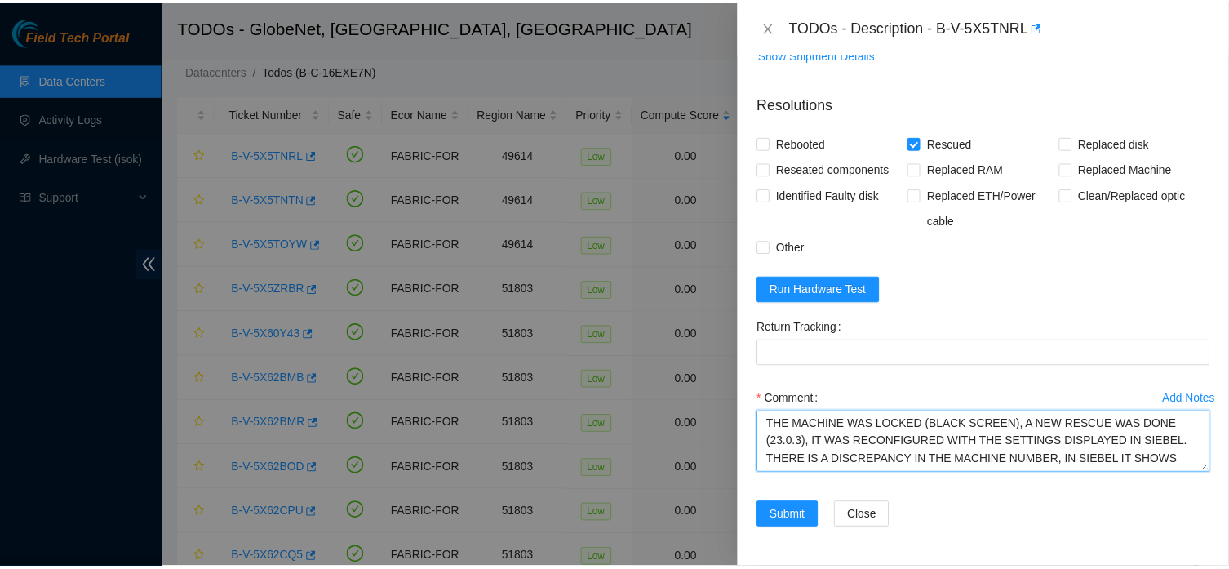
scroll to position [34, 0]
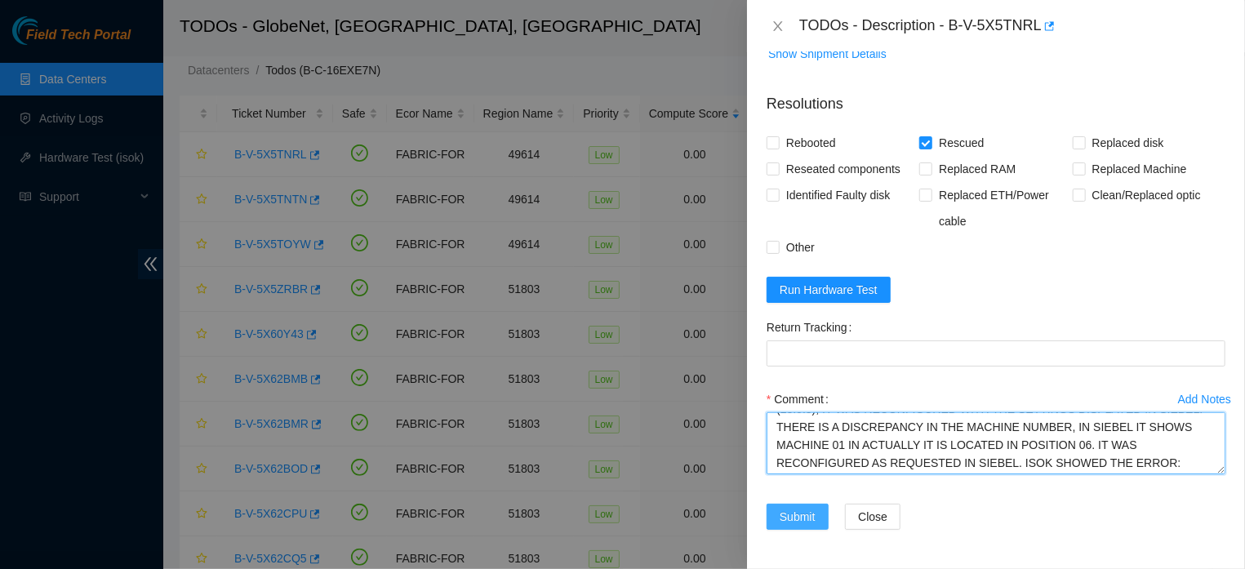
type textarea "THE MACHINE WAS LOCKED (BLACK SCREEN), A NEW RESCUE WAS DONE (23.0.3), IT WAS R…"
click at [804, 526] on span "Submit" at bounding box center [797, 517] width 36 height 18
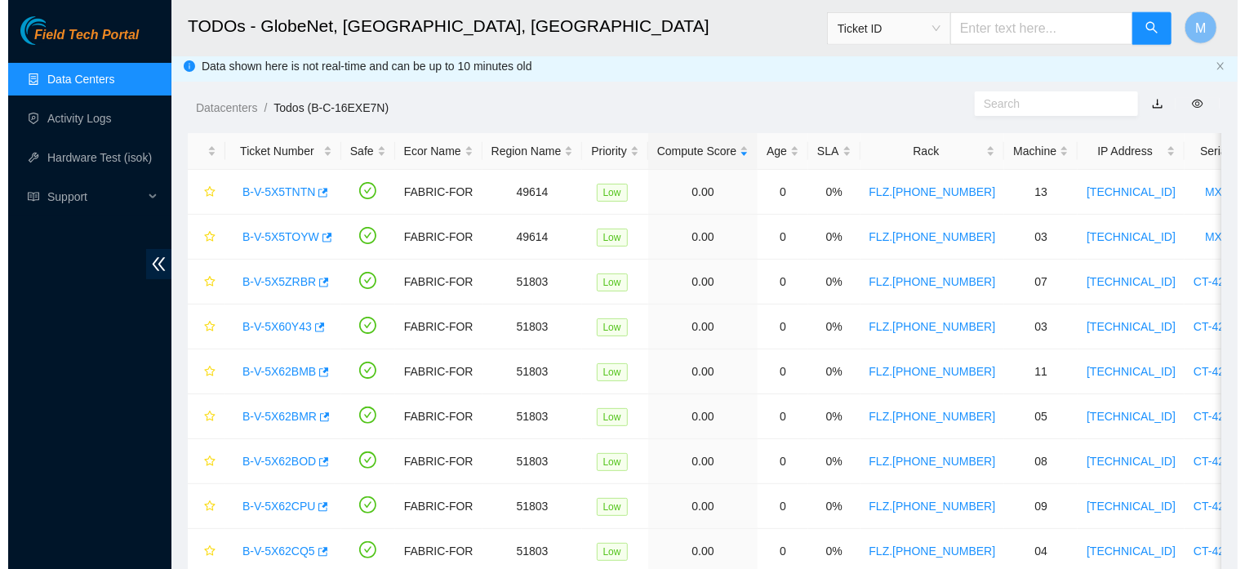
scroll to position [0, 0]
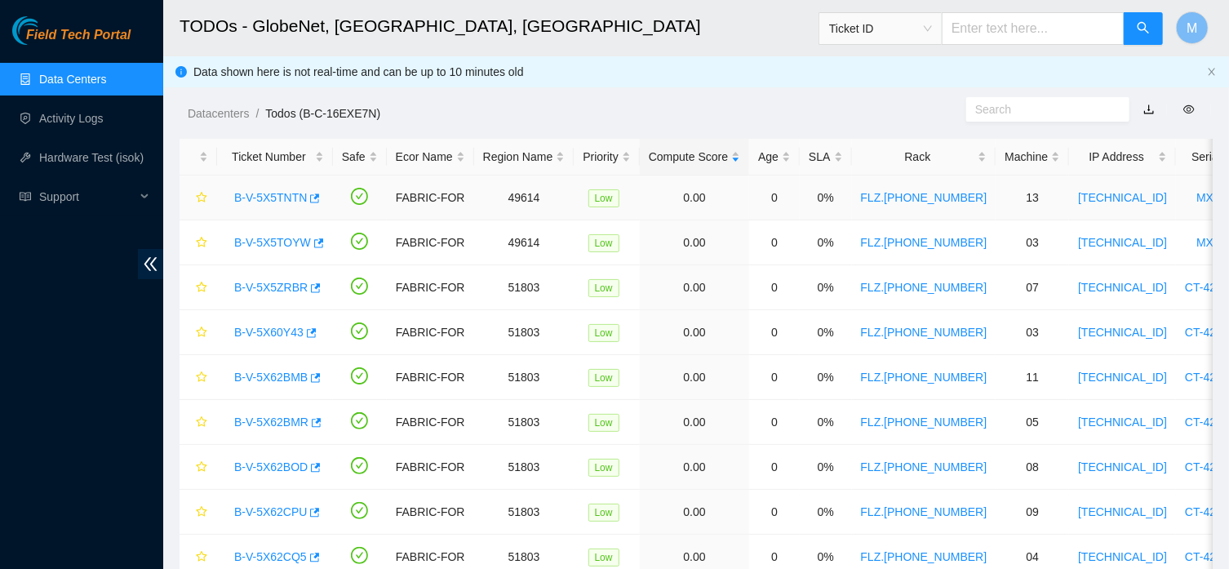
click at [247, 195] on link "B-V-5X5TNTN" at bounding box center [270, 197] width 73 height 13
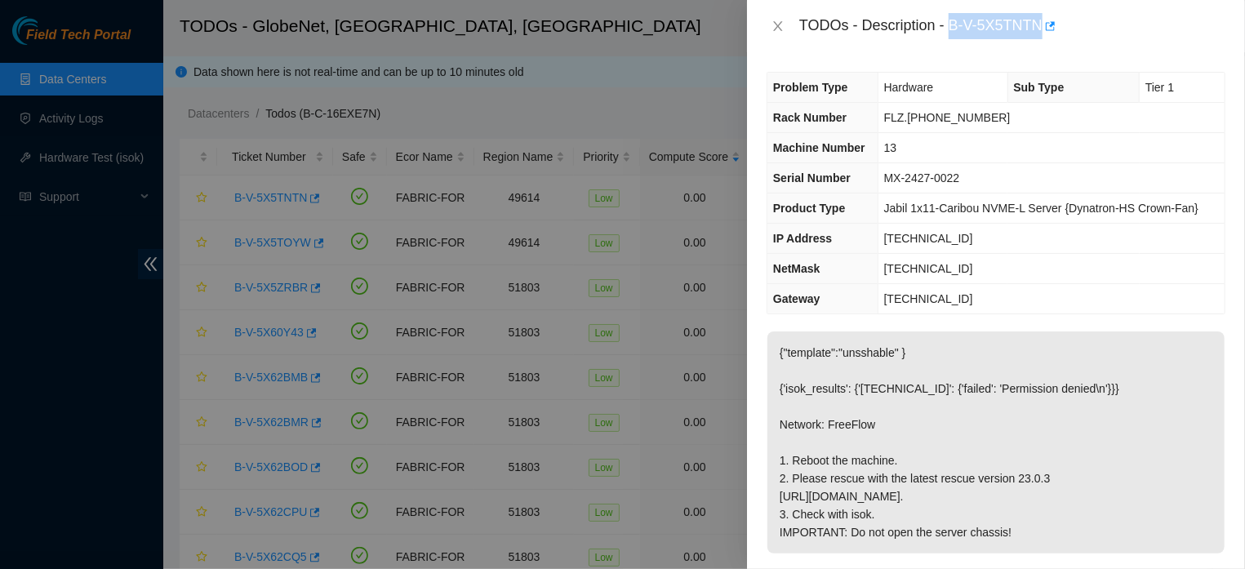
drag, startPoint x: 943, startPoint y: 26, endPoint x: 1032, endPoint y: 28, distance: 89.0
click at [1032, 28] on div "TODOs - Description - B-V-5X5TNTN" at bounding box center [1012, 26] width 426 height 26
click at [1101, 186] on td "MX-2427-0022" at bounding box center [1050, 178] width 347 height 30
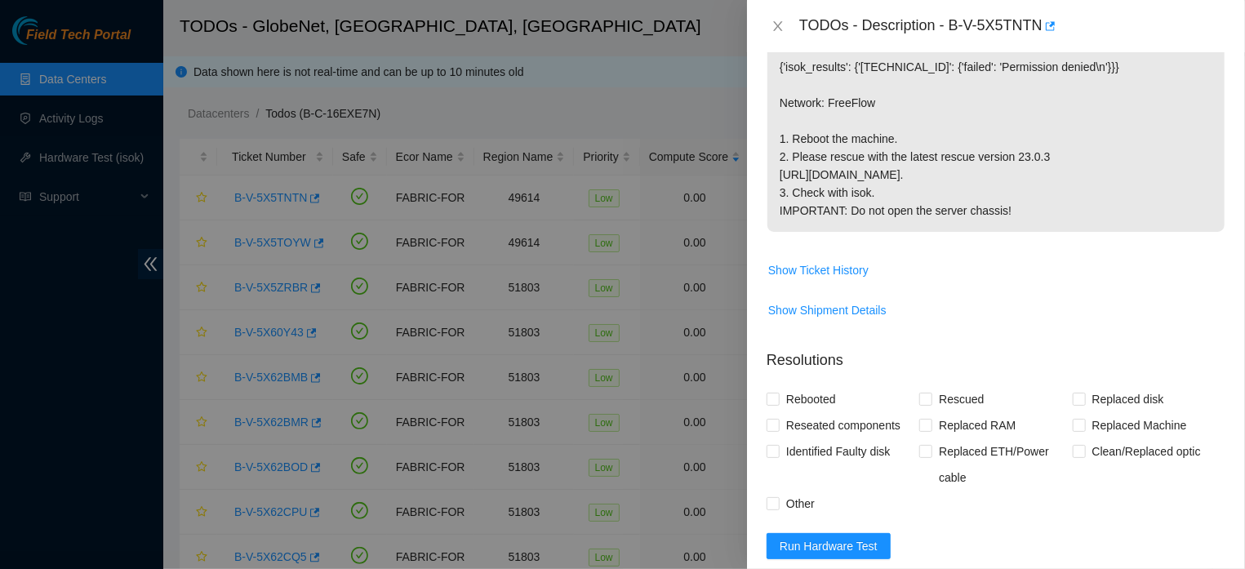
scroll to position [463, 0]
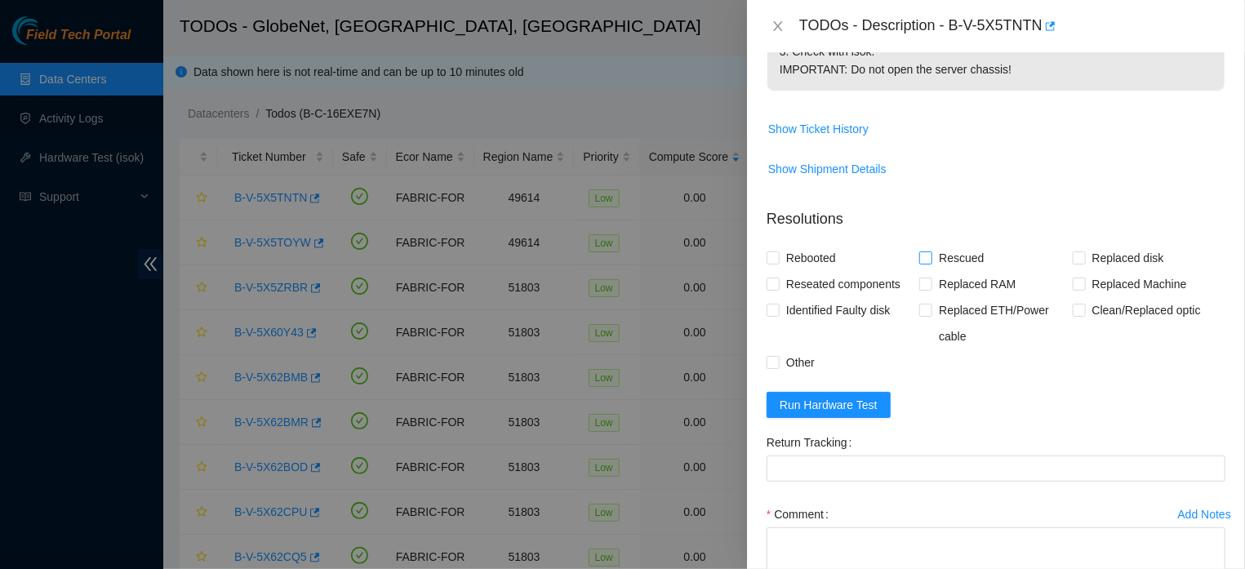
click at [923, 263] on input "Rescued" at bounding box center [924, 256] width 11 height 11
checkbox input "true"
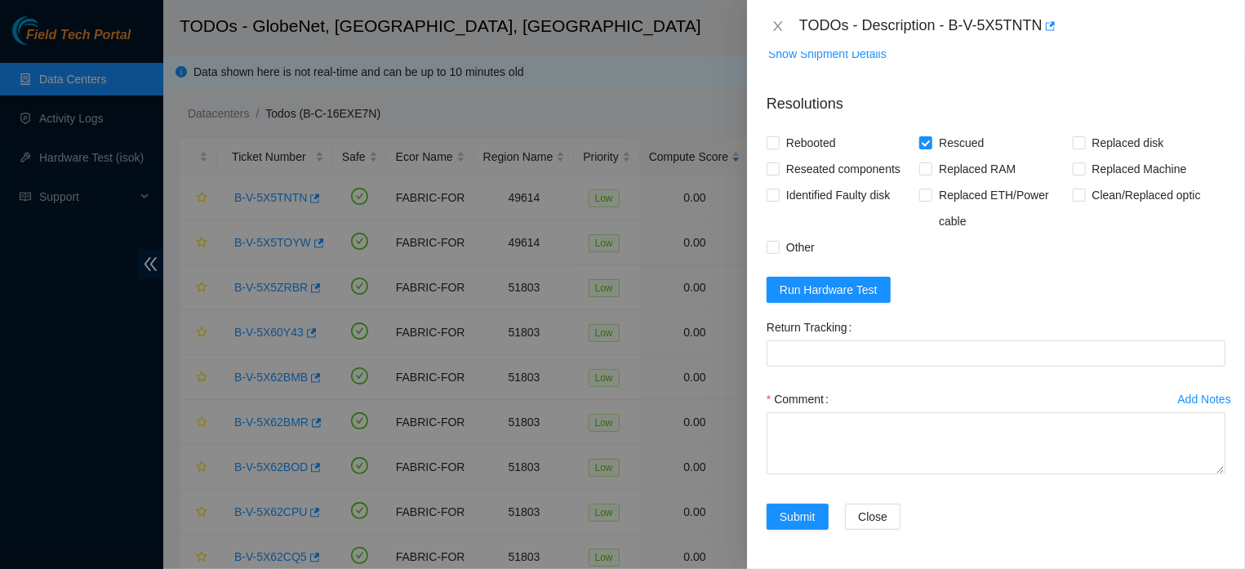
scroll to position [667, 0]
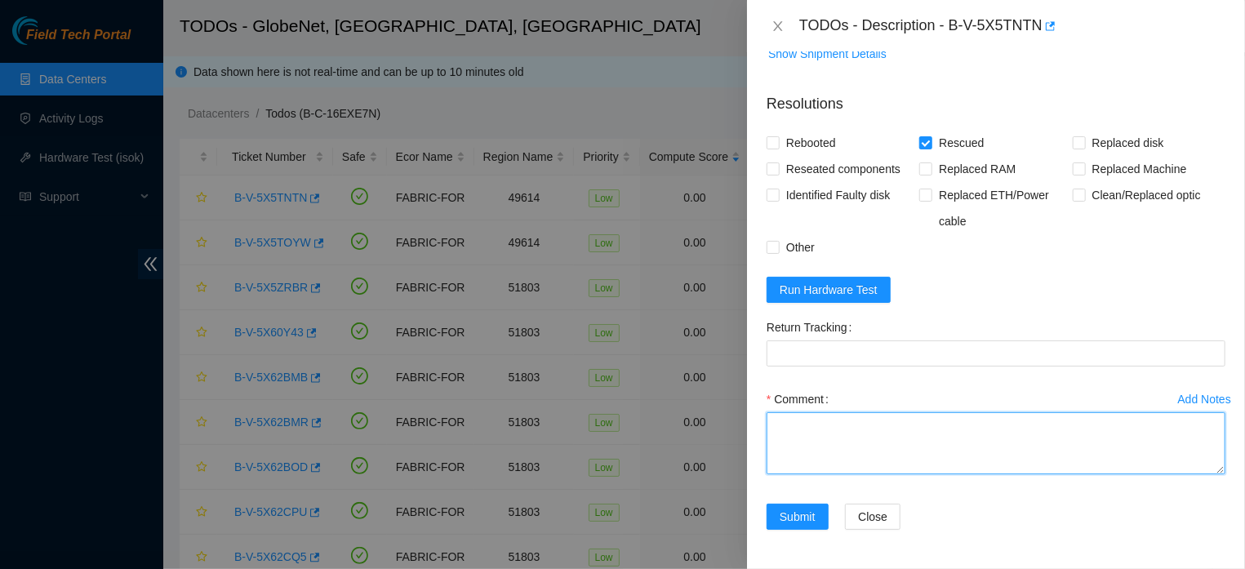
click at [931, 428] on textarea "Comment" at bounding box center [995, 443] width 459 height 62
paste textarea "THE MACHINE WAS LOCKED (BLACK SCREEN), A NEW RESCUE WAS DONE (23.0.3), IT WAS R…"
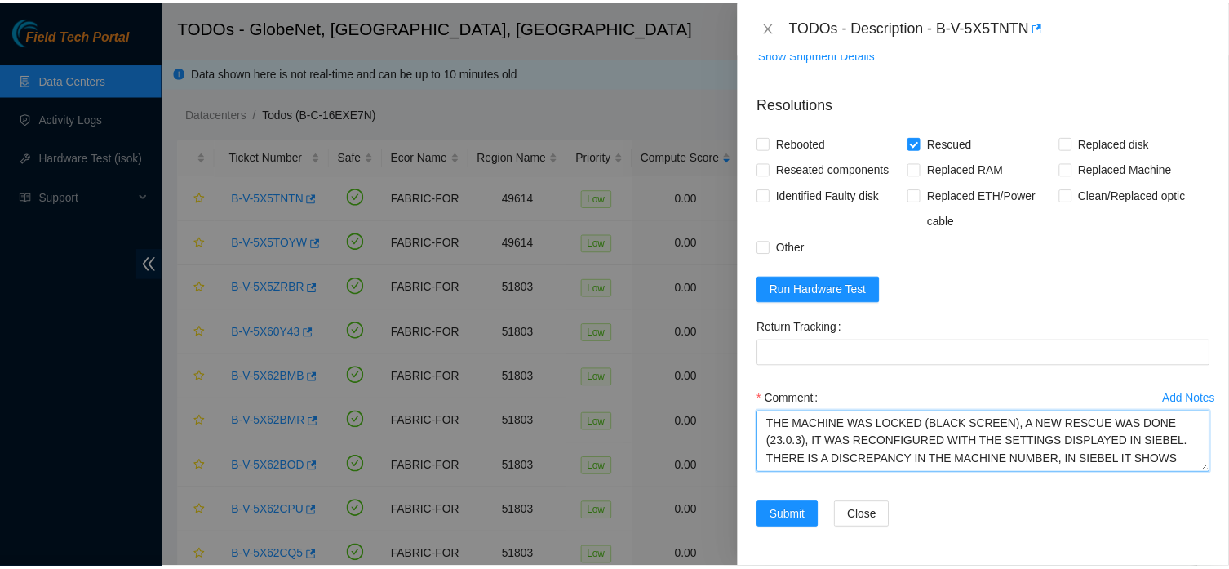
scroll to position [34, 0]
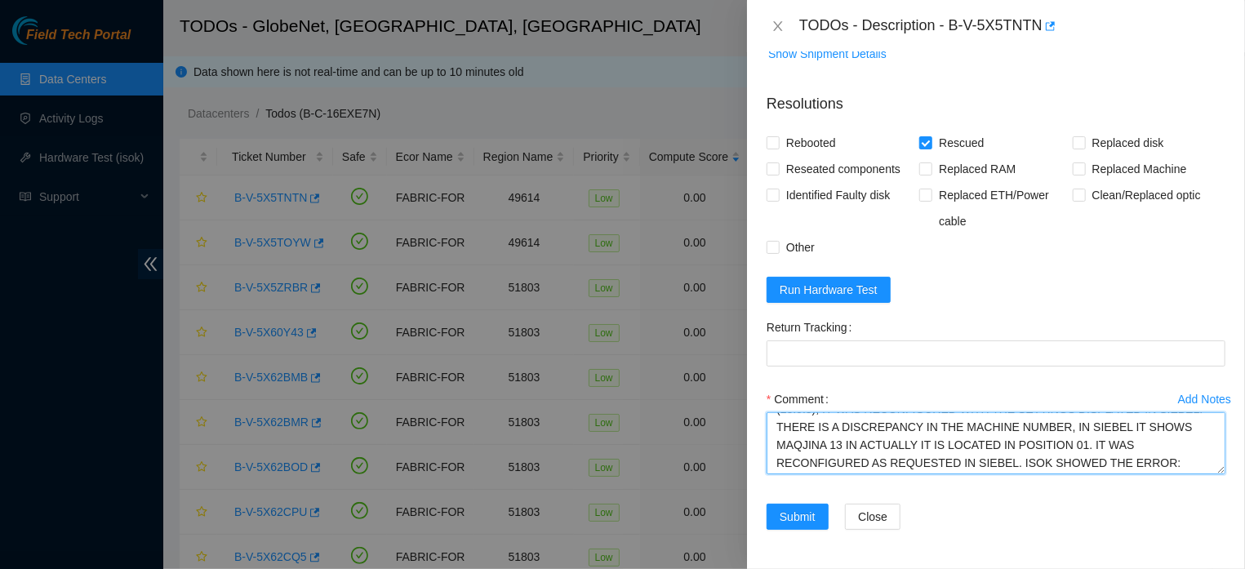
type textarea "THE MACHINE WAS LOCKED (BLACK SCREEN), A NEW RESCUE WAS DONE (23.0.3), IT WAS R…"
click at [789, 518] on span "Submit" at bounding box center [797, 517] width 36 height 18
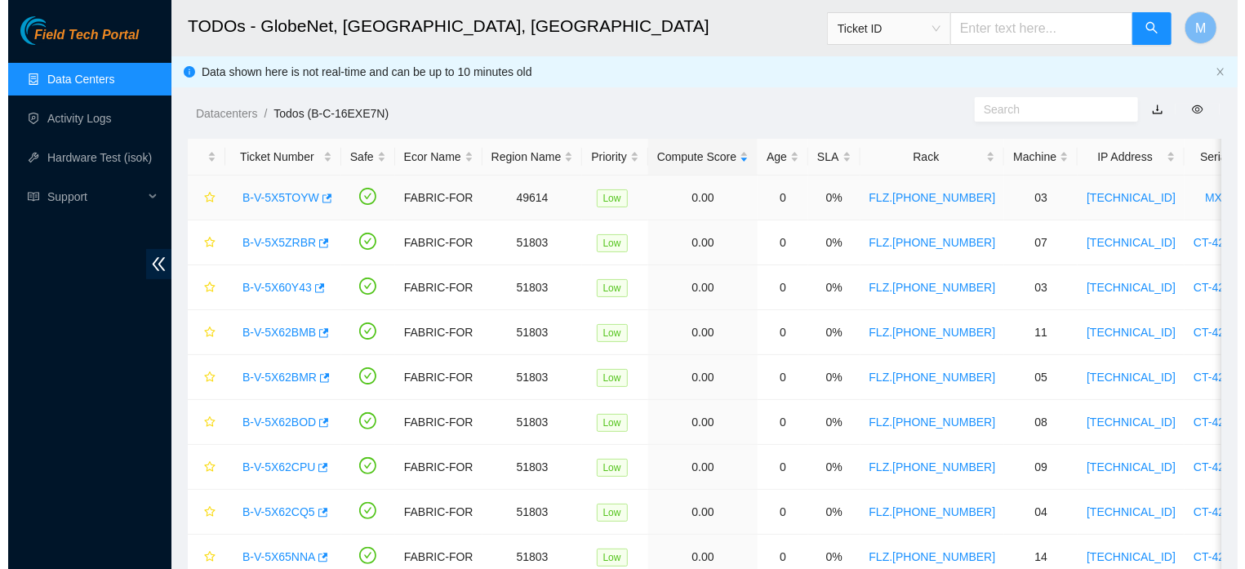
scroll to position [477, 0]
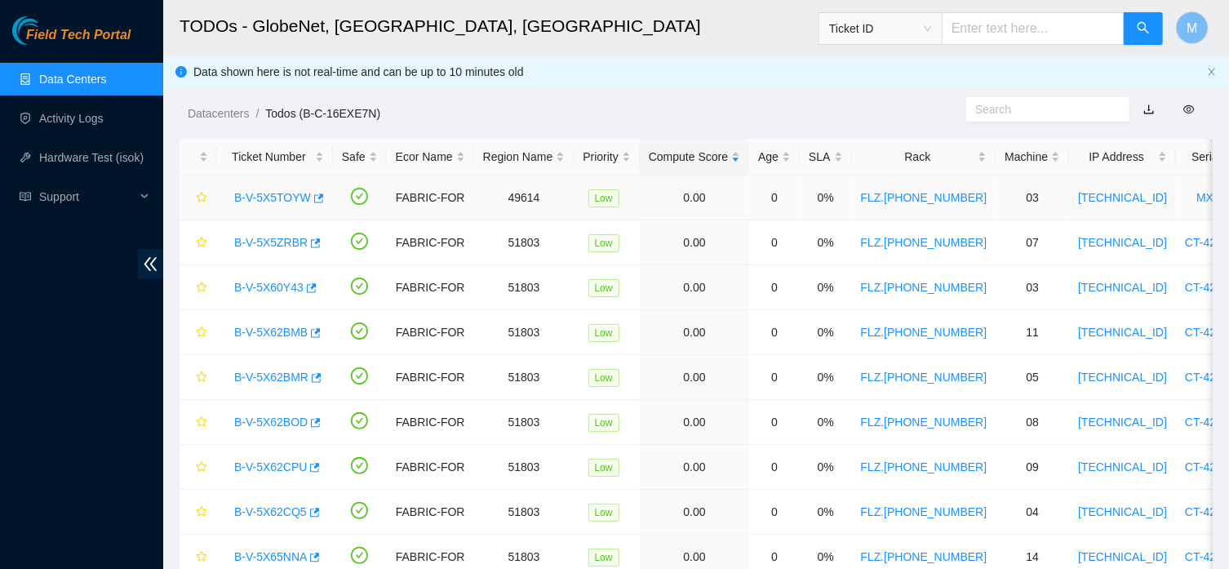
click at [271, 191] on link "B-V-5X5TOYW" at bounding box center [272, 197] width 77 height 13
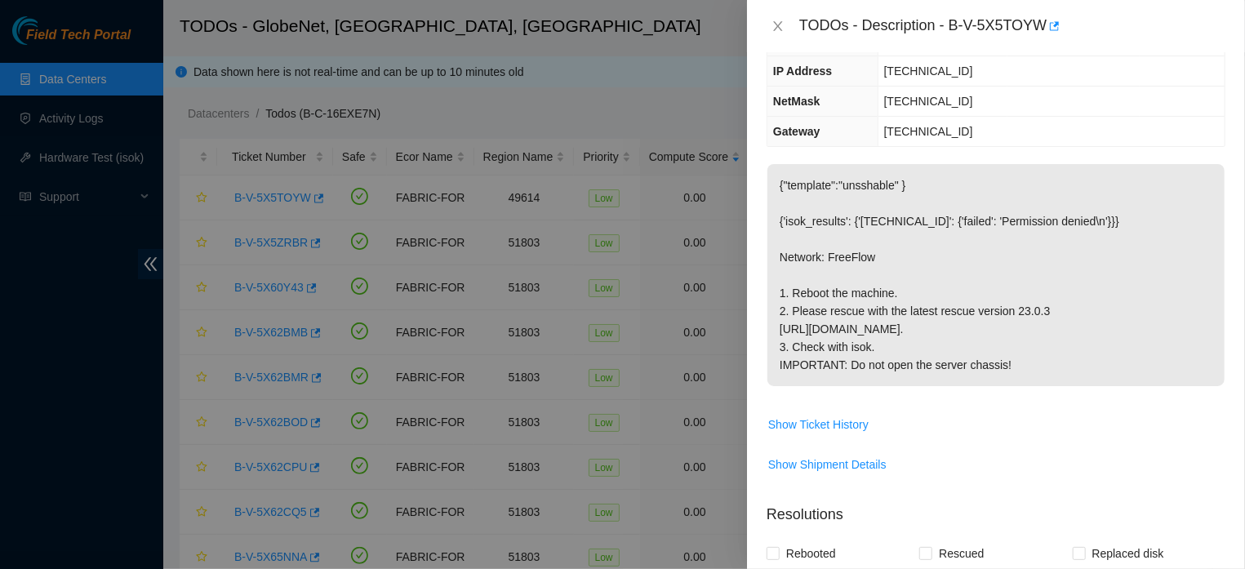
scroll to position [3, 0]
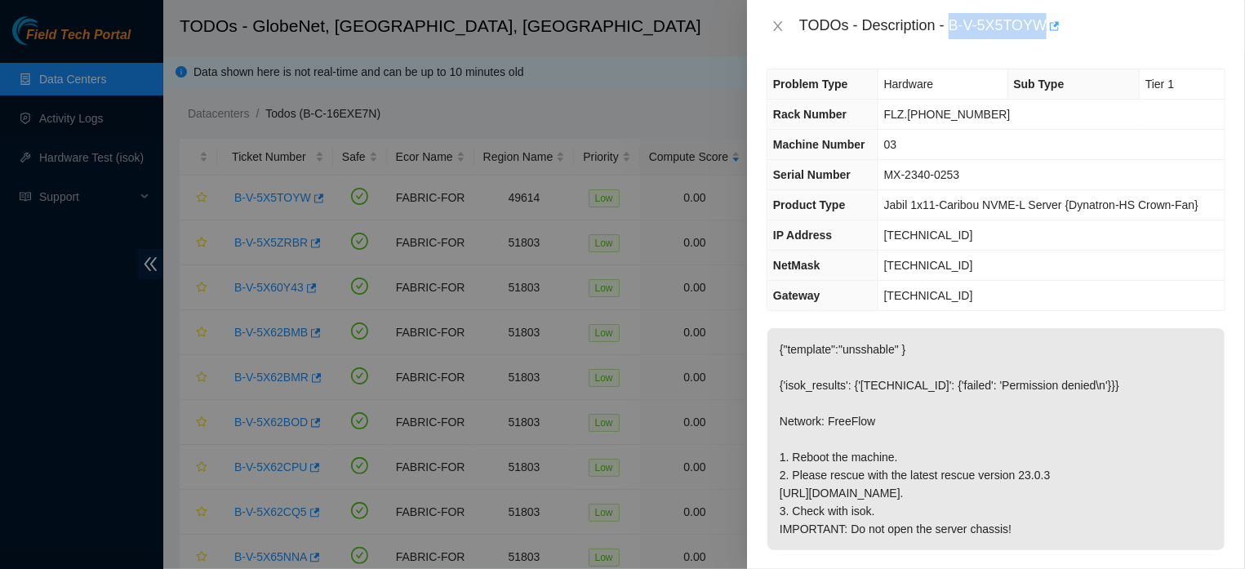
drag, startPoint x: 942, startPoint y: 28, endPoint x: 1037, endPoint y: 32, distance: 95.6
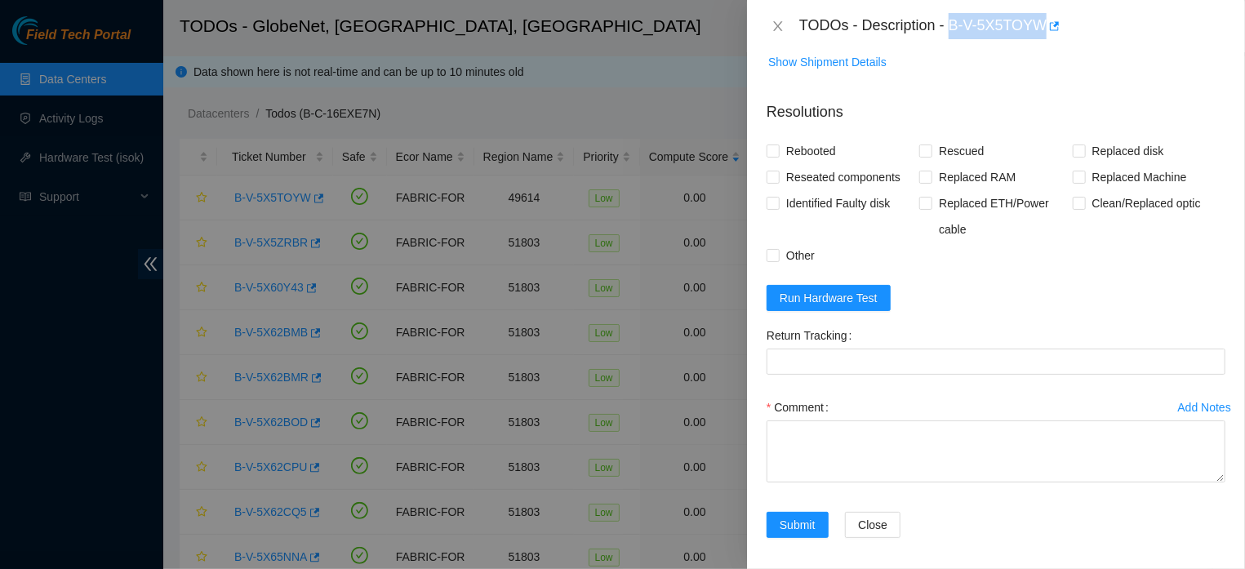
scroll to position [597, 0]
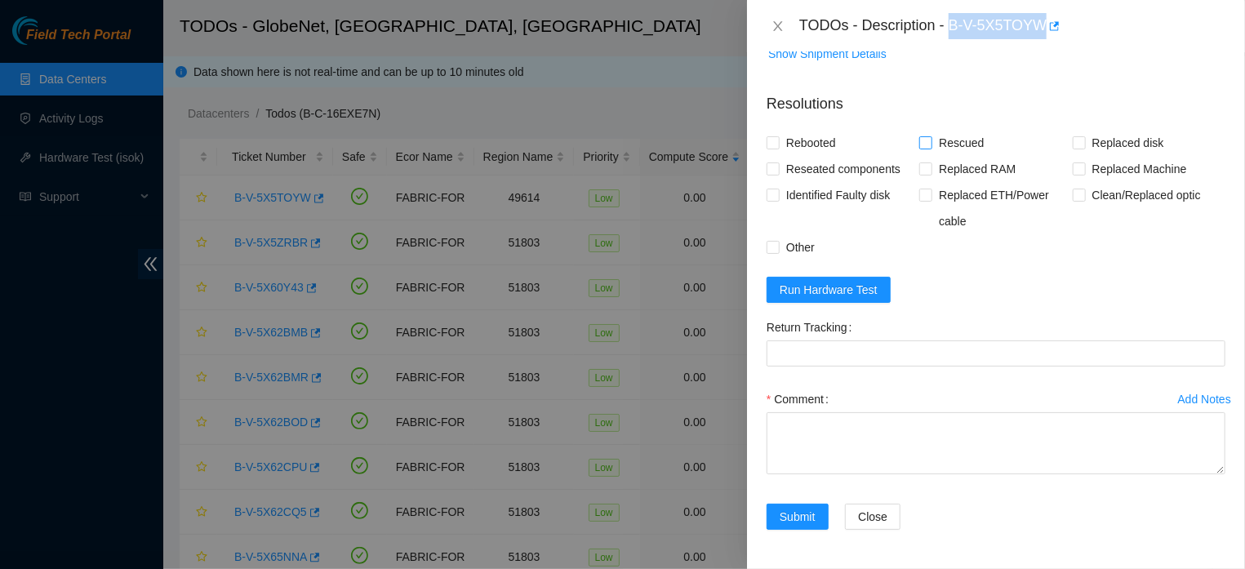
click at [919, 148] on input "Rescued" at bounding box center [924, 141] width 11 height 11
checkbox input "true"
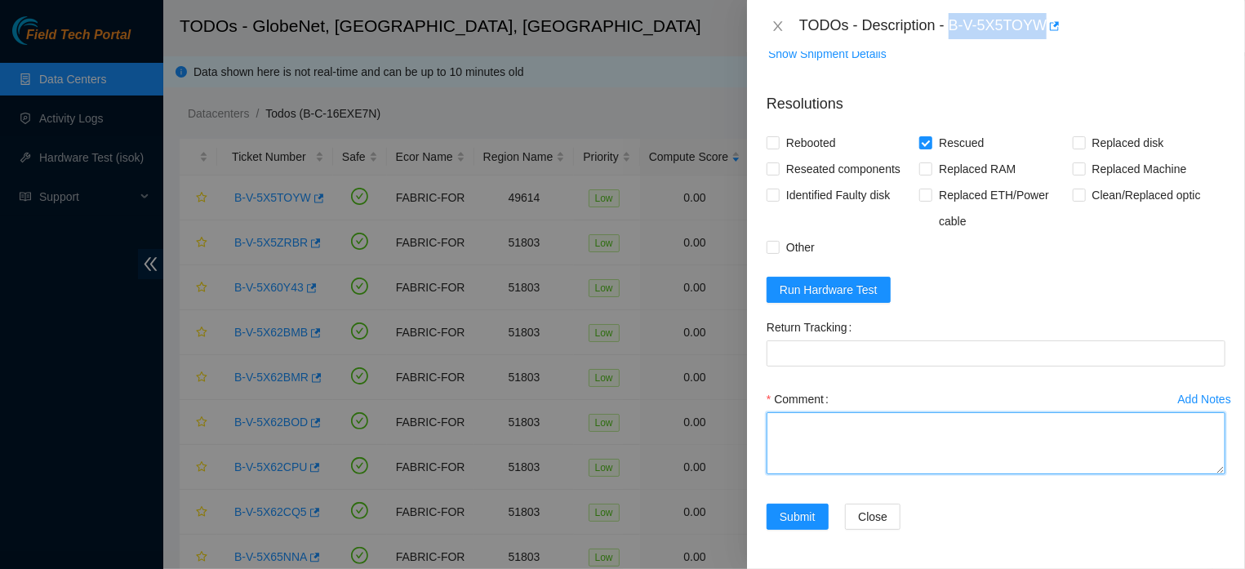
click at [1005, 417] on textarea "Comment" at bounding box center [995, 443] width 459 height 62
paste textarea "THE MACHINE WAS LOCKED (BLACK SCREEN), A NEW RESCUE WAS DONE (23.0.3), IT WAS R…"
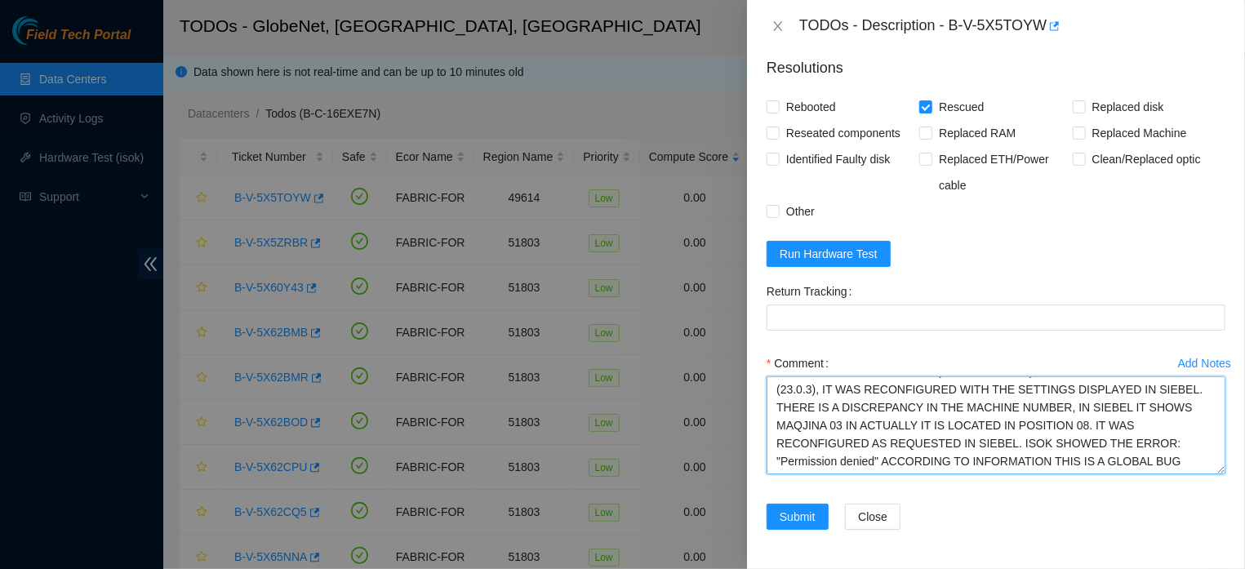
scroll to position [0, 0]
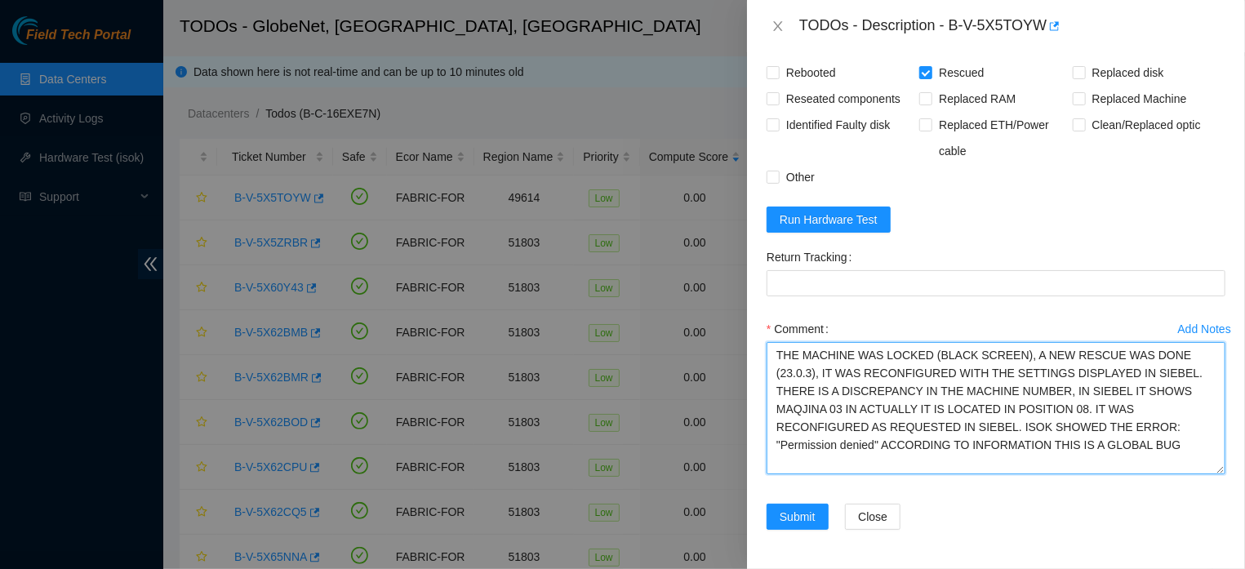
drag, startPoint x: 1201, startPoint y: 468, endPoint x: 1205, endPoint y: 523, distance: 54.8
click at [1205, 474] on textarea "THE MACHINE WAS LOCKED (BLACK SCREEN), A NEW RESCUE WAS DONE (23.0.3), IT WAS R…" at bounding box center [995, 408] width 459 height 132
type textarea "THE MACHINE WAS LOCKED (BLACK SCREEN), A NEW RESCUE WAS DONE (23.0.3), IT WAS R…"
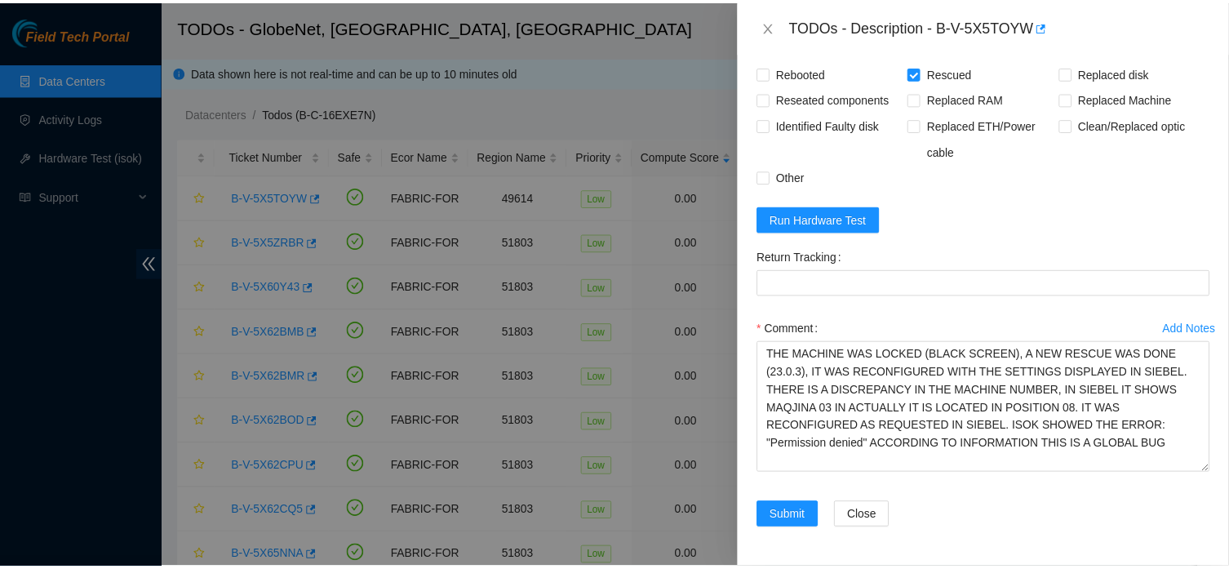
scroll to position [721, 0]
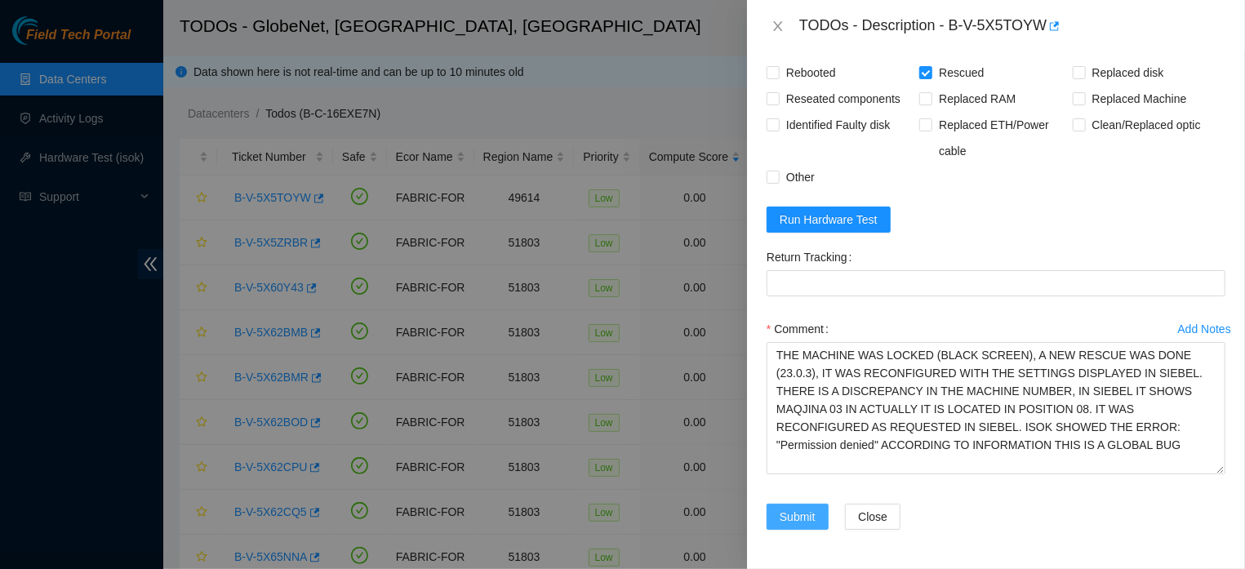
click at [801, 513] on span "Submit" at bounding box center [797, 517] width 36 height 18
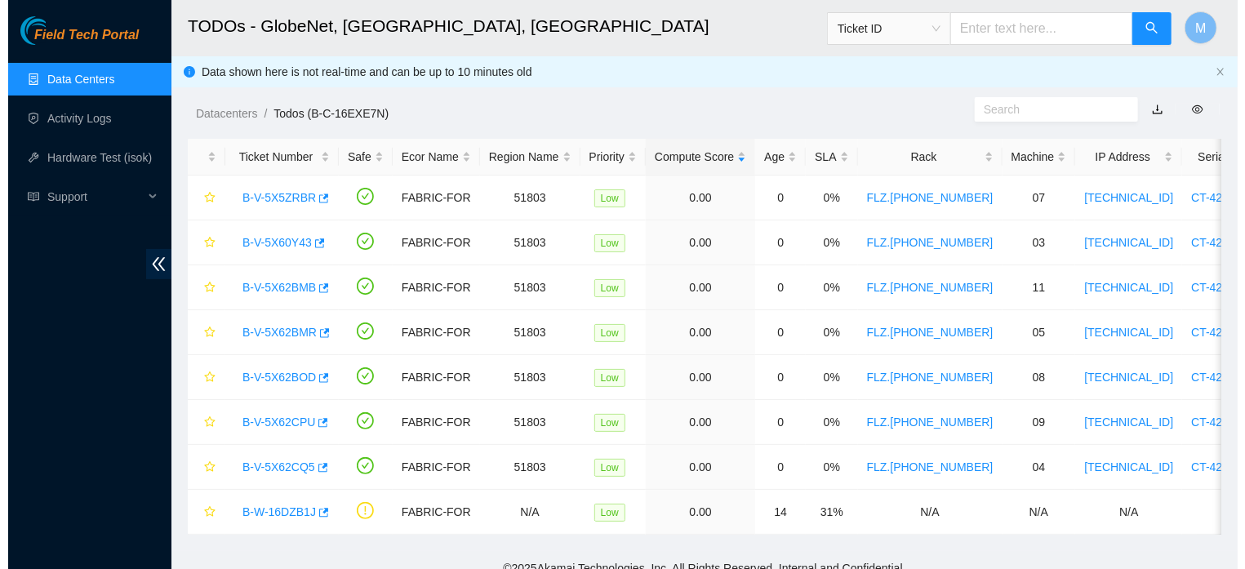
scroll to position [477, 0]
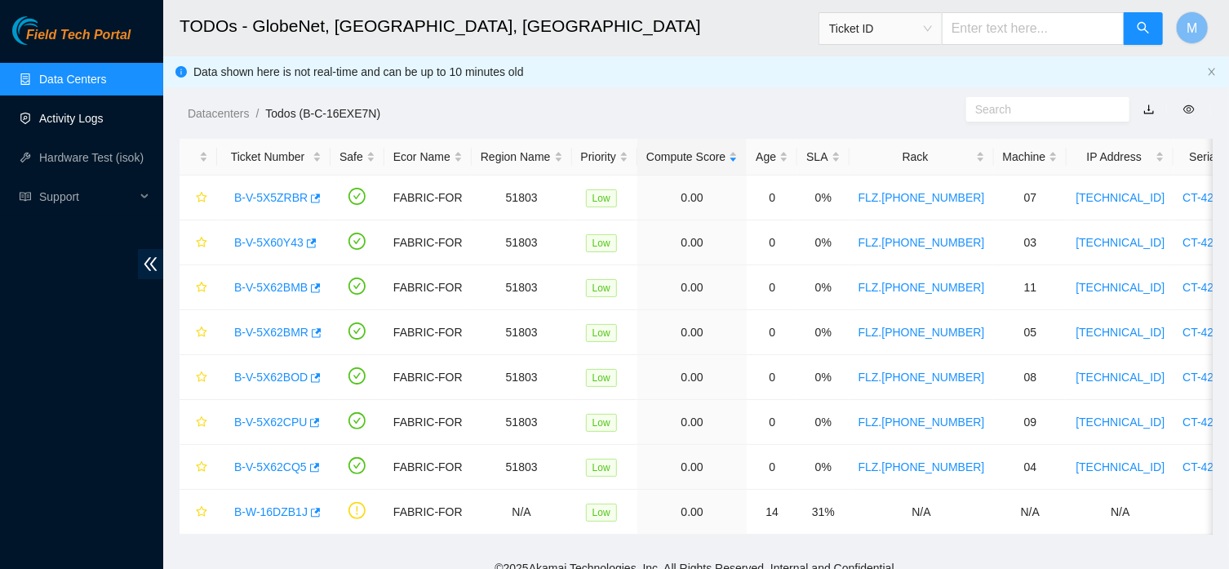
click at [82, 118] on link "Activity Logs" at bounding box center [71, 118] width 64 height 13
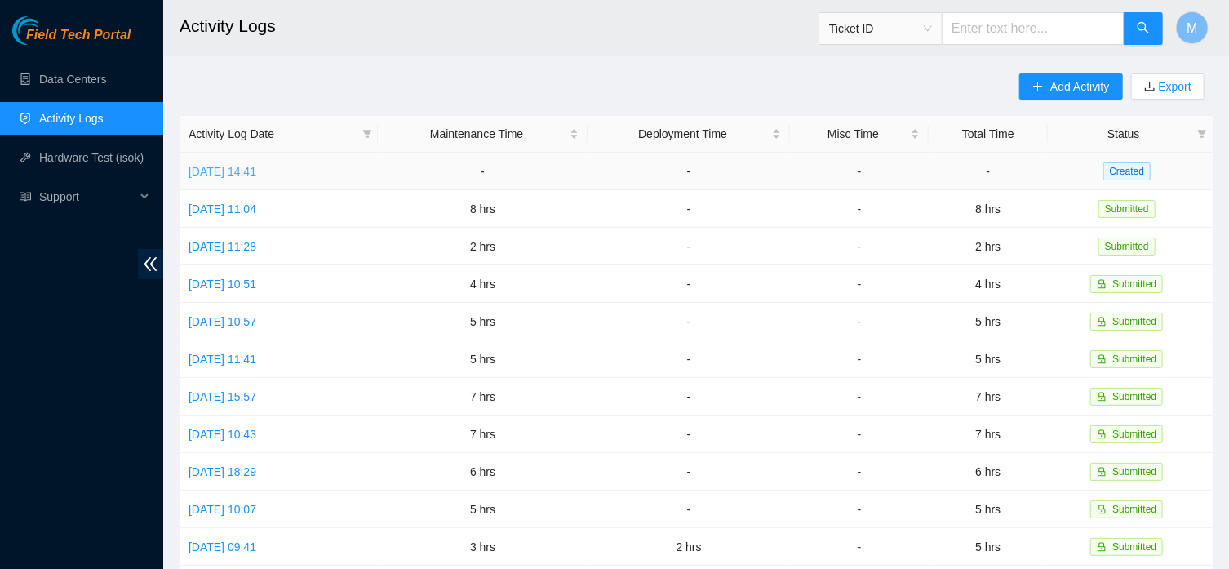
click at [212, 166] on link "[DATE] 14:41" at bounding box center [223, 171] width 68 height 13
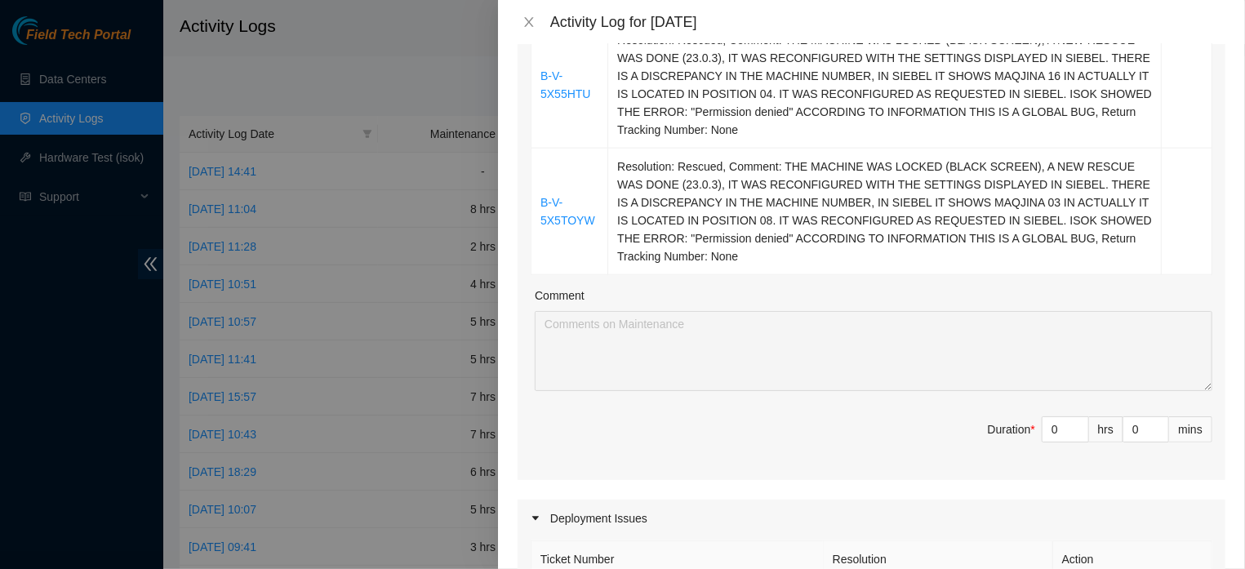
scroll to position [1050, 0]
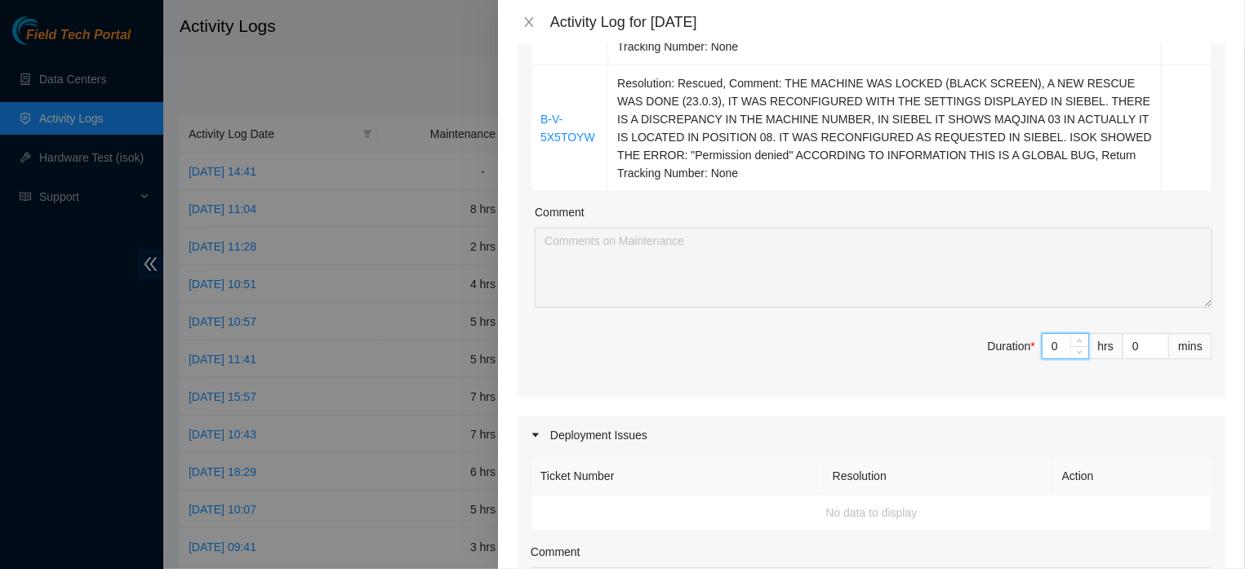
drag, startPoint x: 1050, startPoint y: 370, endPoint x: 1023, endPoint y: 366, distance: 27.2
click at [1042, 358] on input "0" at bounding box center [1065, 346] width 46 height 24
type input "5"
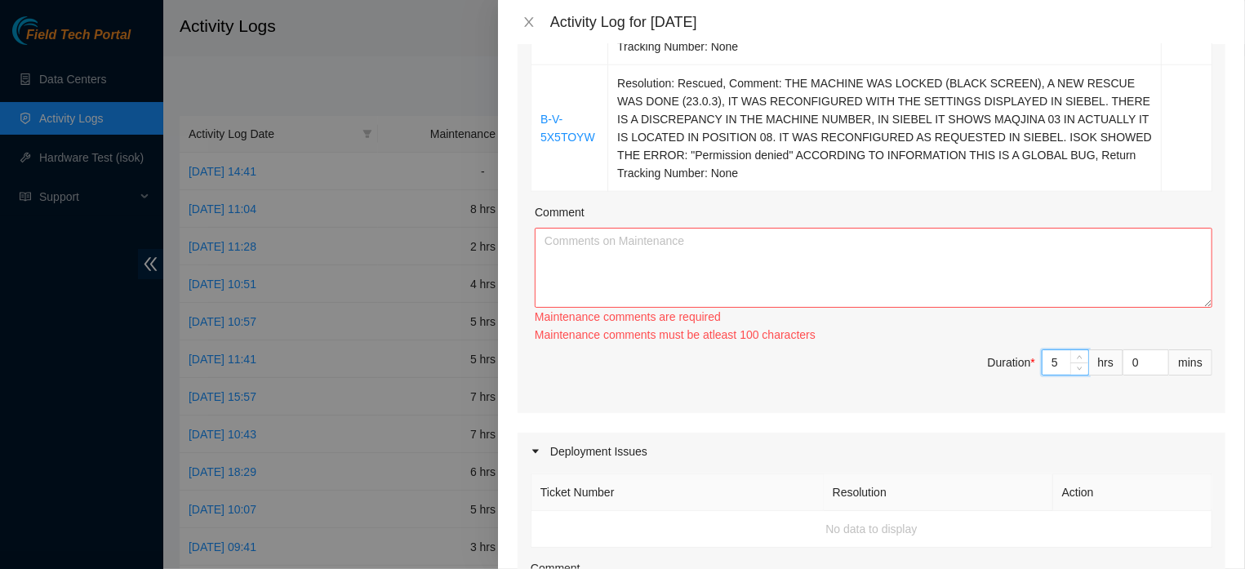
type input "5"
click at [868, 265] on textarea "Comment" at bounding box center [873, 268] width 677 height 80
paste textarea "THE TICKETS WERE CLOSED WITHOUT PASSING THE ISOK TEST. BECAUSE, ACCORDING TO IN…"
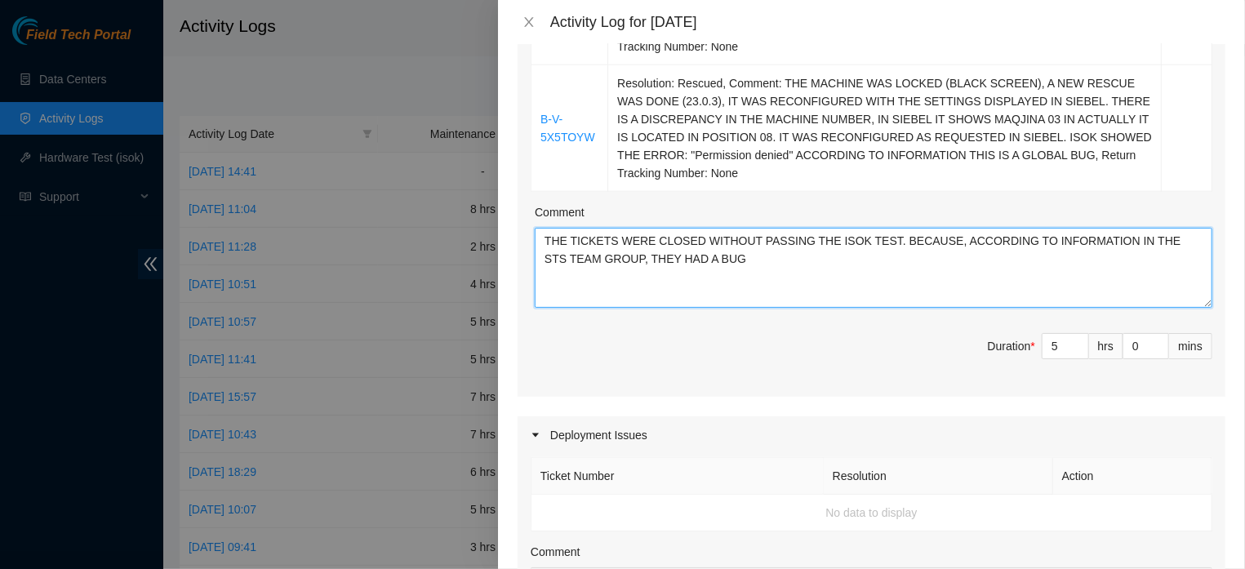
type textarea "THE TICKETS WERE CLOSED WITHOUT PASSING THE ISOK TEST. BECAUSE, ACCORDING TO IN…"
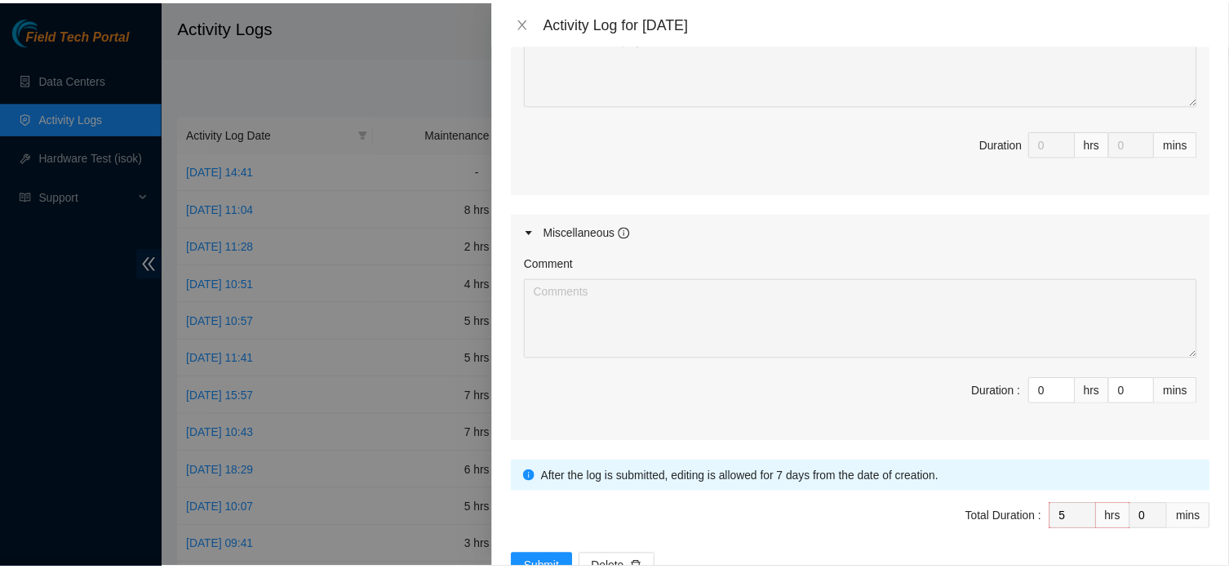
scroll to position [1689, 0]
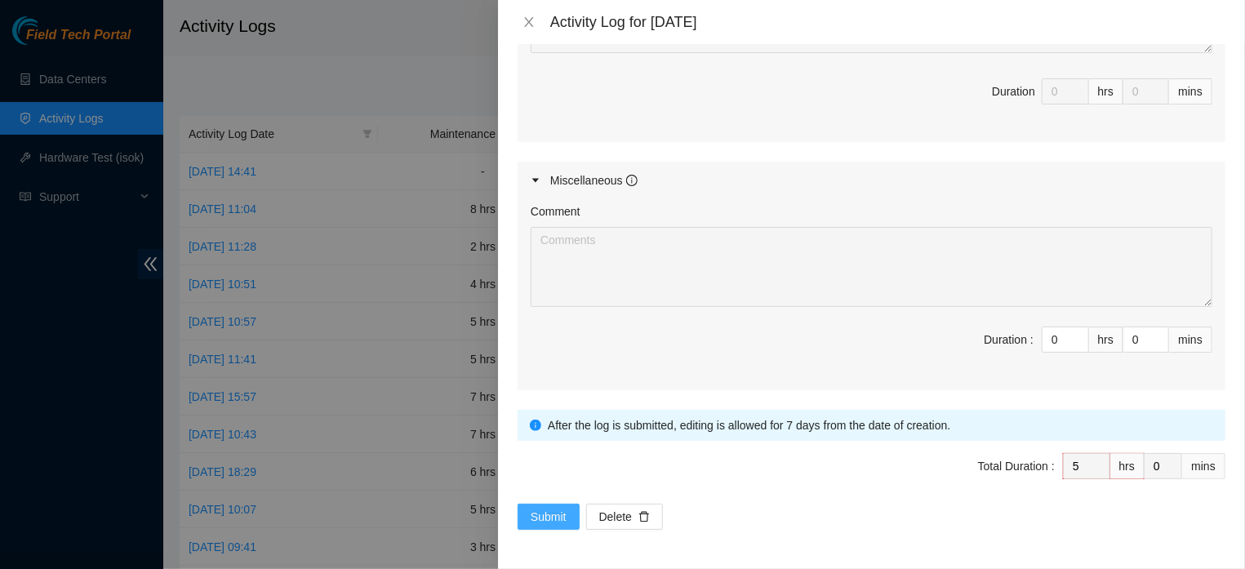
click at [548, 518] on span "Submit" at bounding box center [548, 517] width 36 height 18
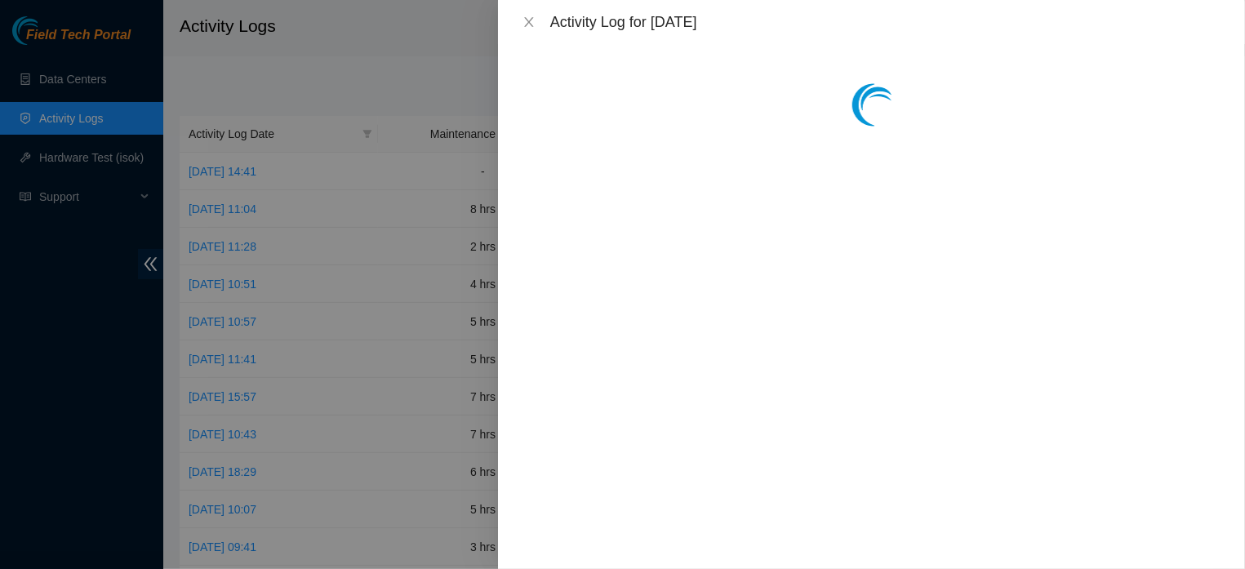
scroll to position [0, 0]
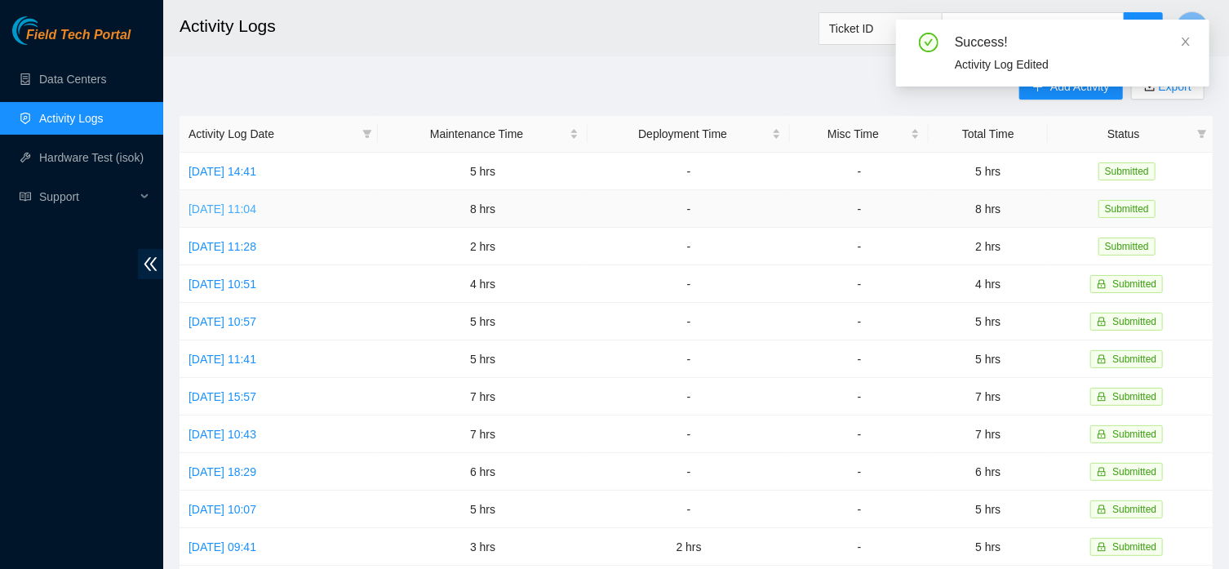
click at [256, 210] on link "[DATE] 11:04" at bounding box center [223, 208] width 68 height 13
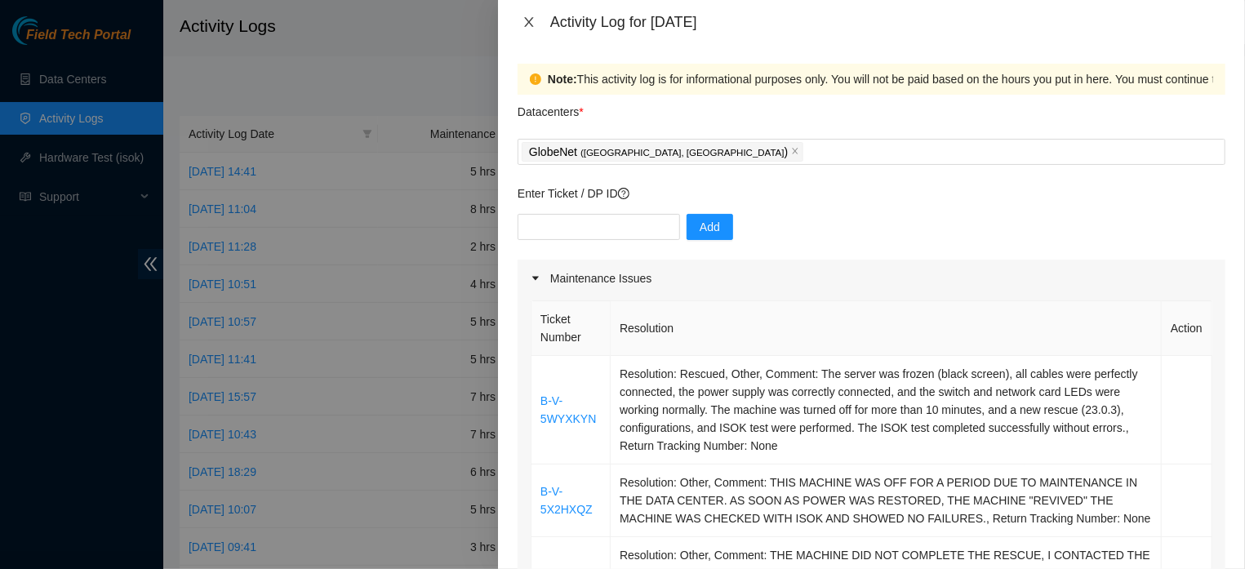
click at [526, 23] on icon "close" at bounding box center [528, 22] width 9 height 10
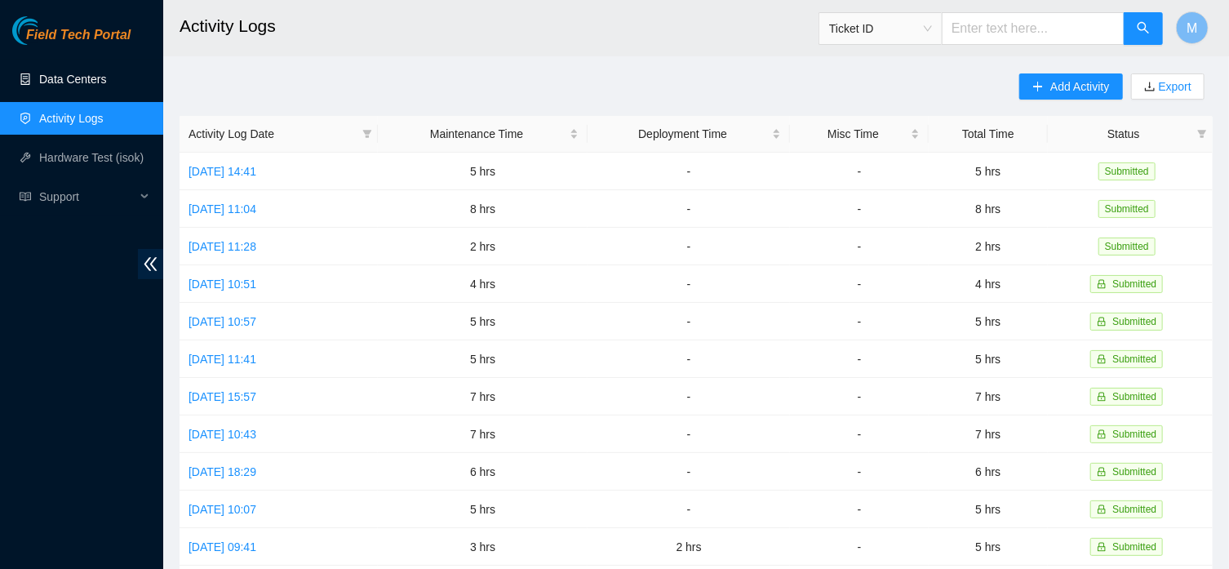
click at [101, 85] on link "Data Centers" at bounding box center [72, 79] width 67 height 13
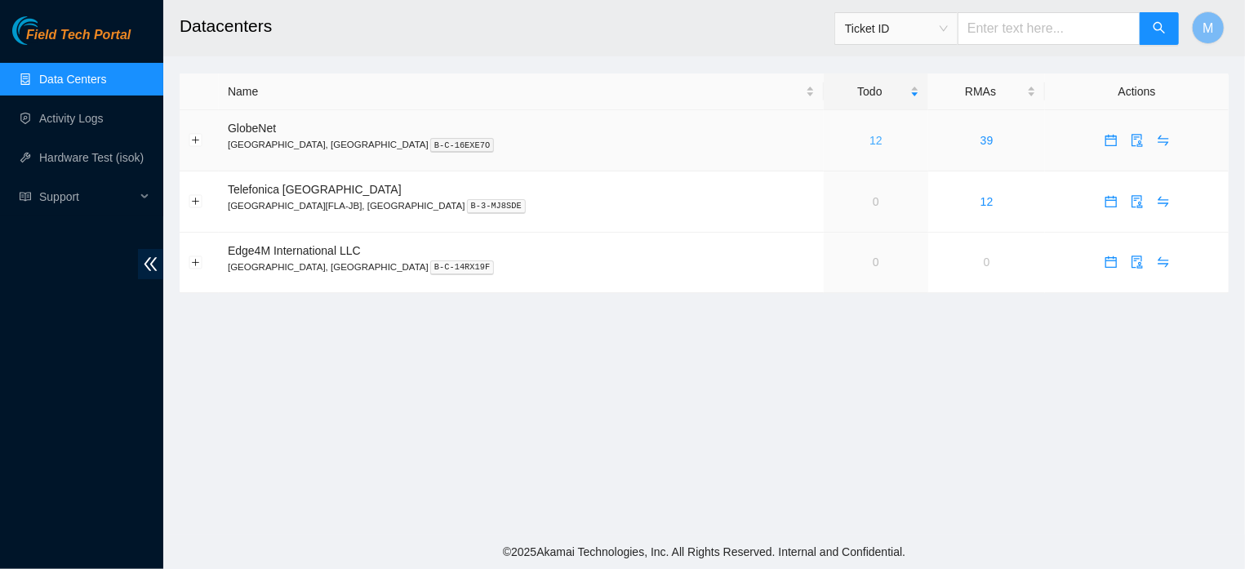
click at [869, 142] on link "12" at bounding box center [875, 140] width 13 height 13
